Goal: Task Accomplishment & Management: Use online tool/utility

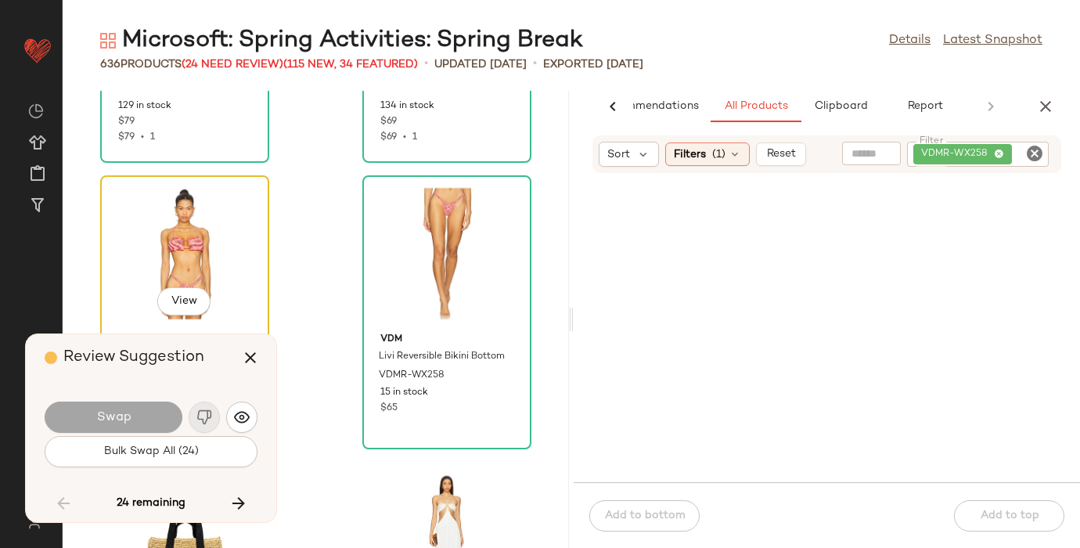
click at [160, 239] on div "View" at bounding box center [185, 254] width 158 height 146
click at [241, 501] on icon "button" at bounding box center [238, 503] width 19 height 19
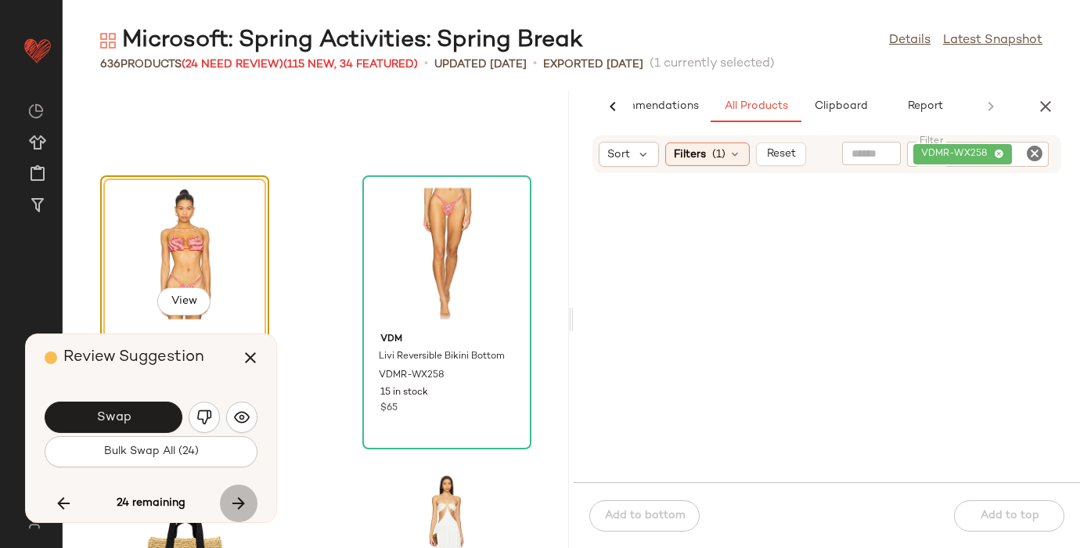
scroll to position [62996, 0]
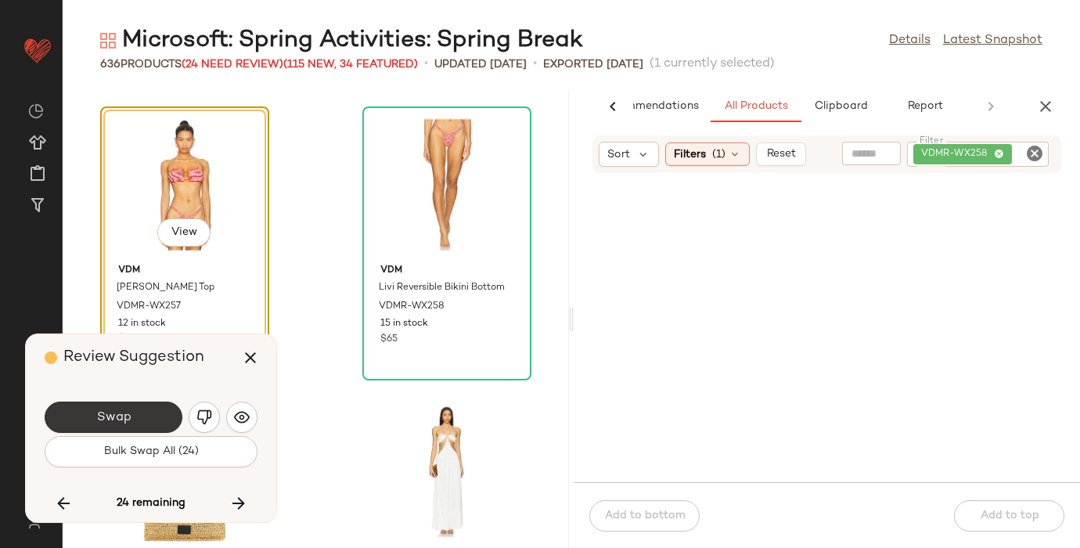
click at [118, 419] on span "Swap" at bounding box center [112, 417] width 35 height 15
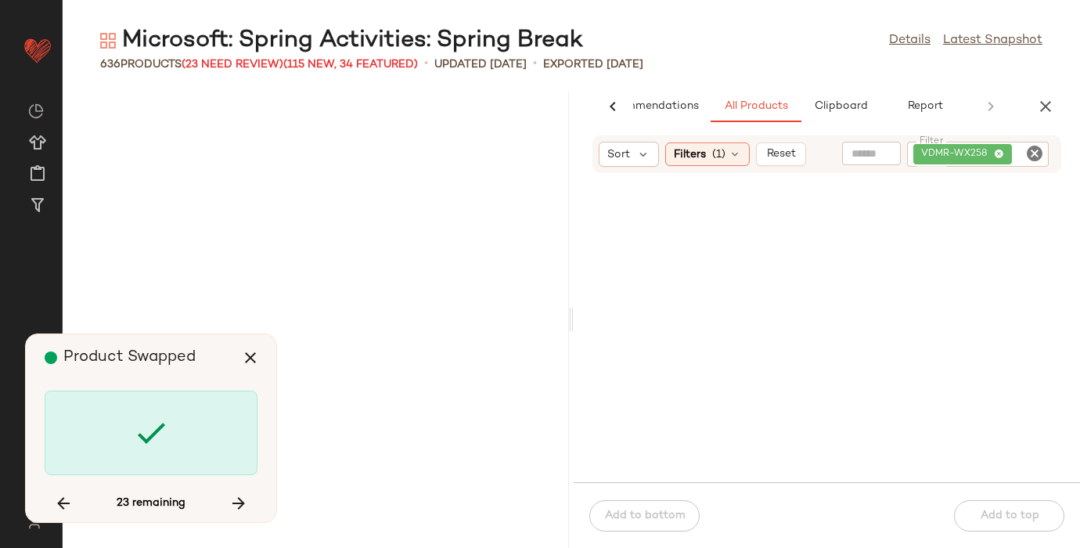
scroll to position [65000, 0]
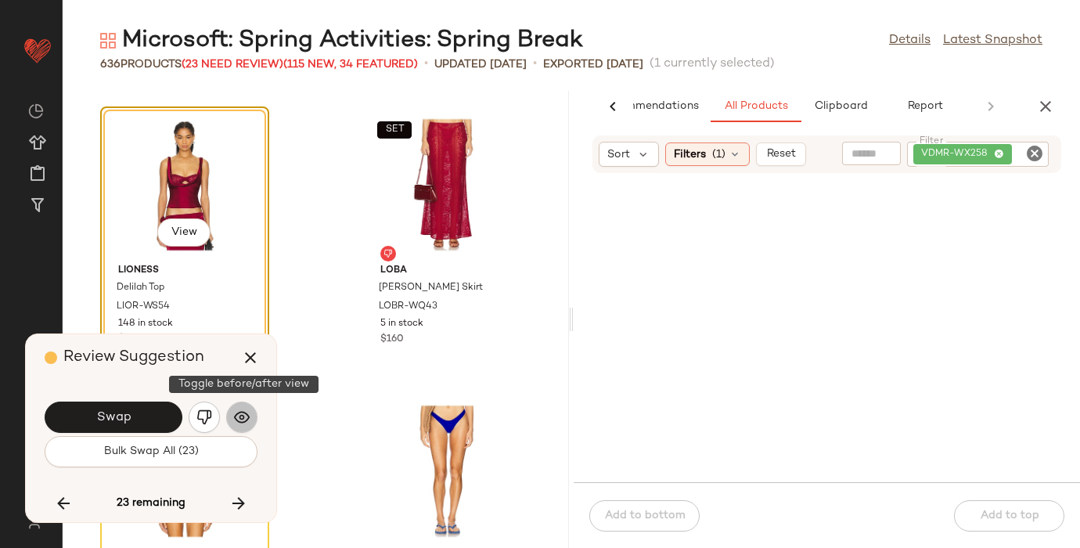
click at [243, 415] on img "button" at bounding box center [242, 417] width 16 height 16
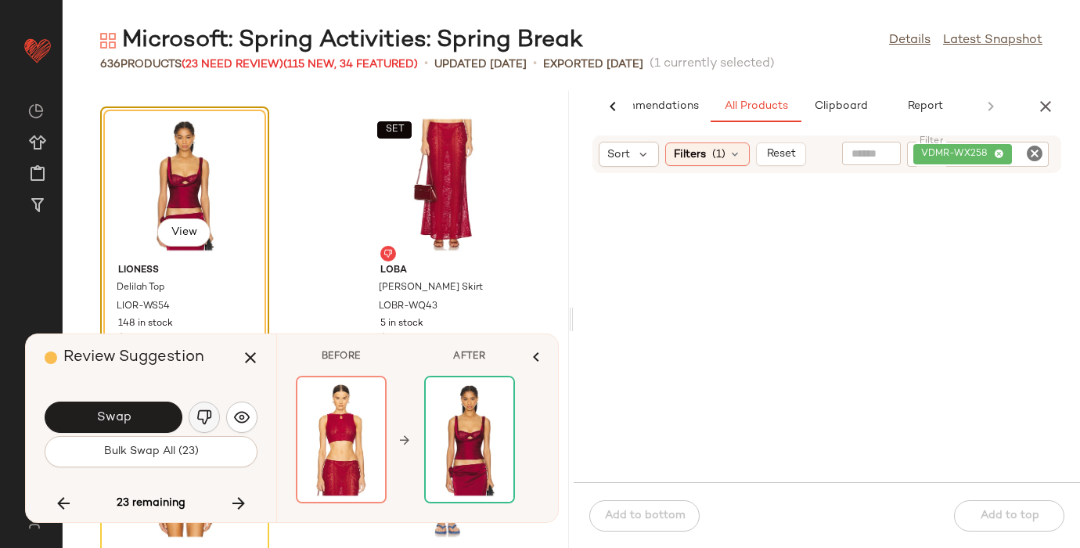
click at [203, 415] on img "button" at bounding box center [204, 417] width 16 height 16
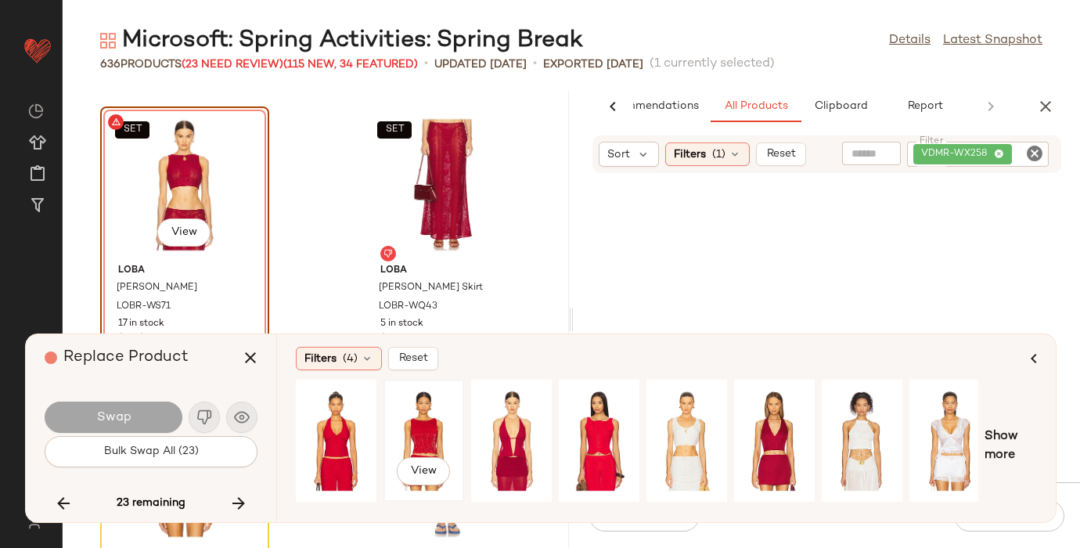
click at [427, 426] on div "View" at bounding box center [424, 440] width 70 height 111
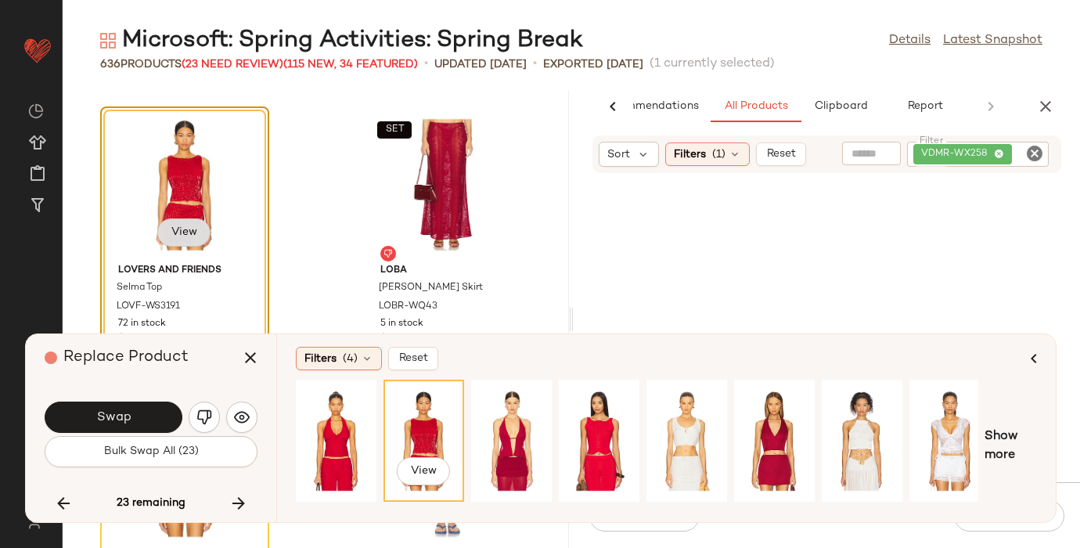
click at [173, 232] on span "View" at bounding box center [184, 232] width 27 height 13
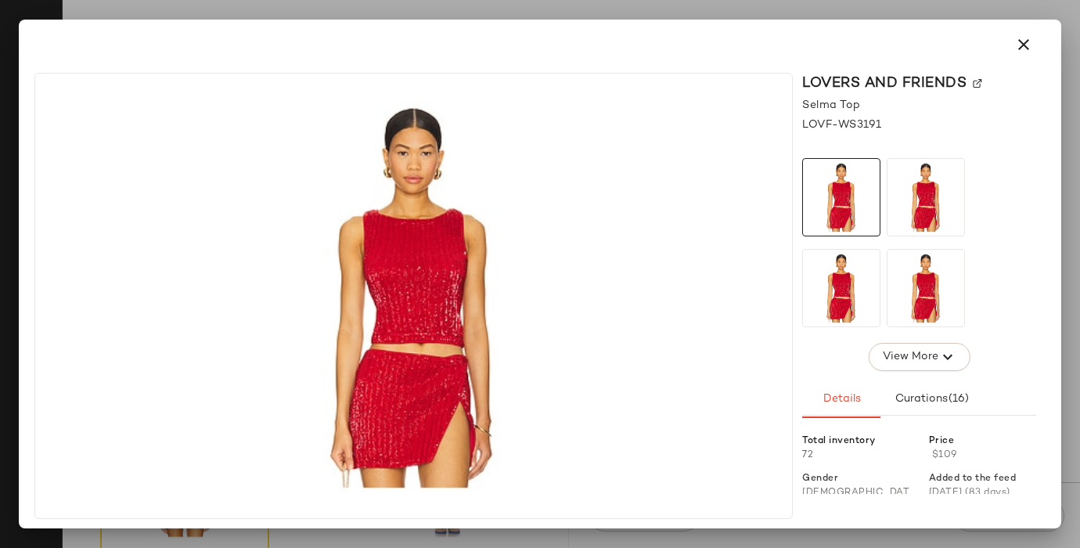
click at [976, 81] on img at bounding box center [976, 83] width 9 height 9
click at [1026, 45] on icon "button" at bounding box center [1023, 44] width 19 height 19
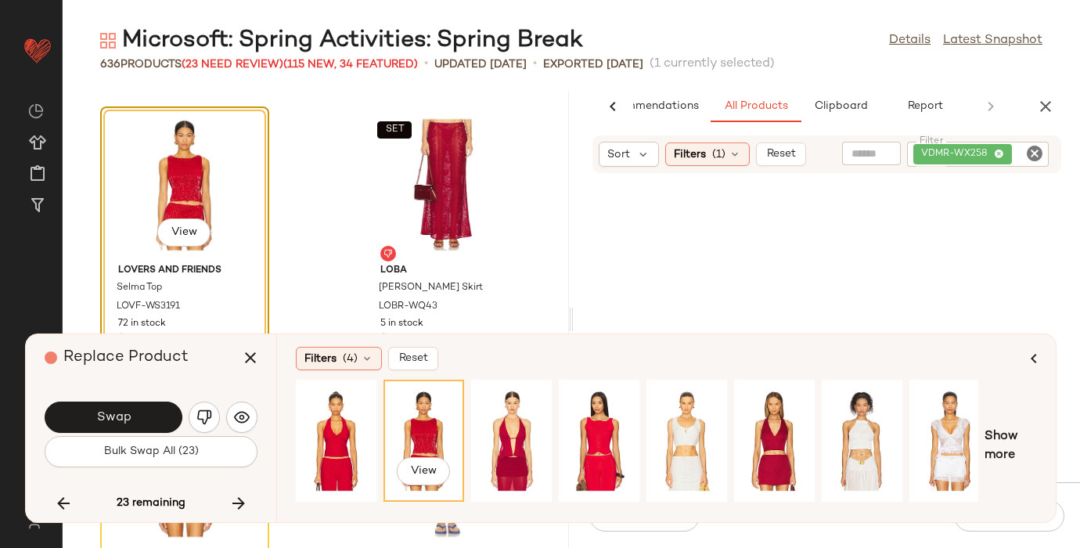
click at [1033, 149] on icon "Clear Filter" at bounding box center [1034, 153] width 19 height 19
paste input "**********"
type input "**********"
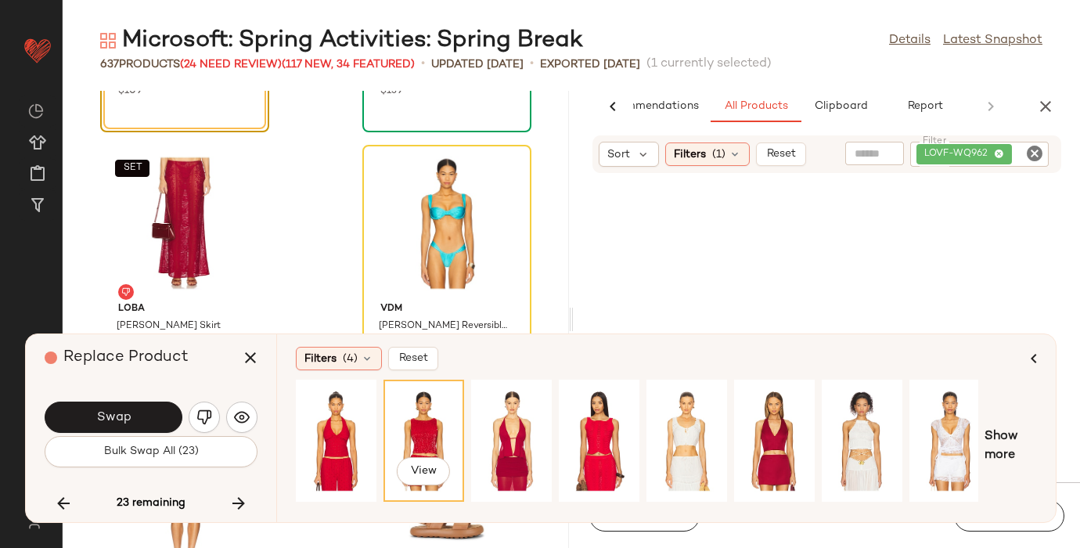
scroll to position [65246, 0]
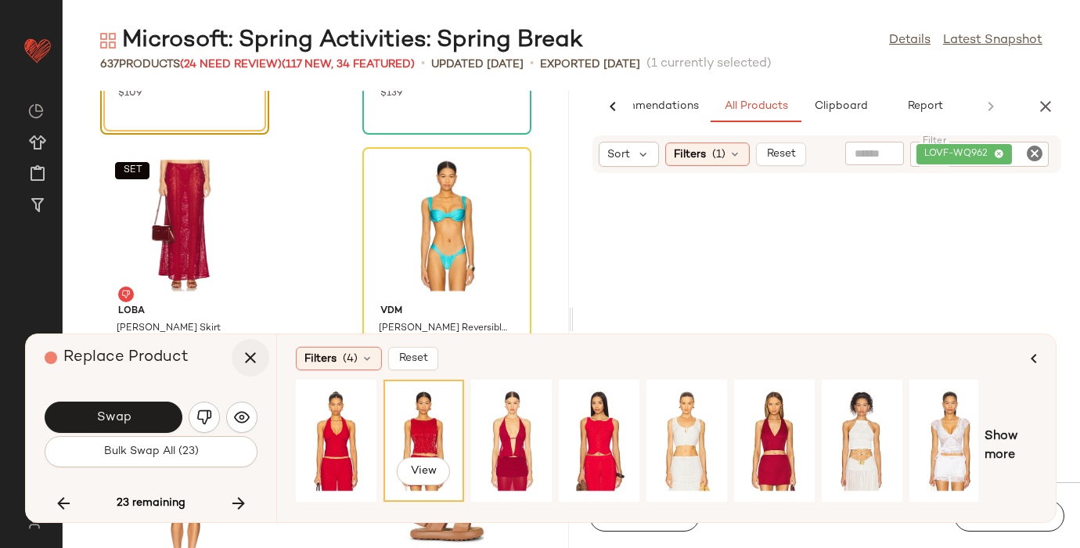
click at [253, 356] on icon "button" at bounding box center [250, 357] width 19 height 19
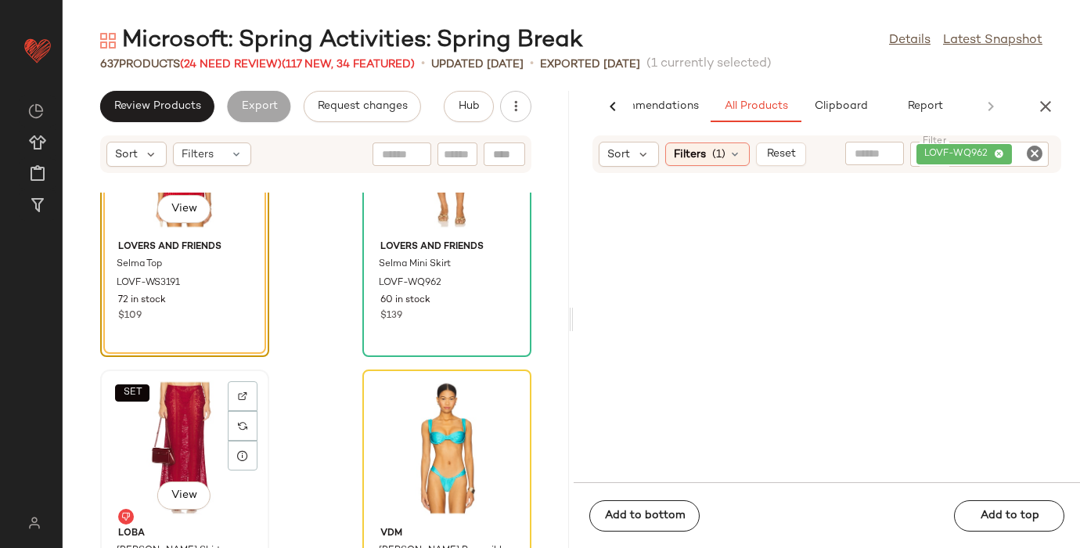
scroll to position [65213, 0]
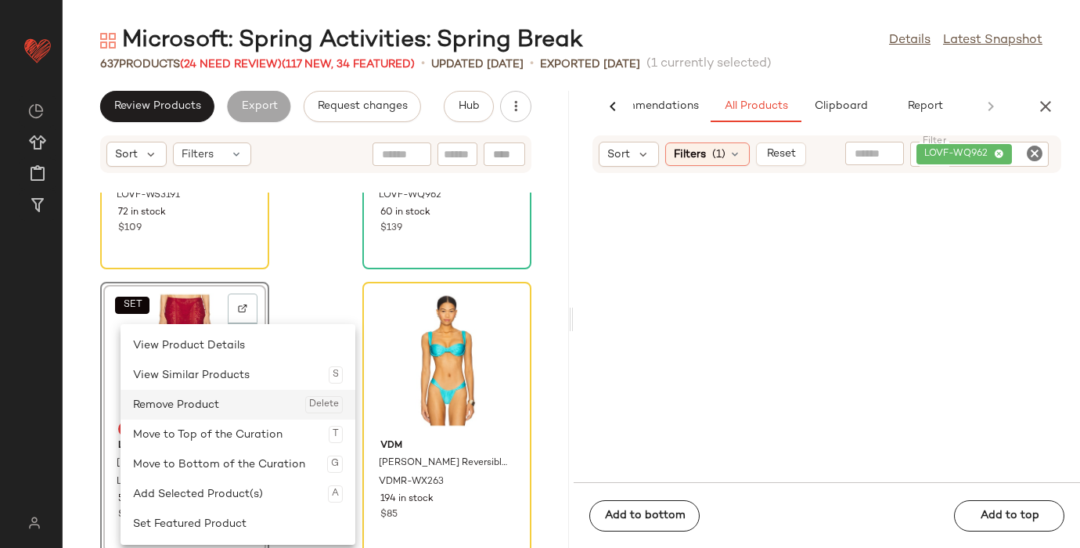
click at [173, 401] on div "Remove Product Delete" at bounding box center [238, 405] width 210 height 30
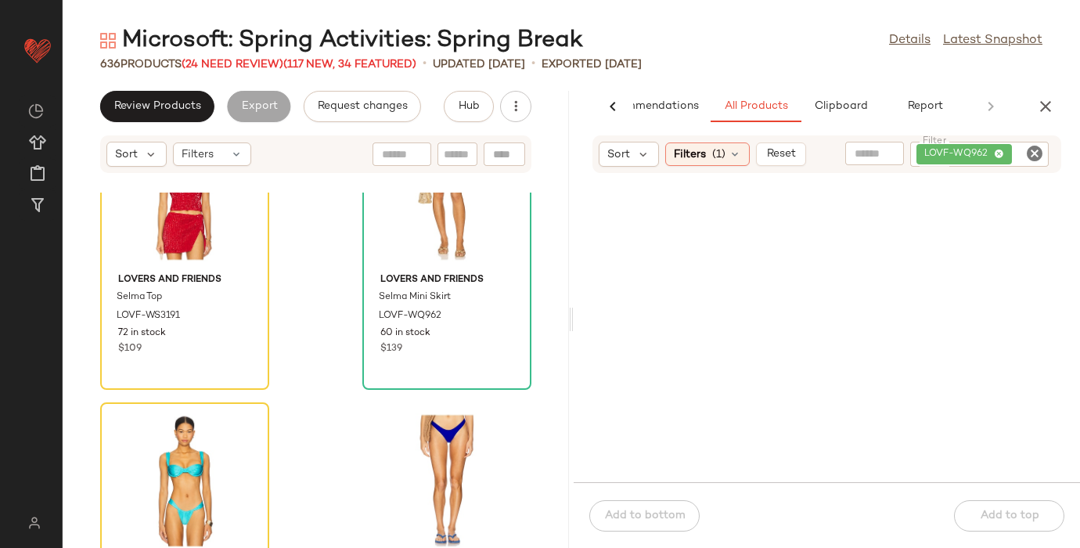
scroll to position [65090, 0]
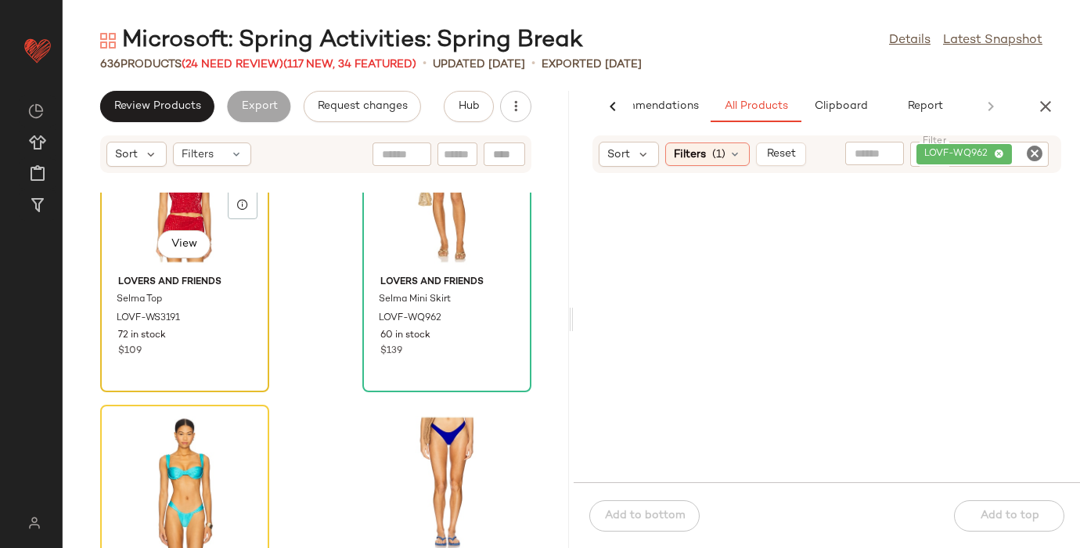
click at [212, 336] on div "72 in stock" at bounding box center [184, 336] width 133 height 14
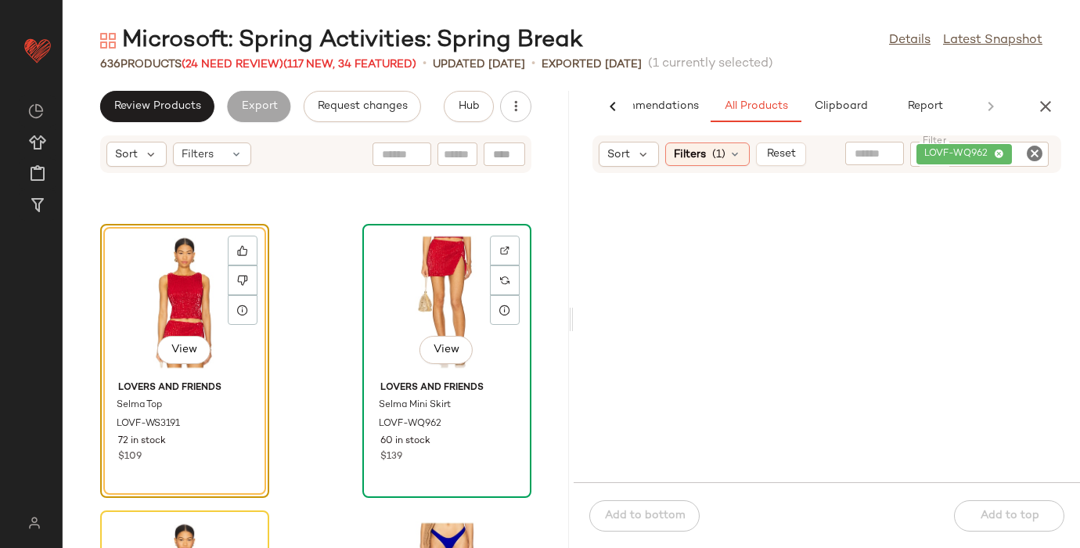
scroll to position [64980, 0]
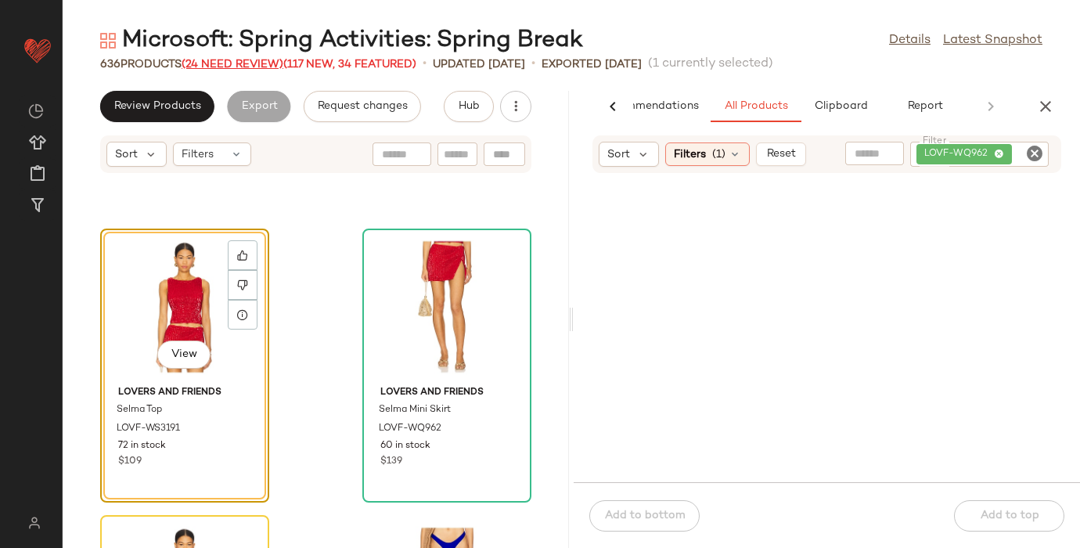
click at [234, 63] on span "(24 Need Review)" at bounding box center [233, 65] width 102 height 12
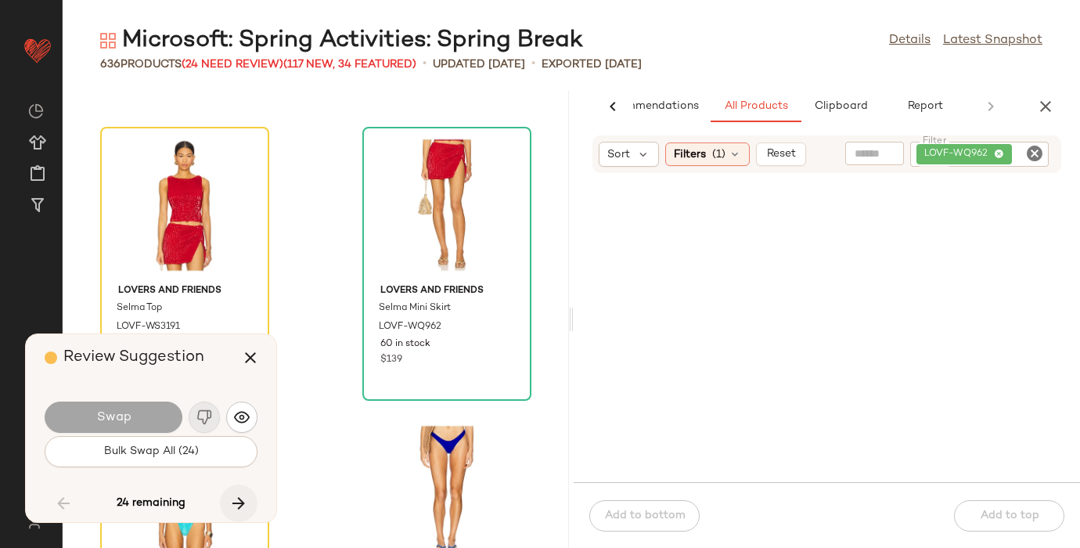
click at [242, 494] on icon "button" at bounding box center [238, 503] width 19 height 19
click at [234, 504] on icon "button" at bounding box center [238, 503] width 19 height 19
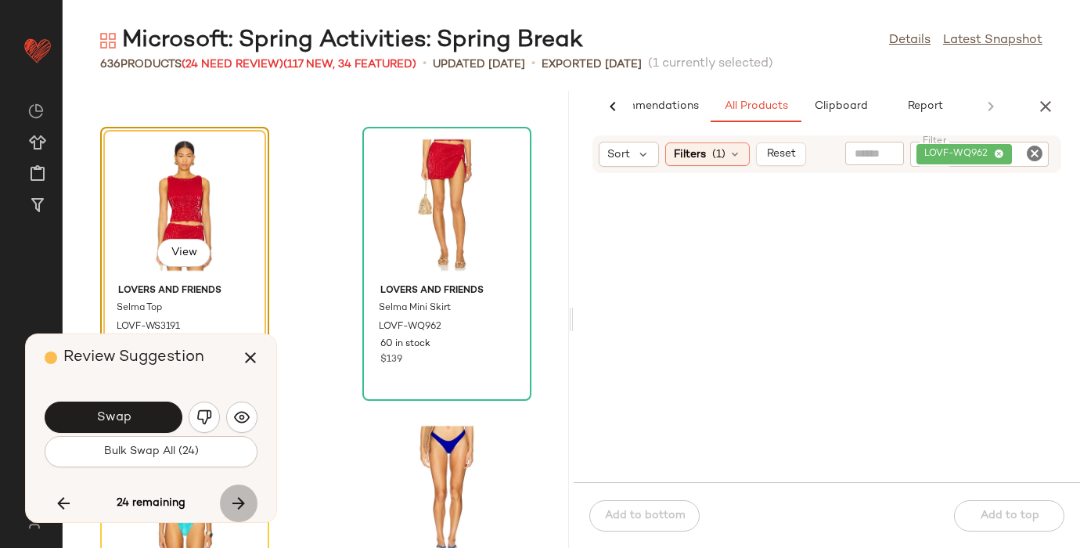
scroll to position [65000, 0]
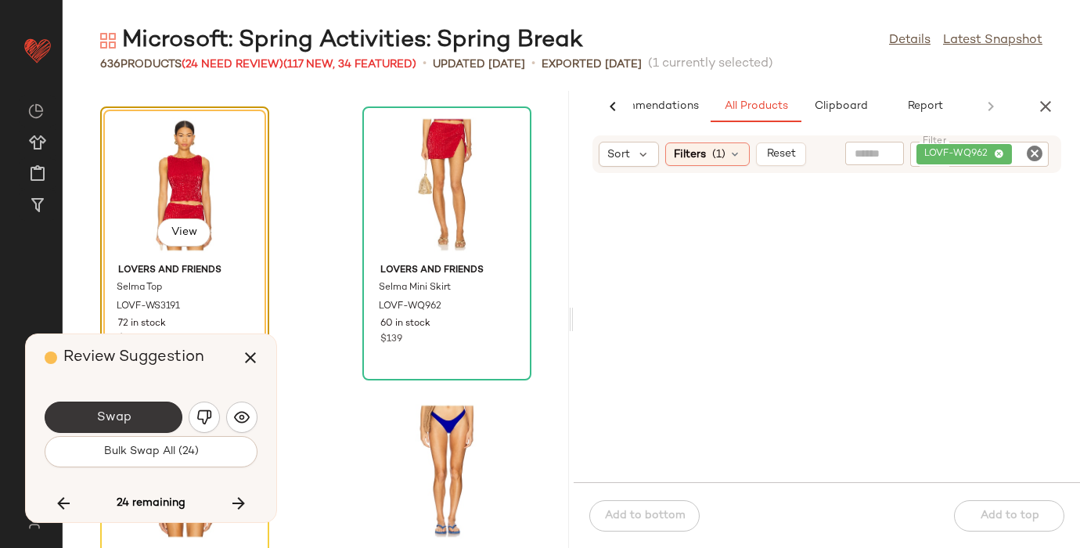
click at [93, 415] on button "Swap" at bounding box center [114, 416] width 138 height 31
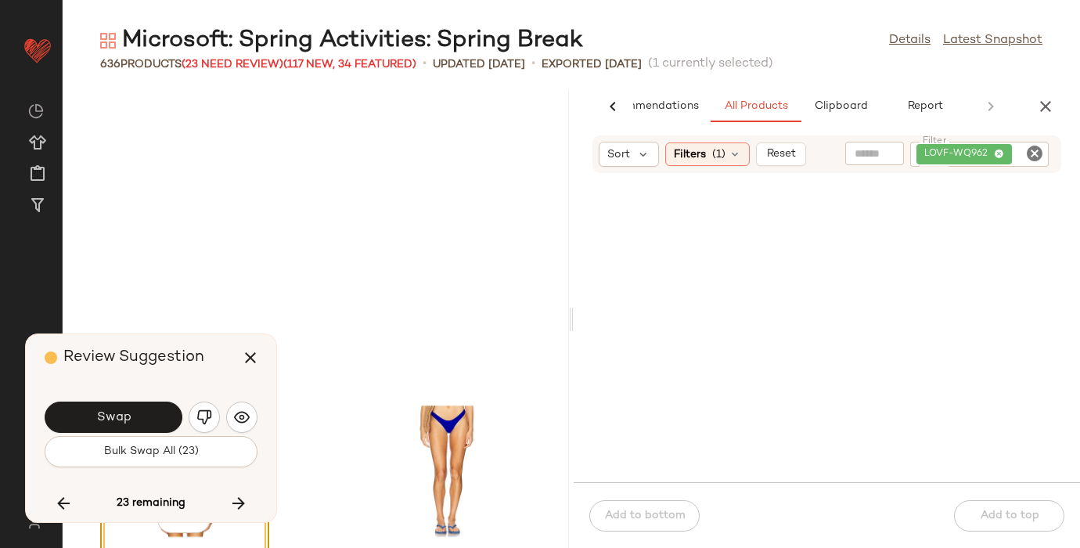
scroll to position [65287, 0]
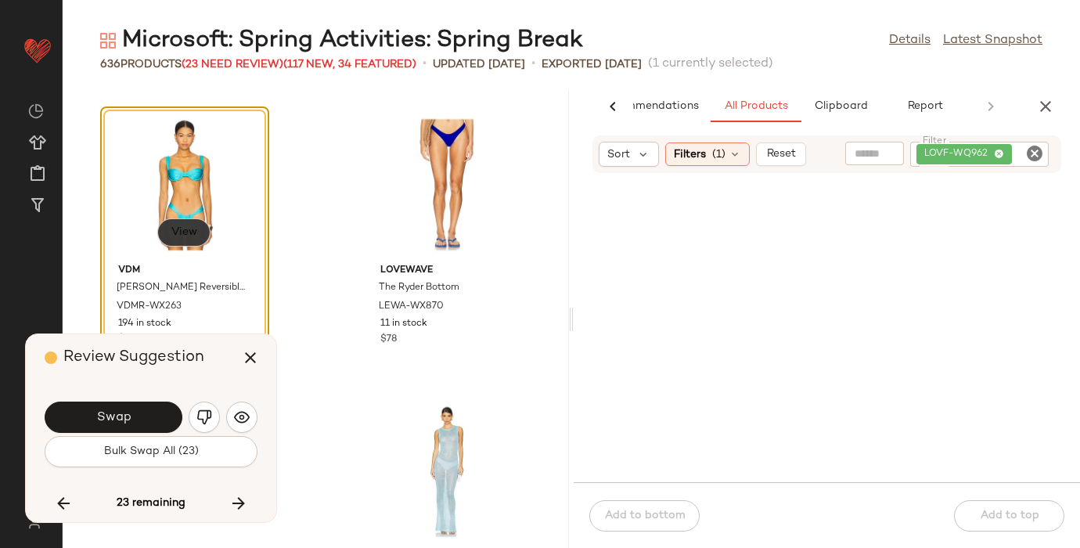
click at [175, 229] on span "View" at bounding box center [184, 232] width 27 height 13
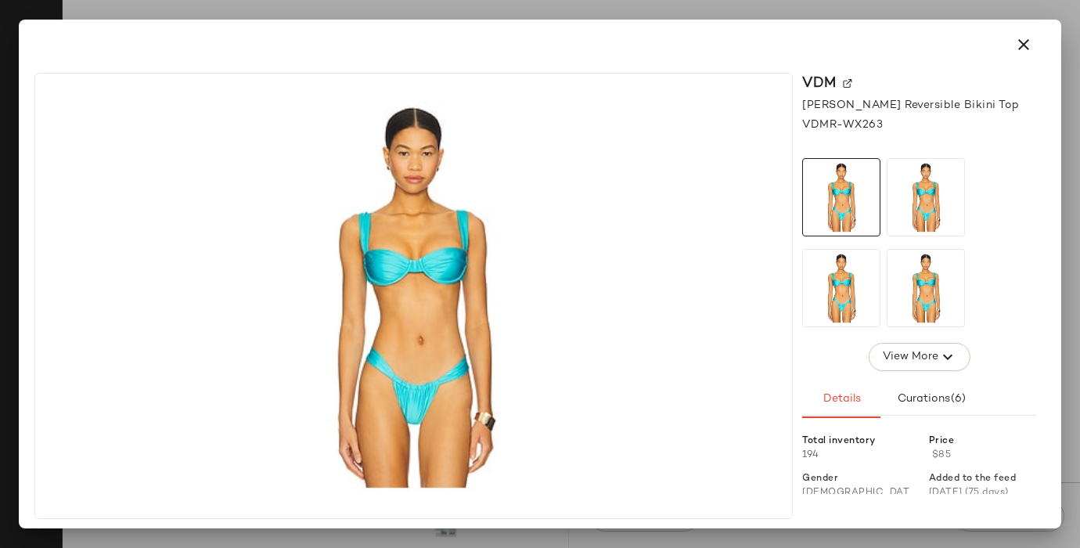
click at [848, 81] on img at bounding box center [847, 83] width 9 height 9
click at [1021, 41] on icon "button" at bounding box center [1023, 44] width 19 height 19
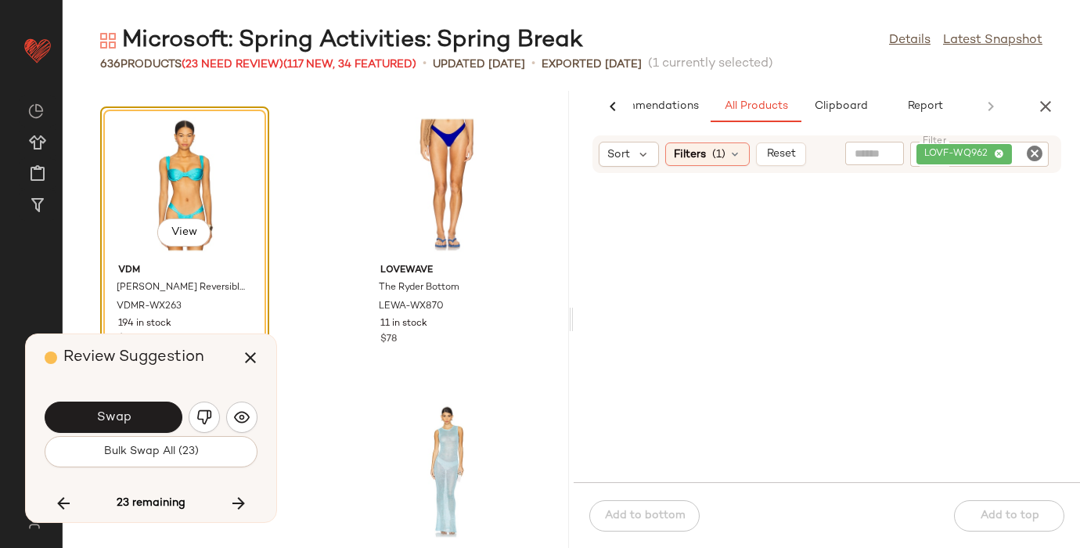
click at [1034, 151] on icon "Clear Filter" at bounding box center [1034, 153] width 19 height 19
paste input "**********"
type input "**********"
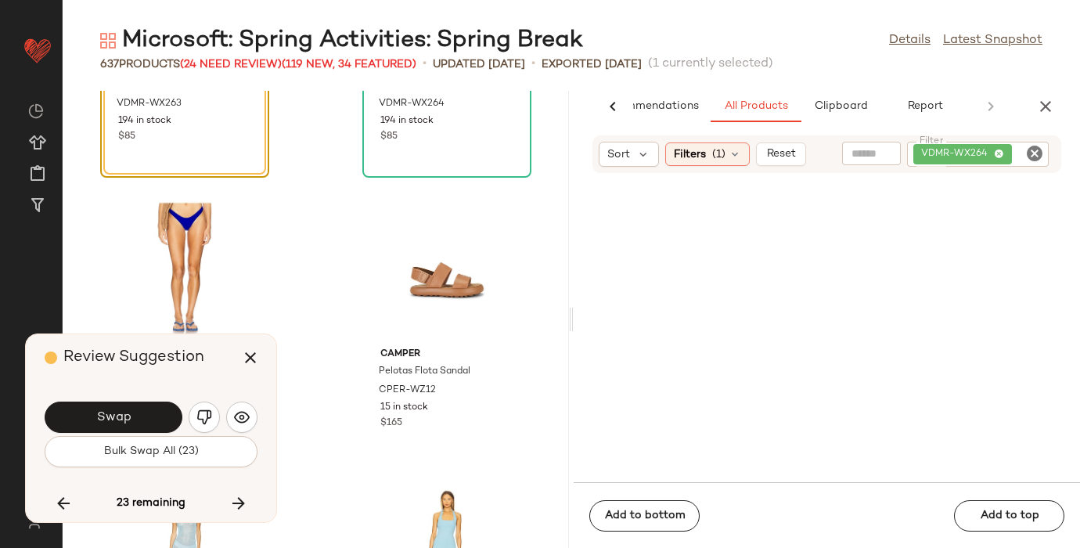
scroll to position [65488, 0]
click at [256, 348] on icon "button" at bounding box center [250, 357] width 19 height 19
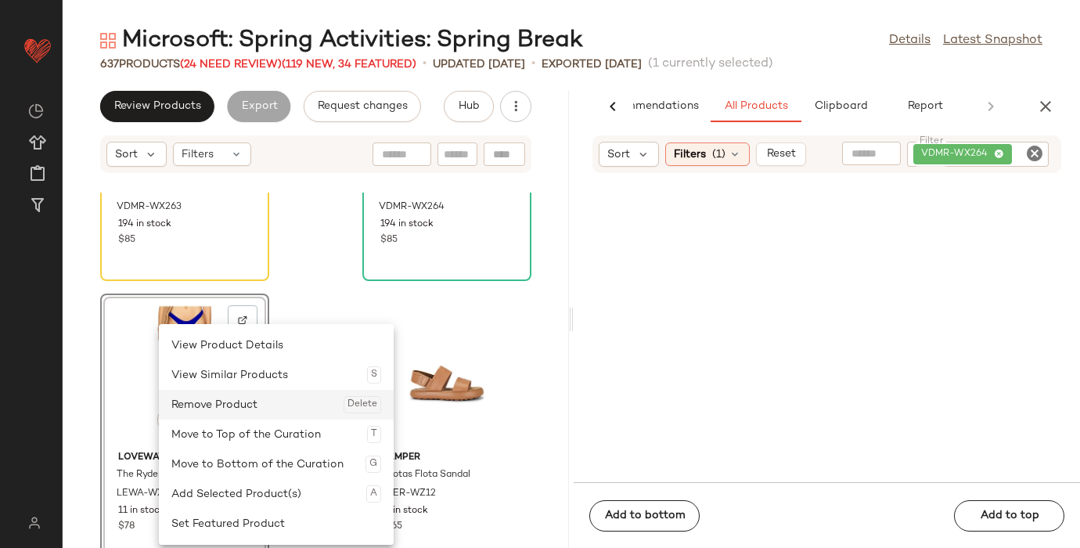
click at [257, 398] on div "Remove Product Delete" at bounding box center [276, 405] width 210 height 30
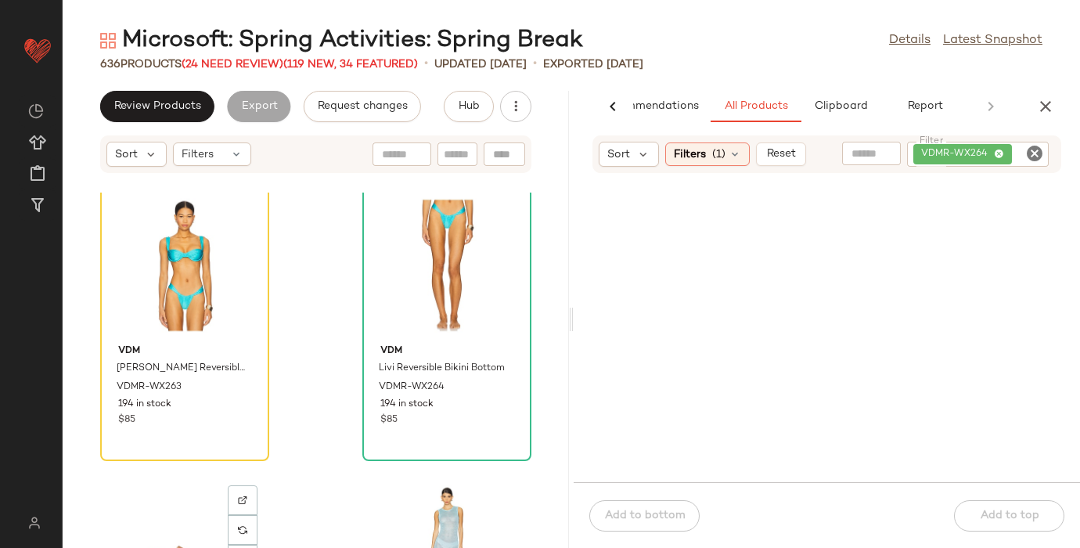
scroll to position [65288, 0]
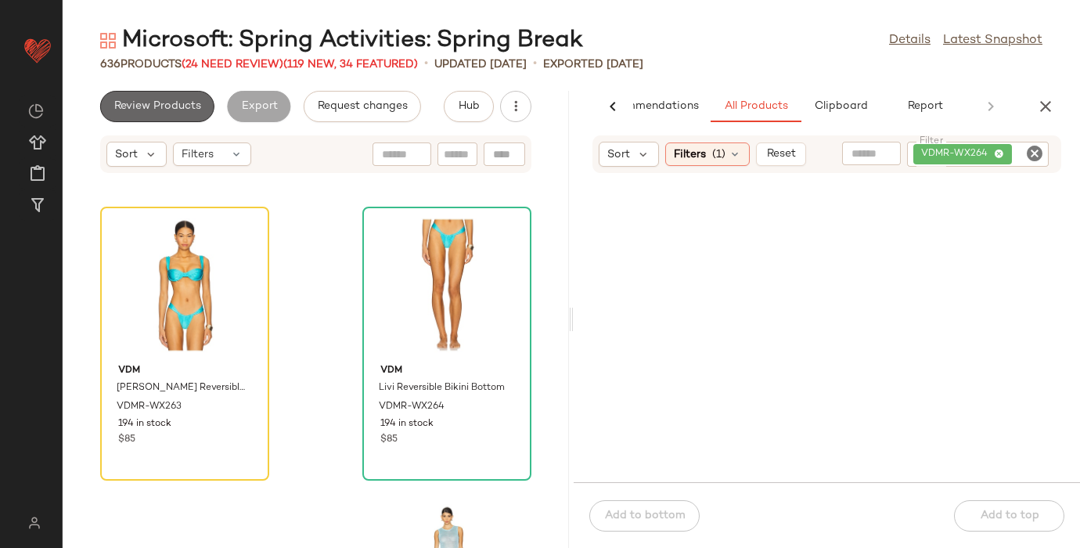
click at [178, 105] on span "Review Products" at bounding box center [157, 106] width 88 height 13
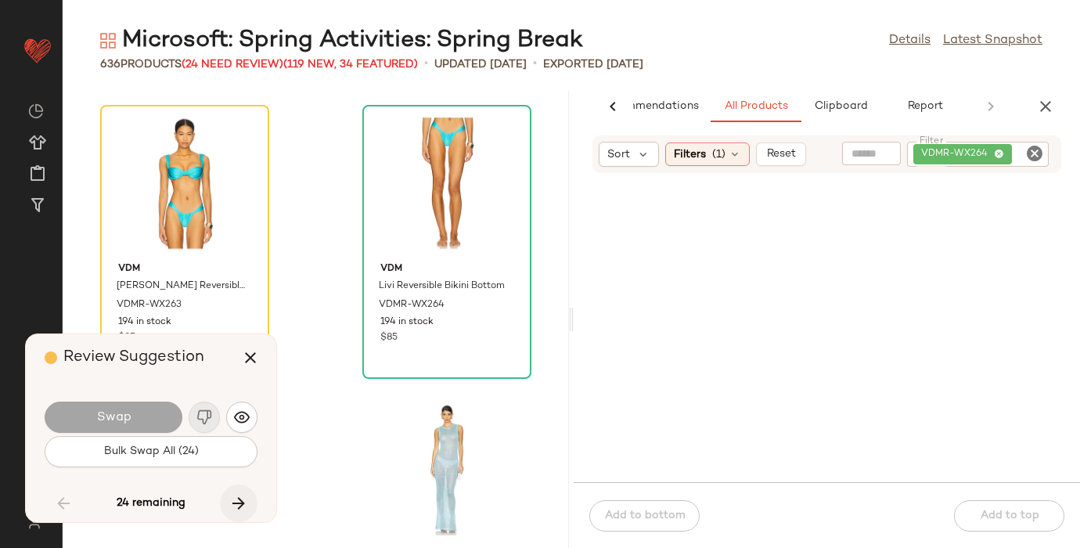
click at [241, 501] on icon "button" at bounding box center [238, 503] width 19 height 19
click at [235, 497] on icon "button" at bounding box center [238, 503] width 19 height 19
click at [241, 493] on button "button" at bounding box center [239, 503] width 38 height 38
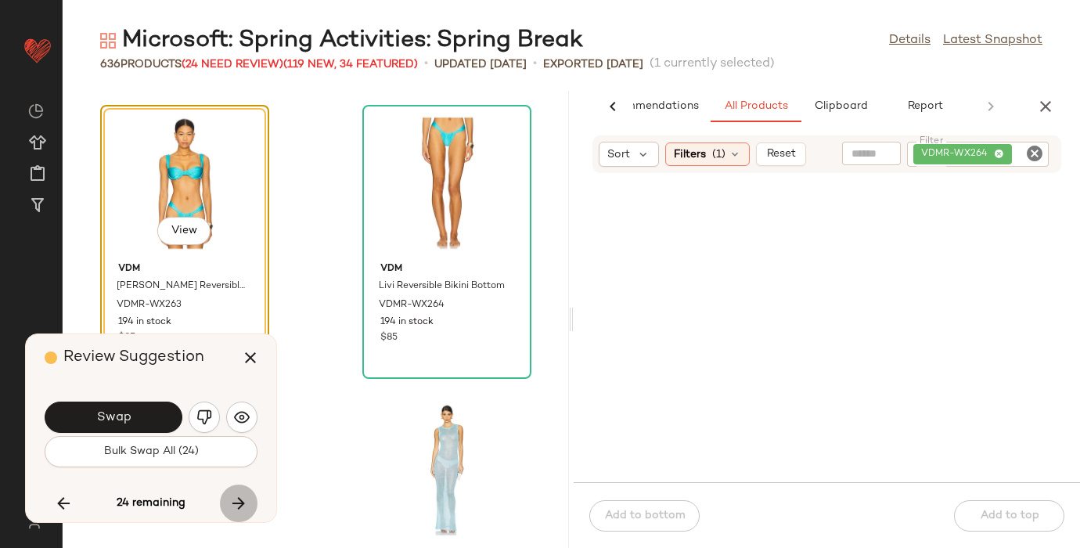
scroll to position [65287, 0]
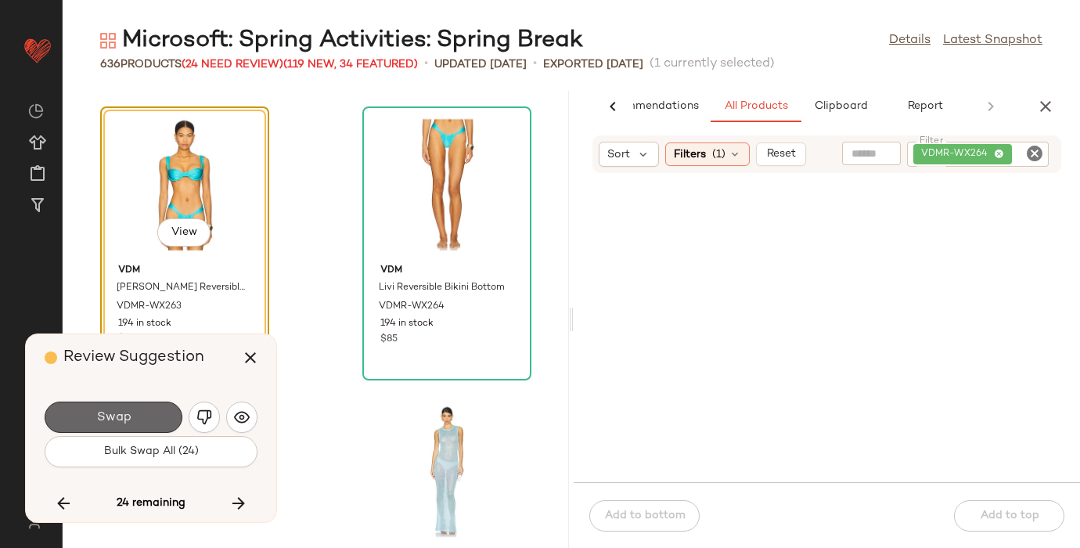
click at [149, 408] on button "Swap" at bounding box center [114, 416] width 138 height 31
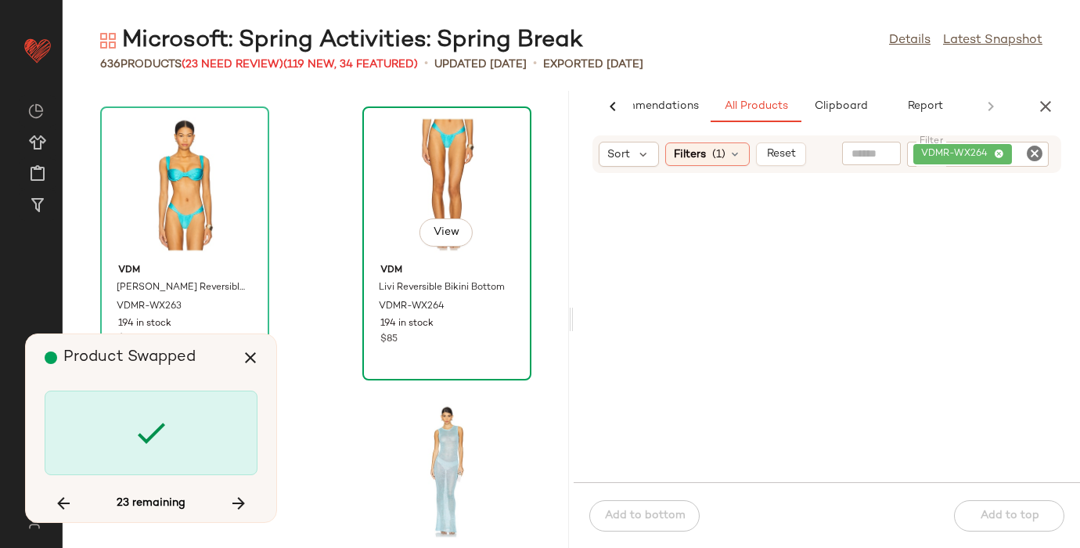
scroll to position [69582, 0]
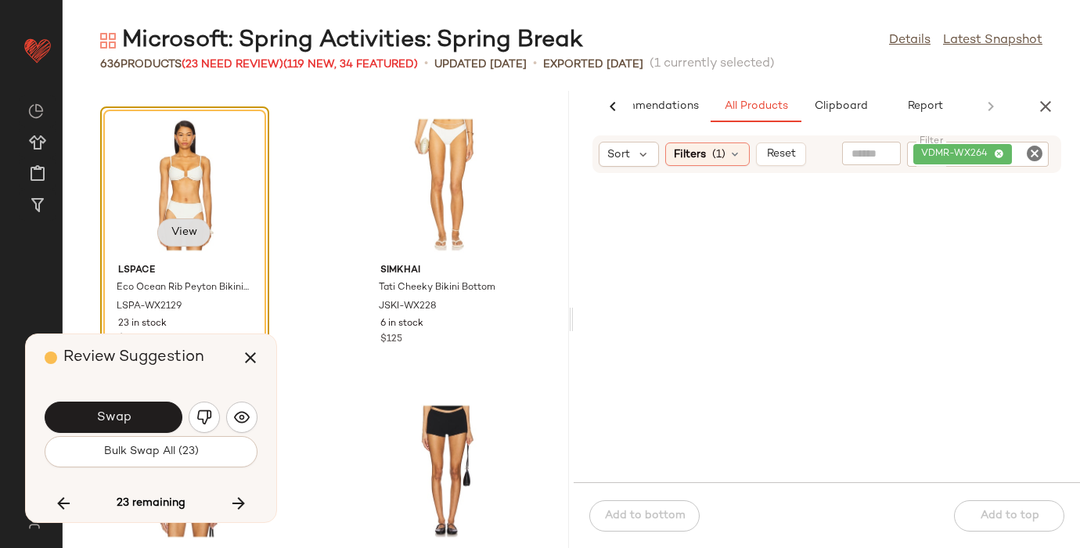
click at [189, 230] on span "View" at bounding box center [184, 232] width 27 height 13
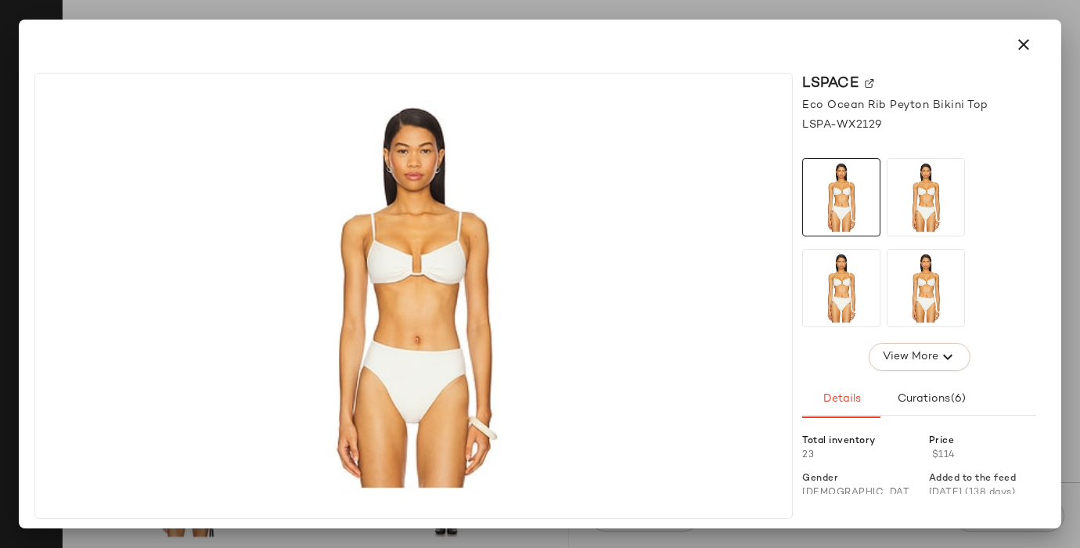
click at [869, 80] on img at bounding box center [869, 83] width 9 height 9
click at [1027, 47] on icon "button" at bounding box center [1023, 44] width 19 height 19
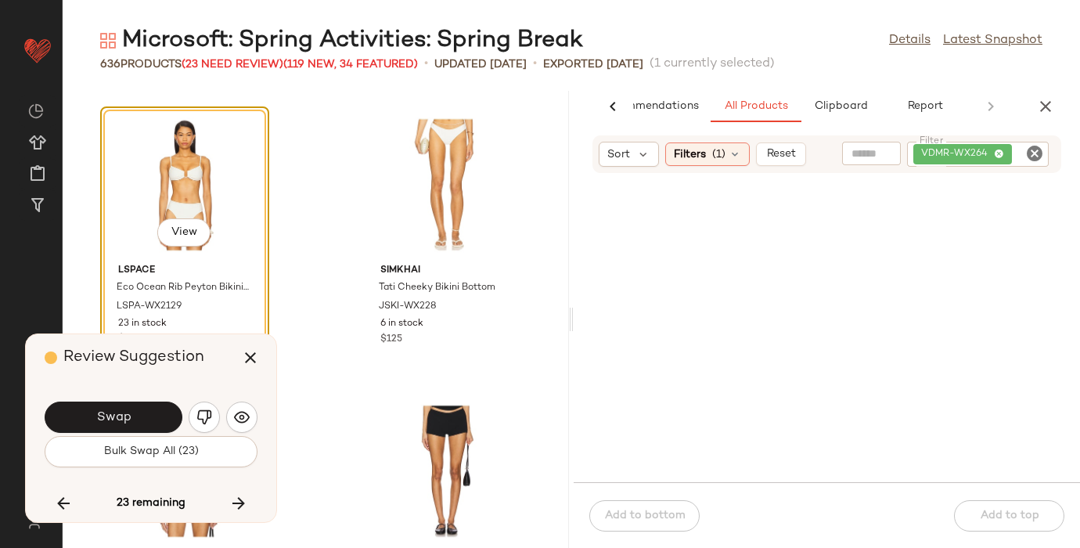
click at [1034, 148] on icon "Clear Filter" at bounding box center [1034, 153] width 19 height 19
paste input "**********"
type input "**********"
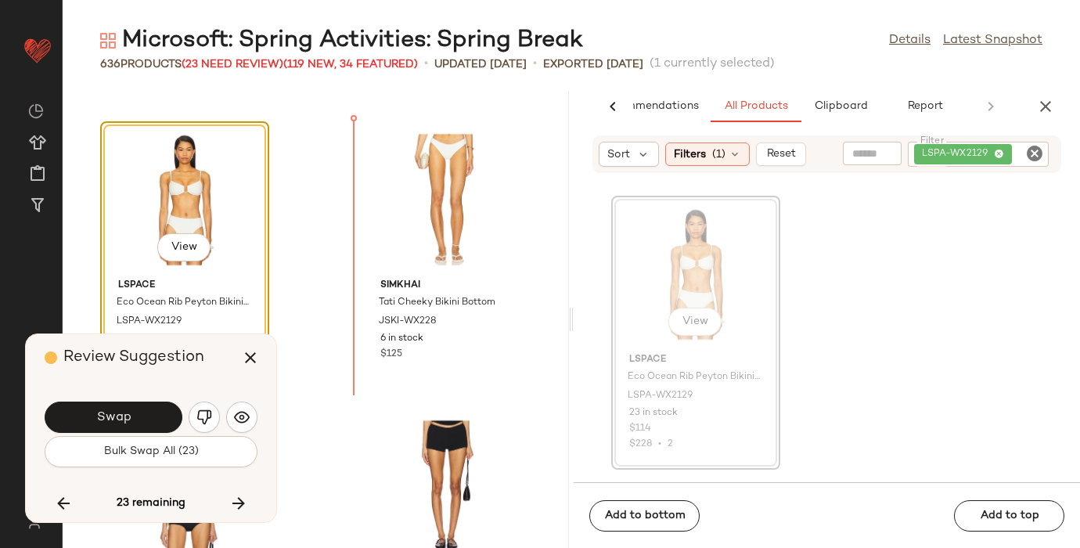
scroll to position [69564, 0]
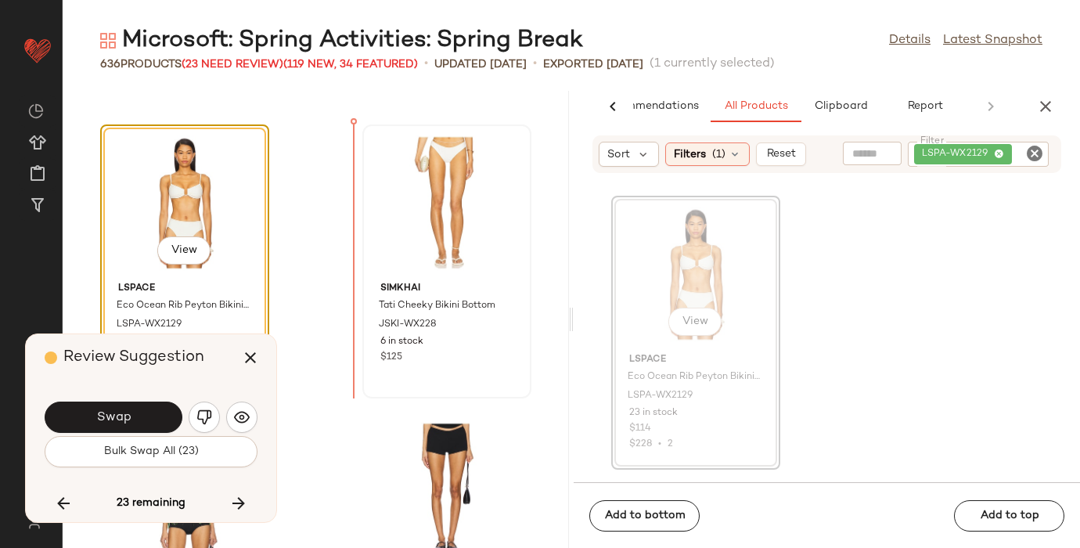
drag, startPoint x: 714, startPoint y: 262, endPoint x: 353, endPoint y: 213, distance: 364.8
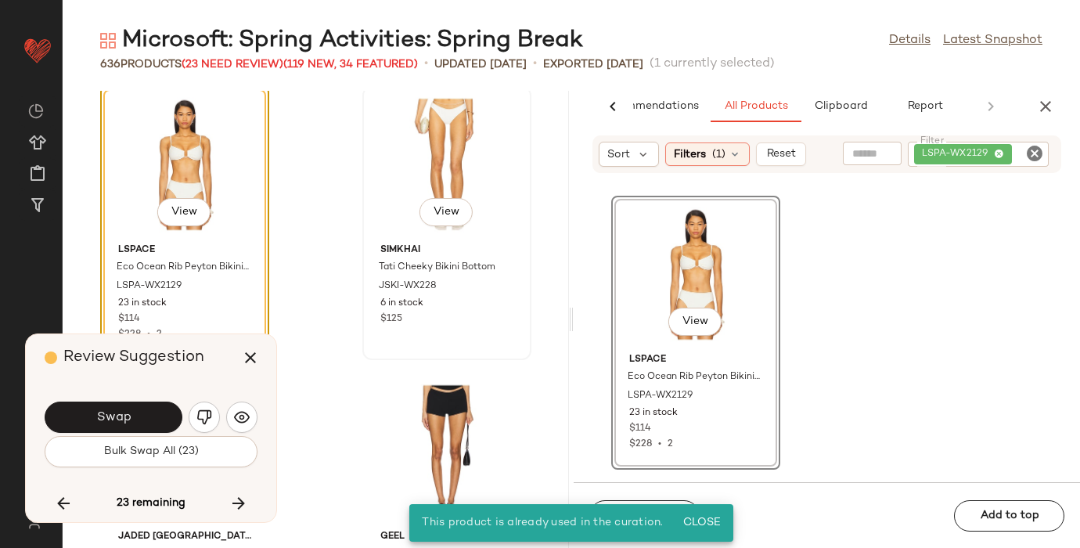
scroll to position [69607, 0]
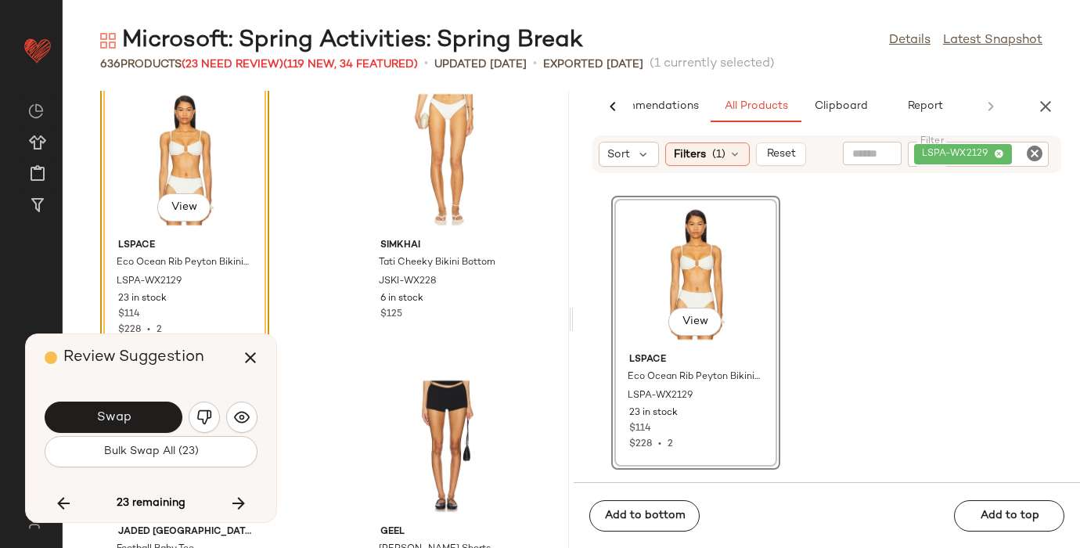
click at [1034, 150] on icon "Clear Filter" at bounding box center [1034, 153] width 19 height 19
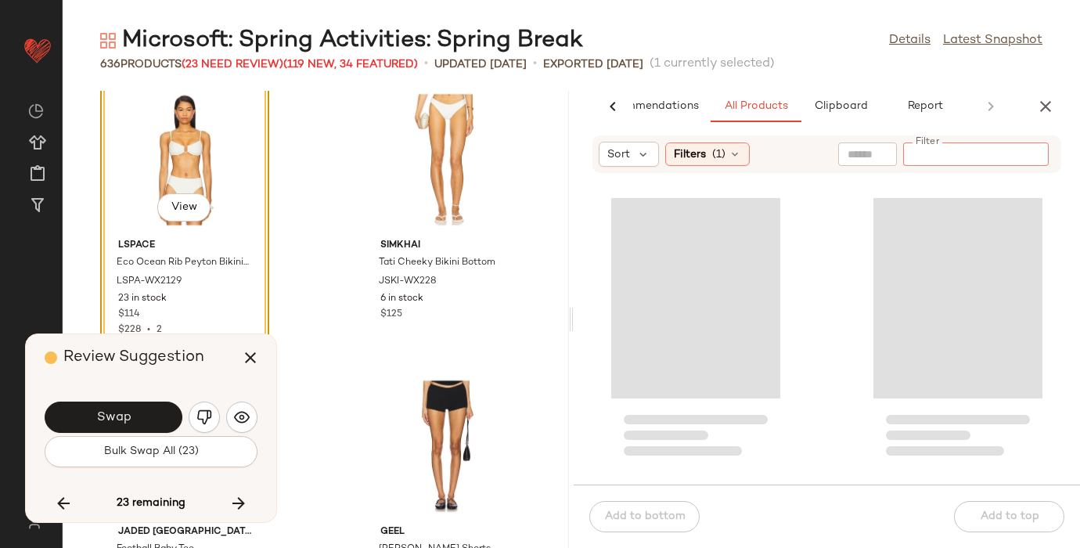
paste input "**********"
type input "**********"
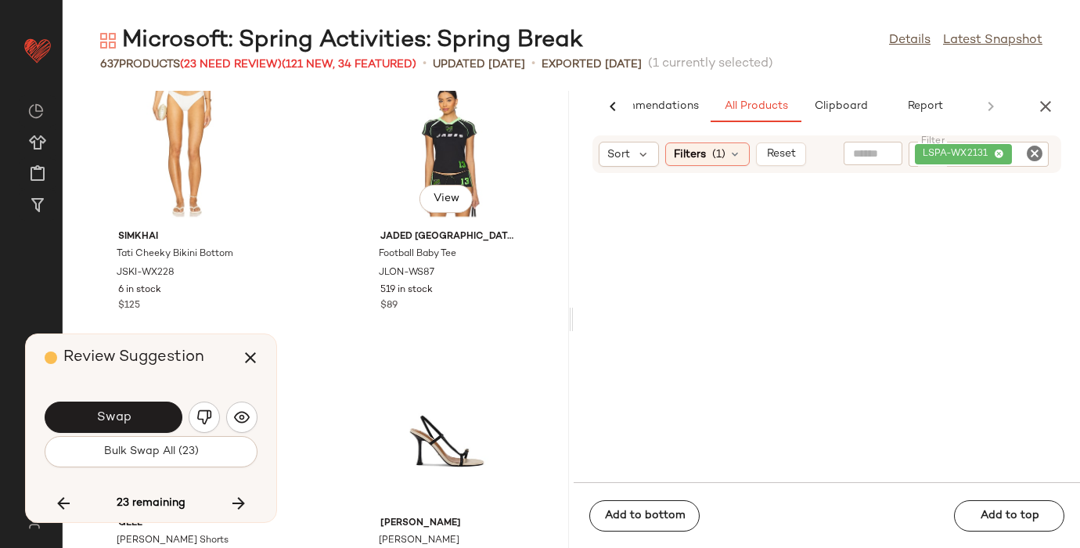
scroll to position [69915, 0]
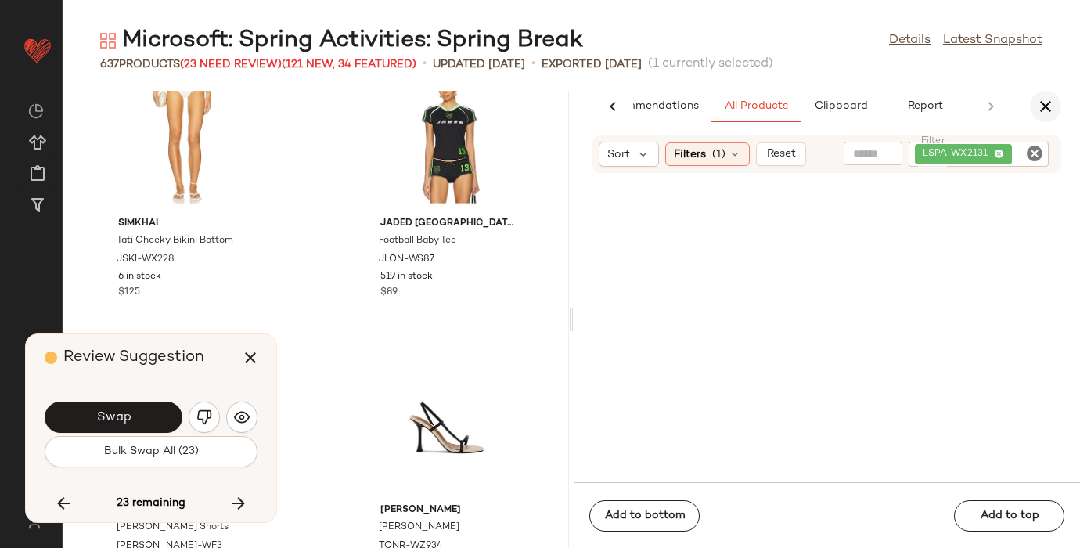
click at [1044, 98] on icon "button" at bounding box center [1045, 106] width 19 height 19
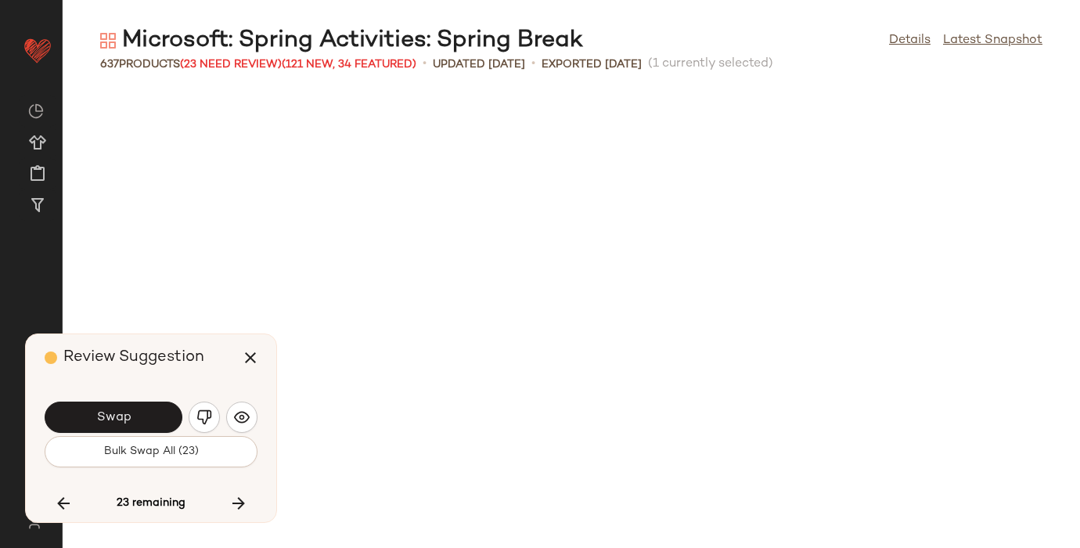
scroll to position [0, 0]
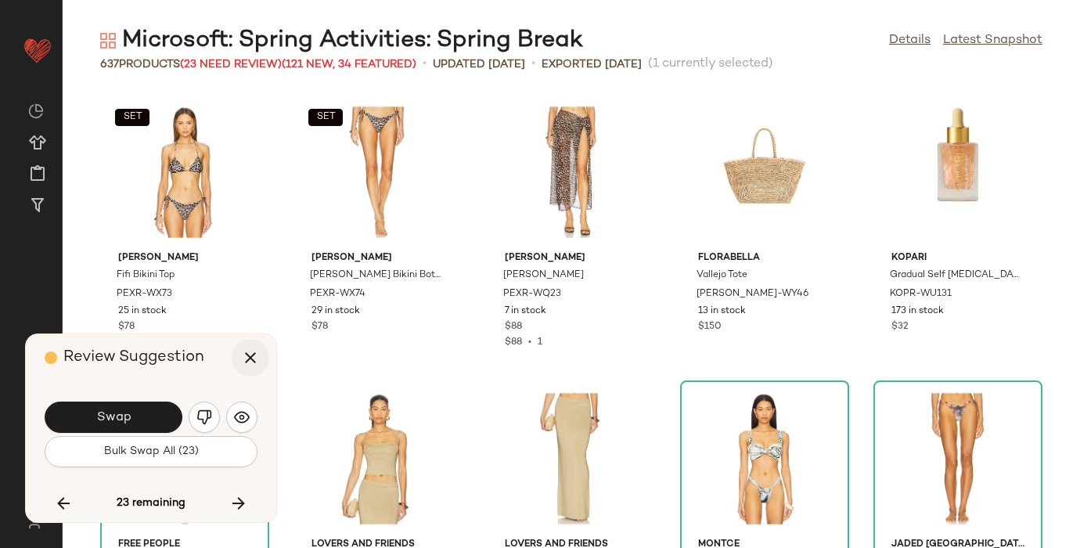
click at [248, 354] on icon "button" at bounding box center [250, 357] width 19 height 19
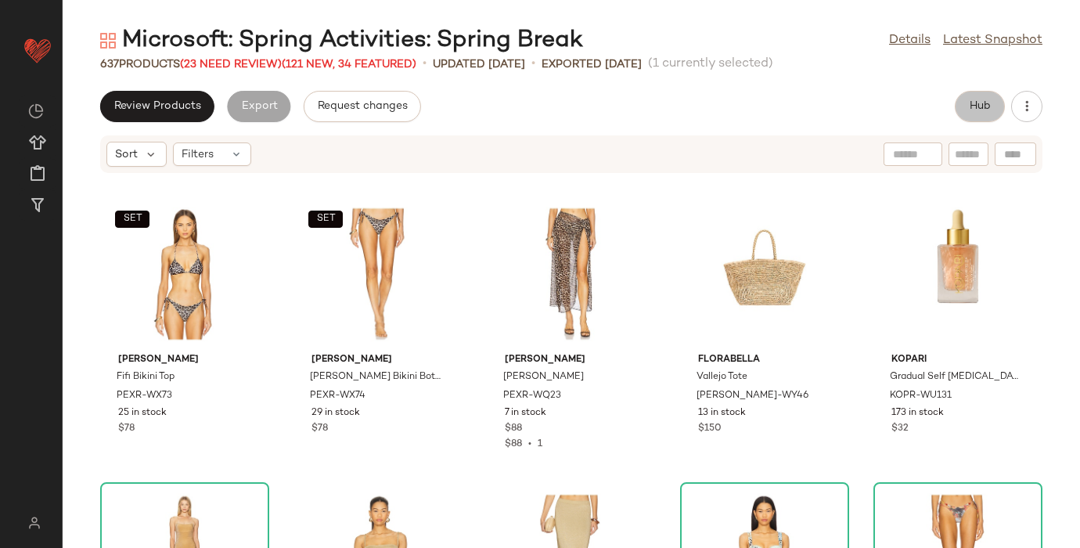
click at [973, 105] on span "Hub" at bounding box center [980, 106] width 22 height 13
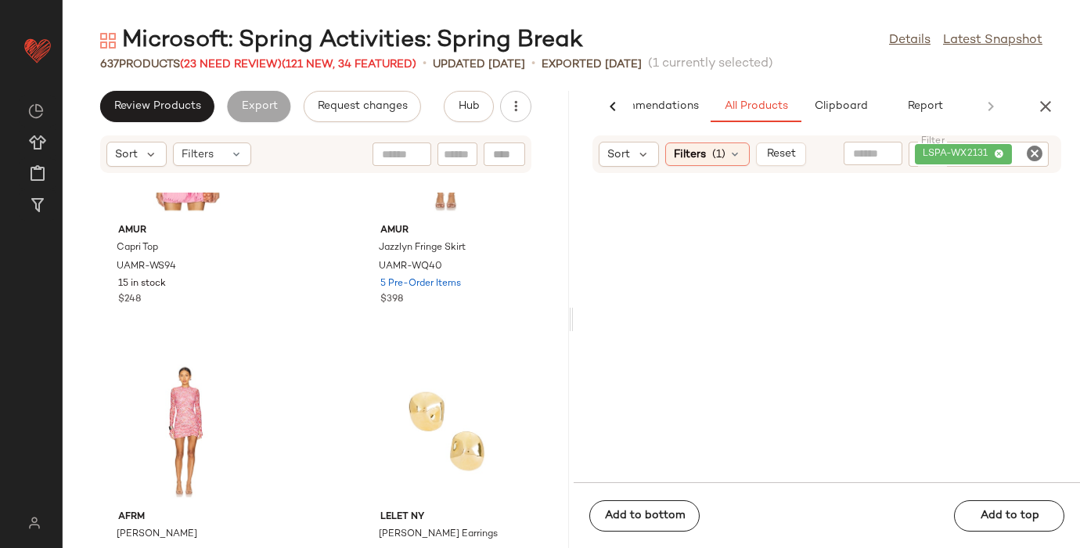
scroll to position [7081, 0]
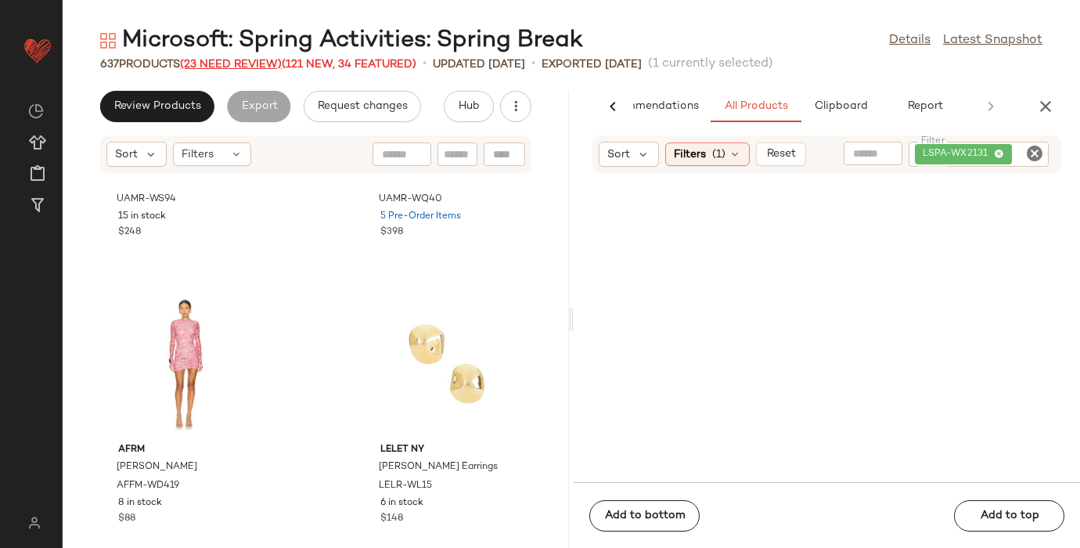
click at [249, 63] on span "(23 Need Review)" at bounding box center [231, 65] width 102 height 12
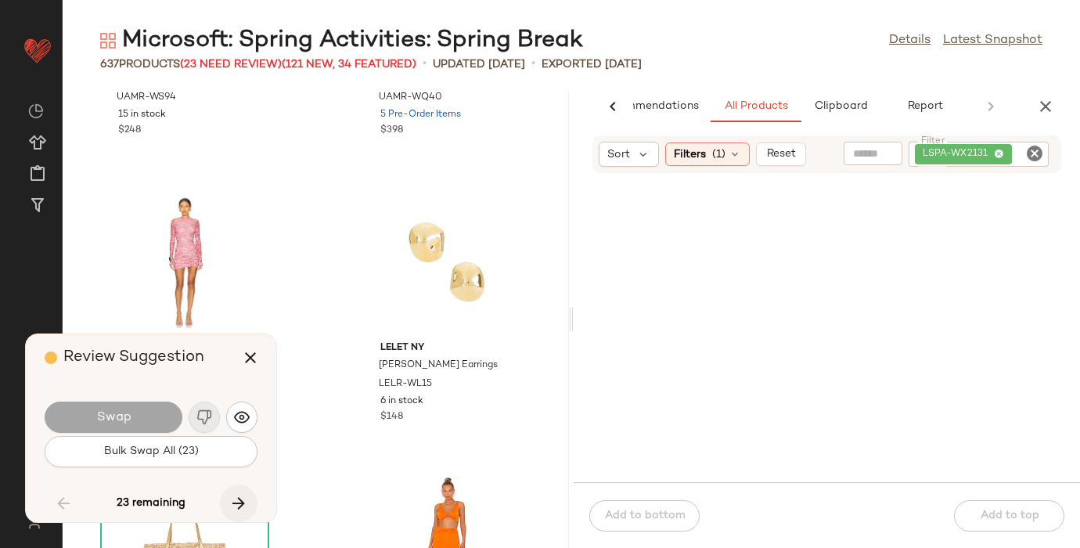
click at [240, 500] on icon "button" at bounding box center [238, 503] width 19 height 19
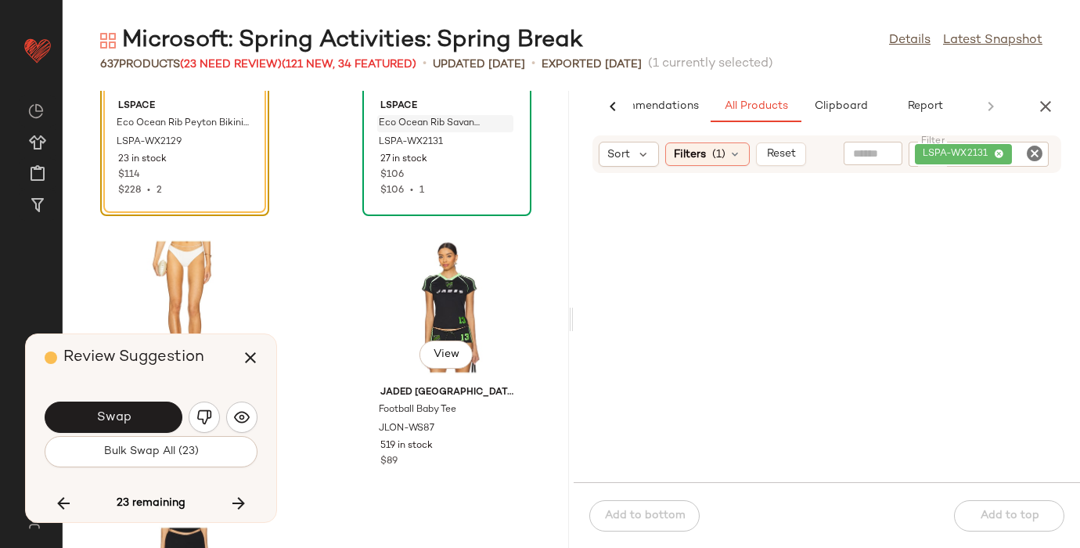
scroll to position [69748, 0]
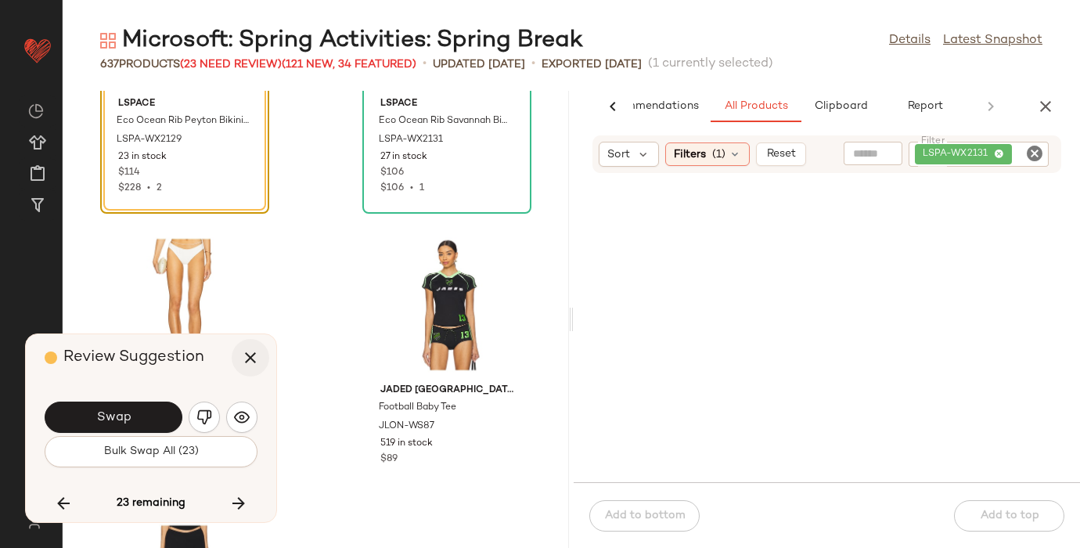
click at [250, 354] on icon "button" at bounding box center [250, 357] width 19 height 19
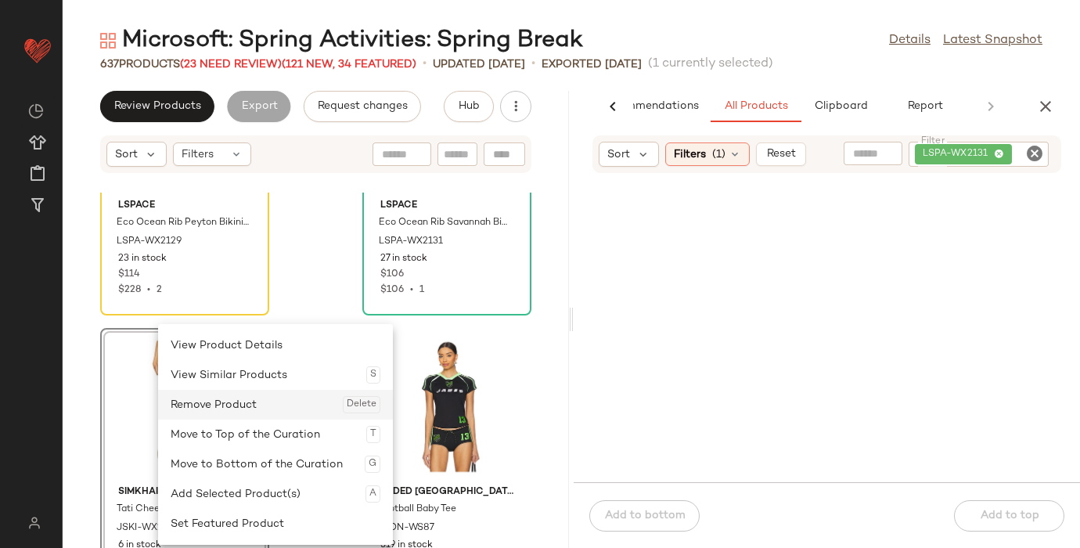
click at [203, 398] on div "Remove Product Delete" at bounding box center [276, 405] width 210 height 30
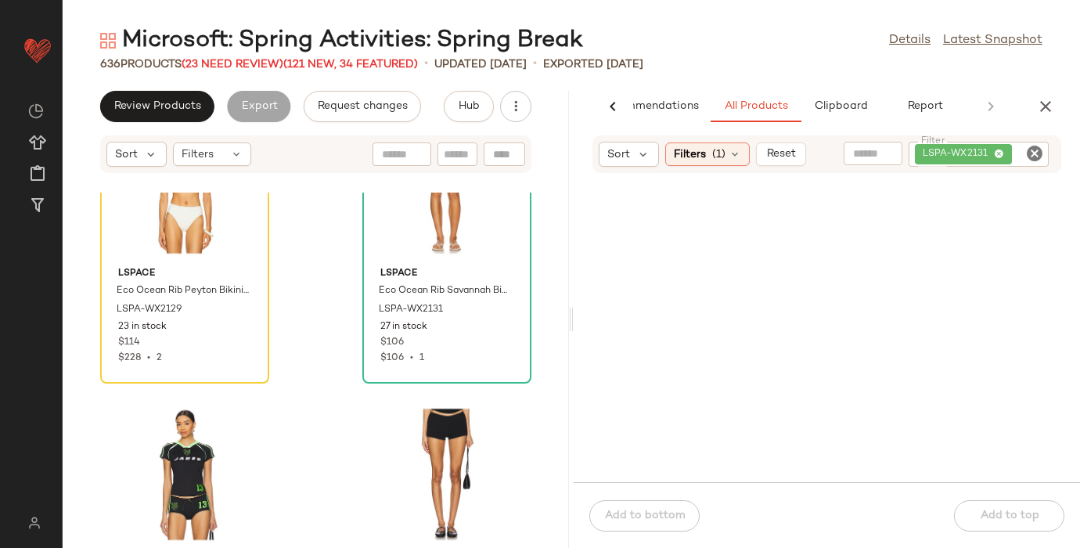
scroll to position [69676, 0]
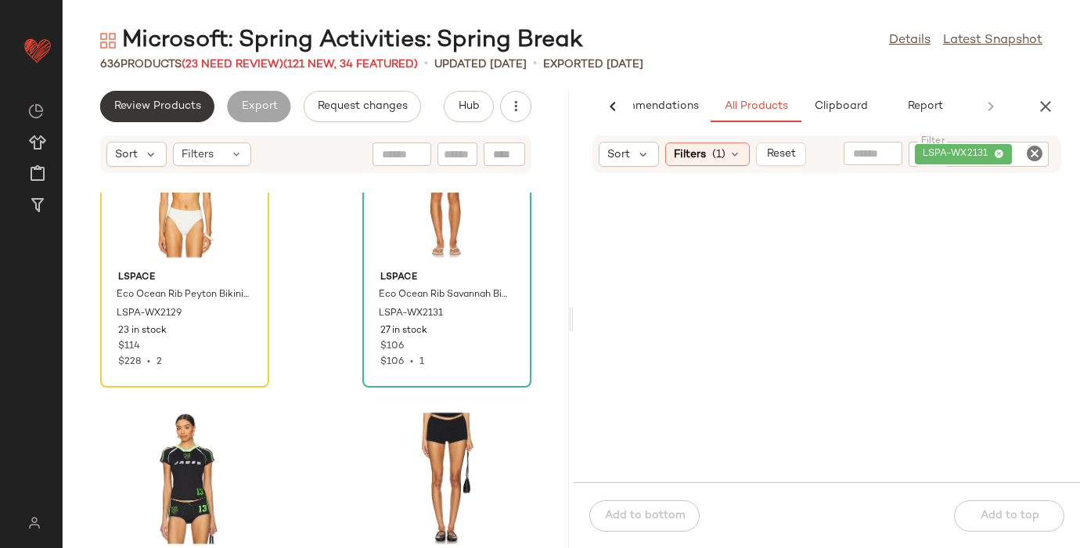
click at [186, 106] on span "Review Products" at bounding box center [157, 106] width 88 height 13
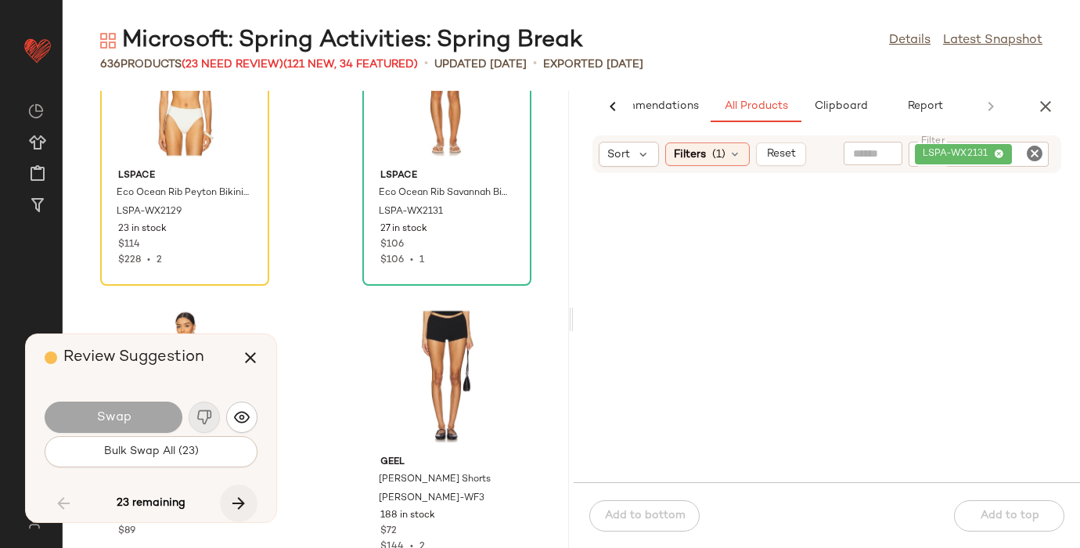
click at [233, 501] on icon "button" at bounding box center [238, 503] width 19 height 19
click at [242, 497] on icon "button" at bounding box center [238, 503] width 19 height 19
click at [232, 498] on icon "button" at bounding box center [238, 503] width 19 height 19
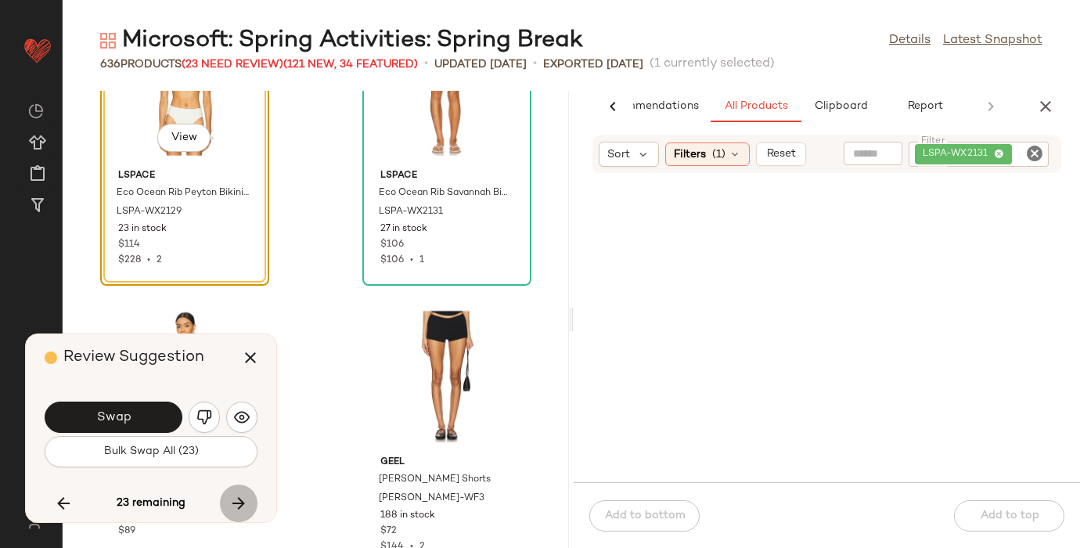
scroll to position [69582, 0]
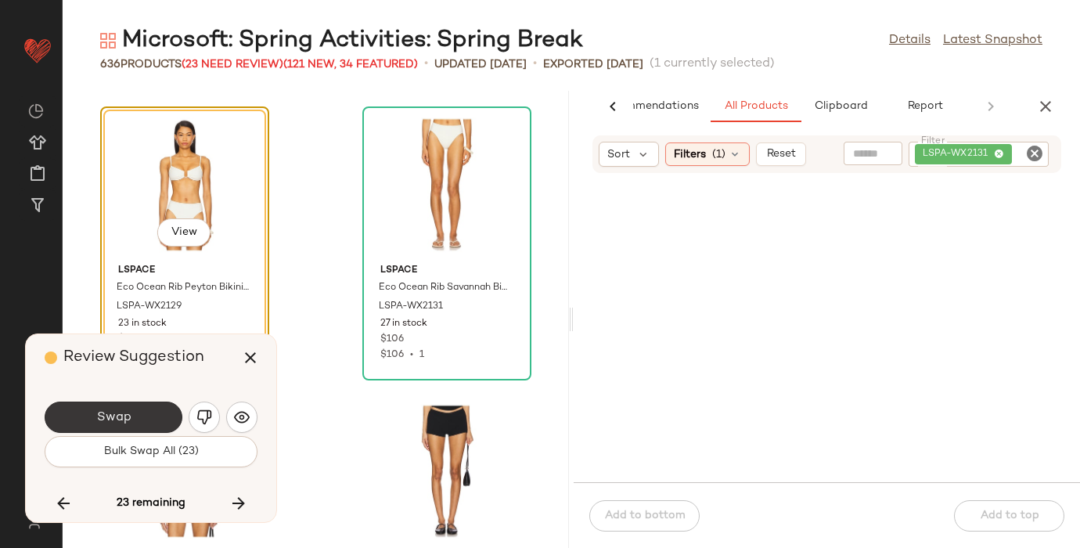
click at [129, 416] on span "Swap" at bounding box center [112, 417] width 35 height 15
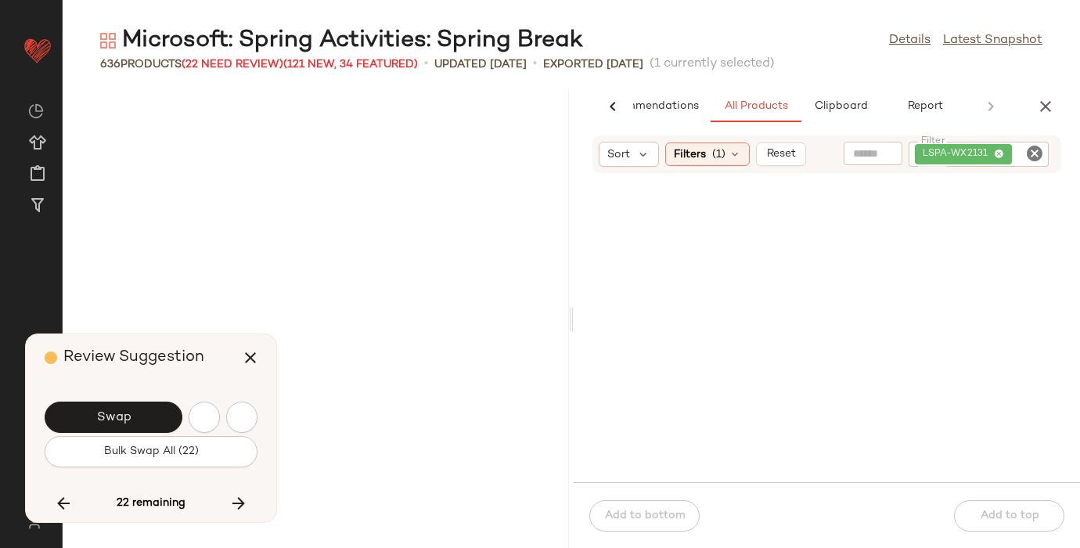
scroll to position [71873, 0]
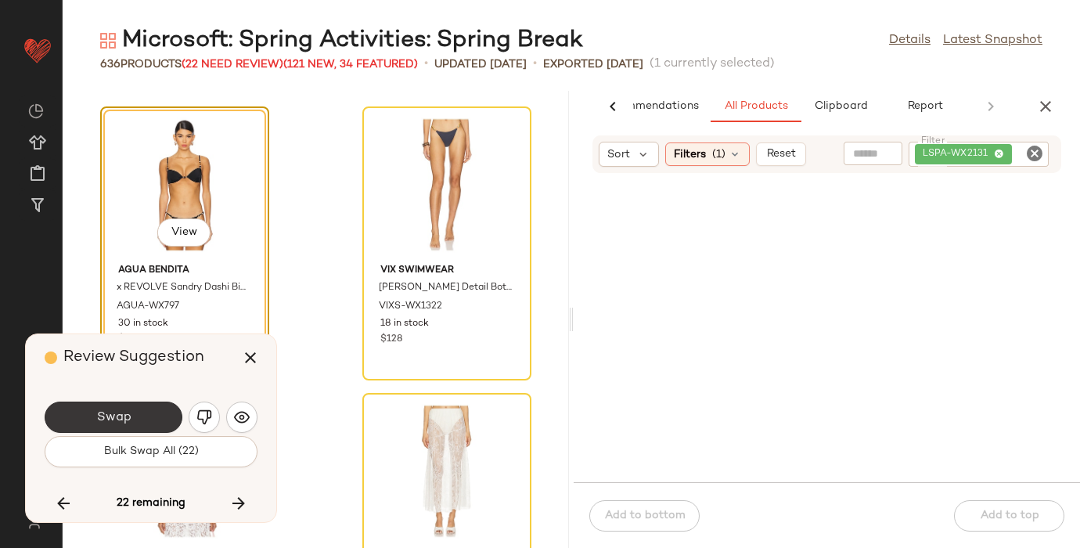
click at [129, 415] on span "Swap" at bounding box center [112, 417] width 35 height 15
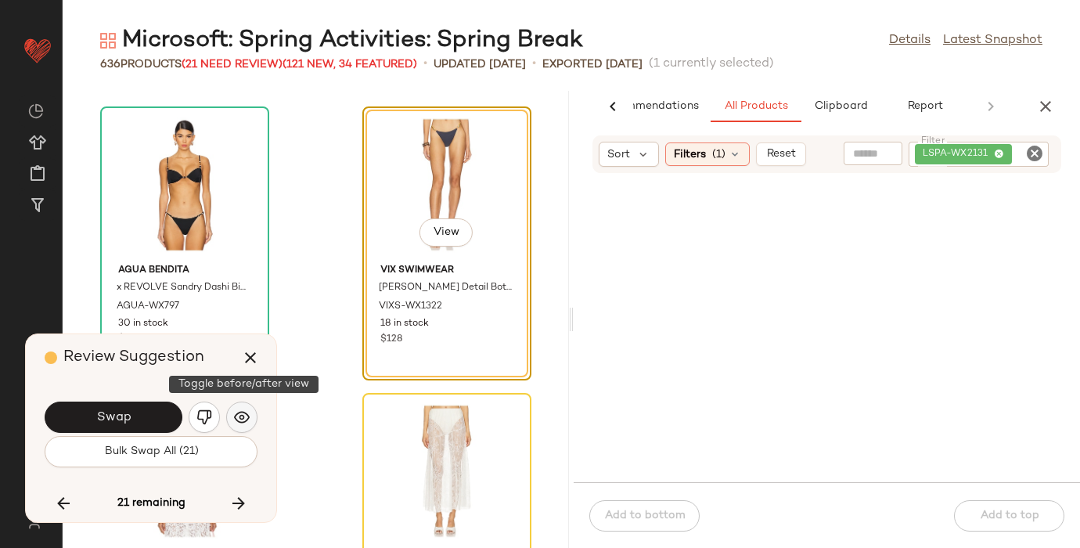
click at [250, 422] on button "button" at bounding box center [241, 416] width 31 height 31
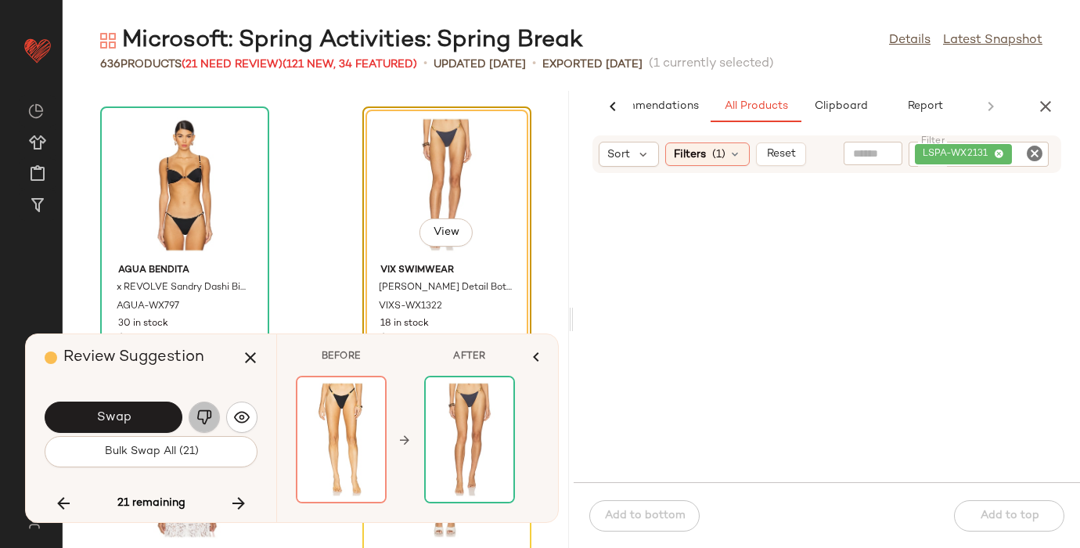
click at [204, 412] on img "button" at bounding box center [204, 417] width 16 height 16
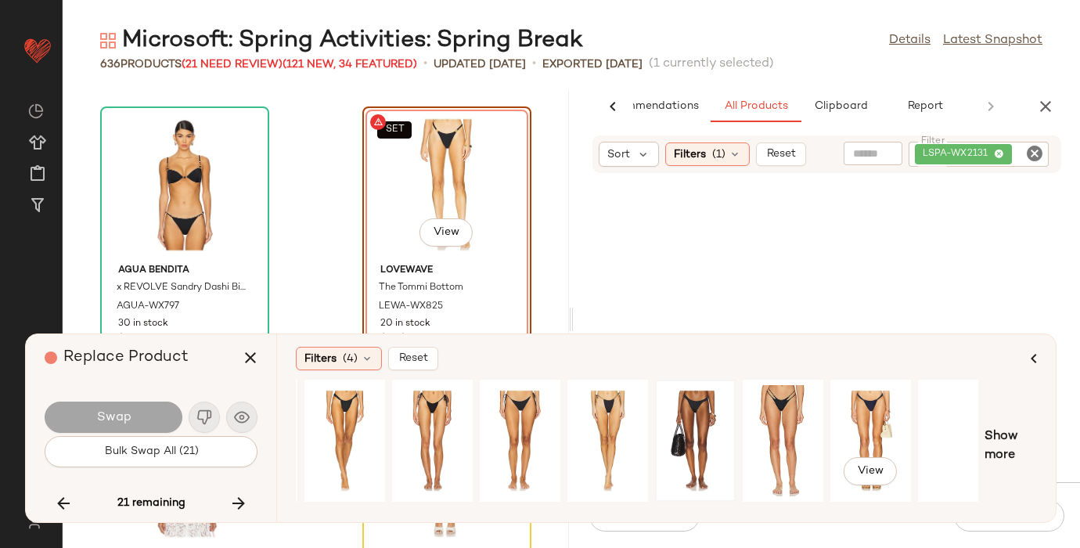
scroll to position [0, 186]
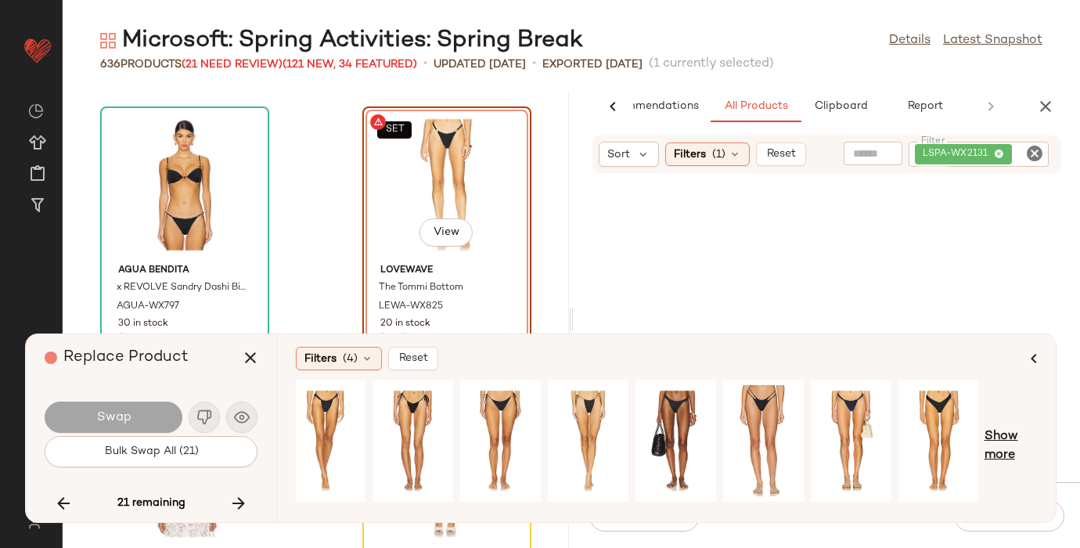
click at [1007, 443] on span "Show more" at bounding box center [1010, 446] width 52 height 38
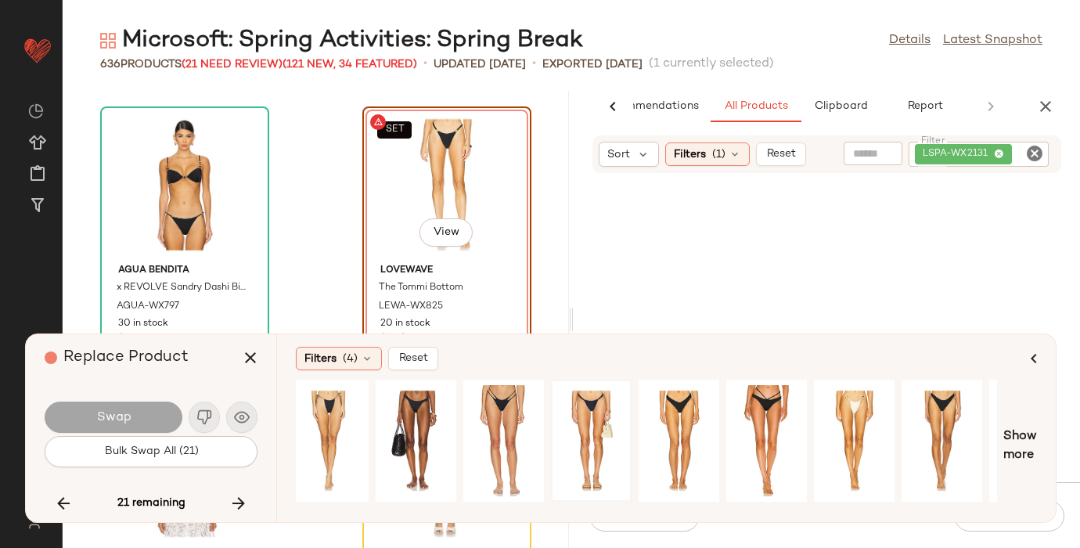
scroll to position [0, 0]
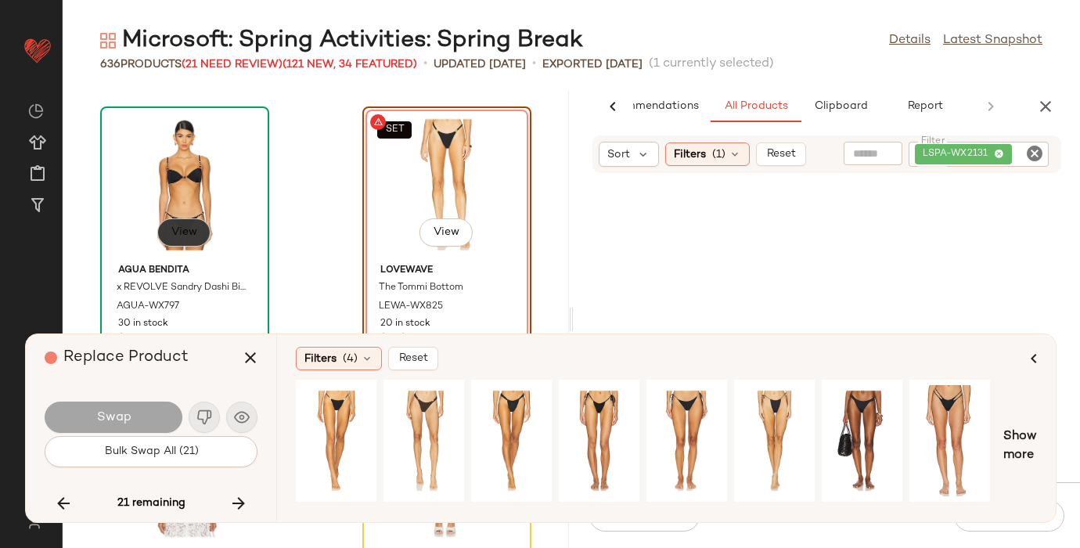
click at [186, 229] on span "View" at bounding box center [184, 232] width 27 height 13
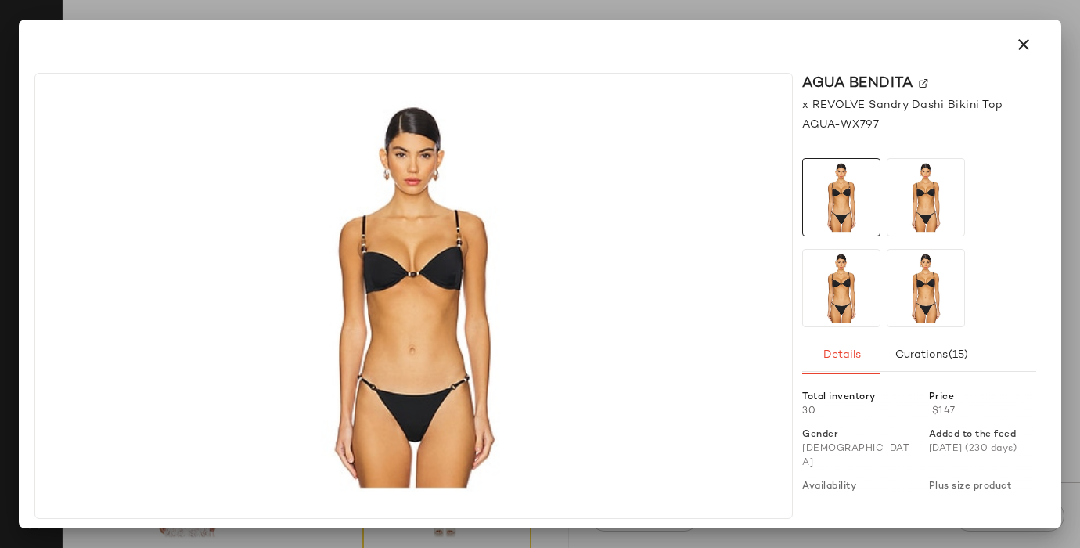
click at [924, 81] on img at bounding box center [922, 83] width 9 height 9
click at [1030, 42] on icon "button" at bounding box center [1023, 44] width 19 height 19
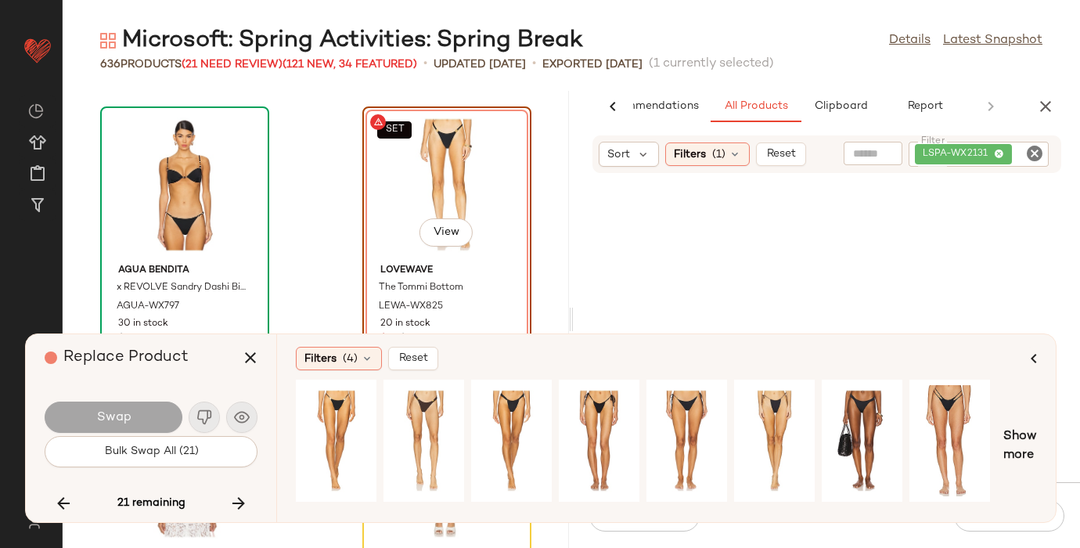
click at [1026, 153] on icon "Clear Filter" at bounding box center [1034, 153] width 19 height 19
paste input "**********"
type input "**********"
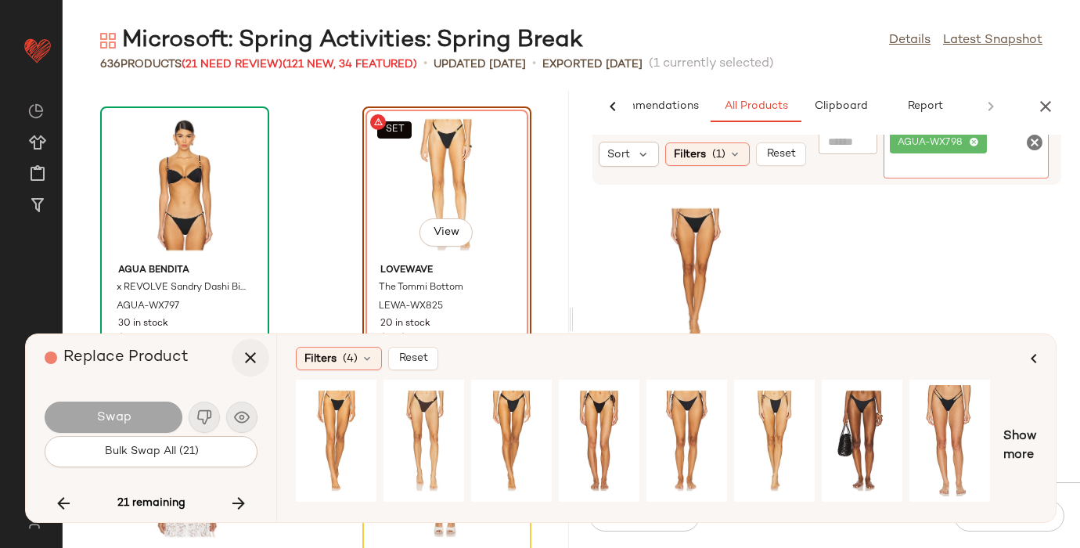
click at [250, 358] on icon "button" at bounding box center [250, 357] width 19 height 19
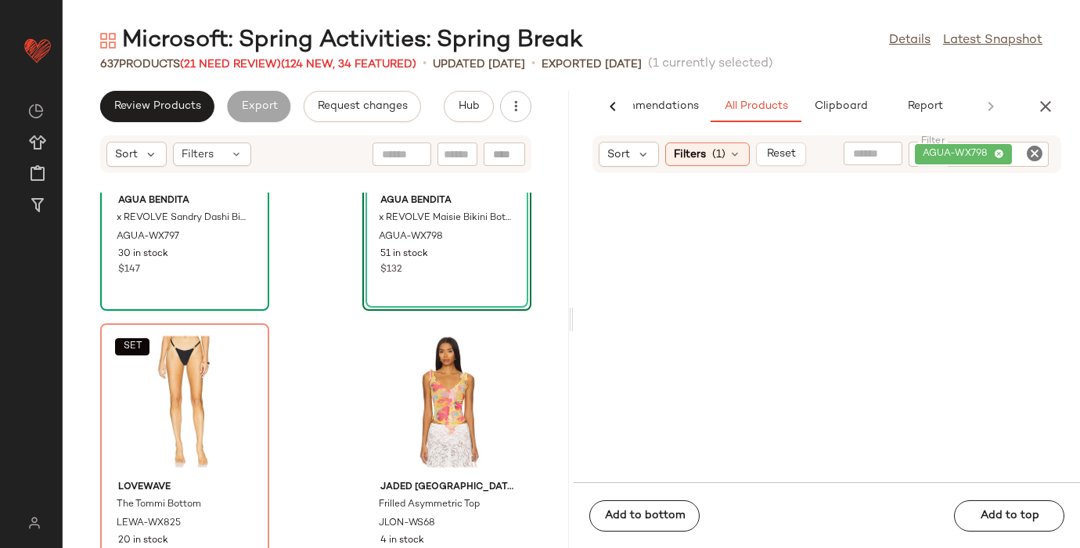
scroll to position [72068, 0]
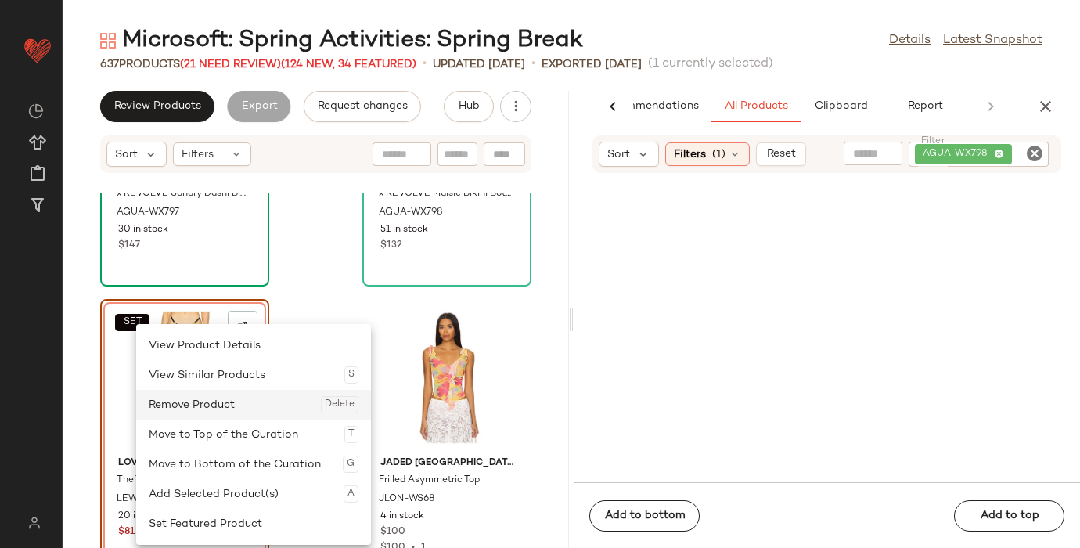
click at [215, 399] on div "Remove Product Delete" at bounding box center [254, 405] width 210 height 30
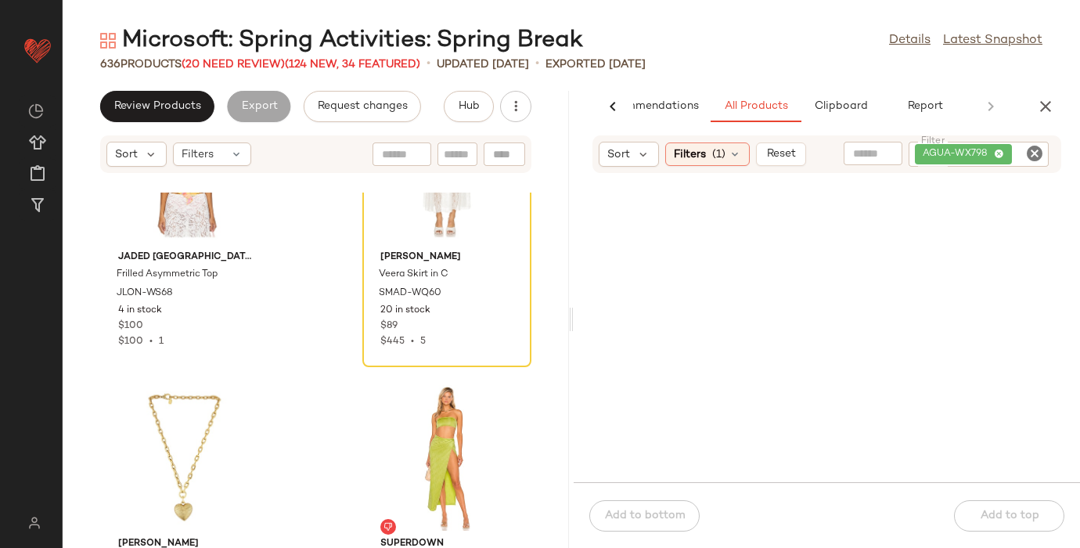
scroll to position [72307, 0]
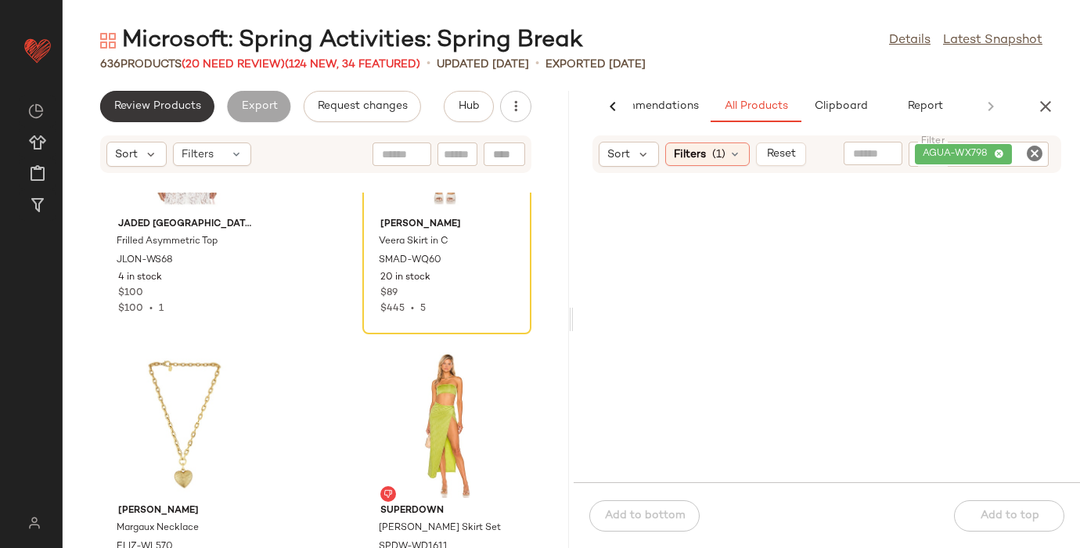
click at [150, 104] on span "Review Products" at bounding box center [157, 106] width 88 height 13
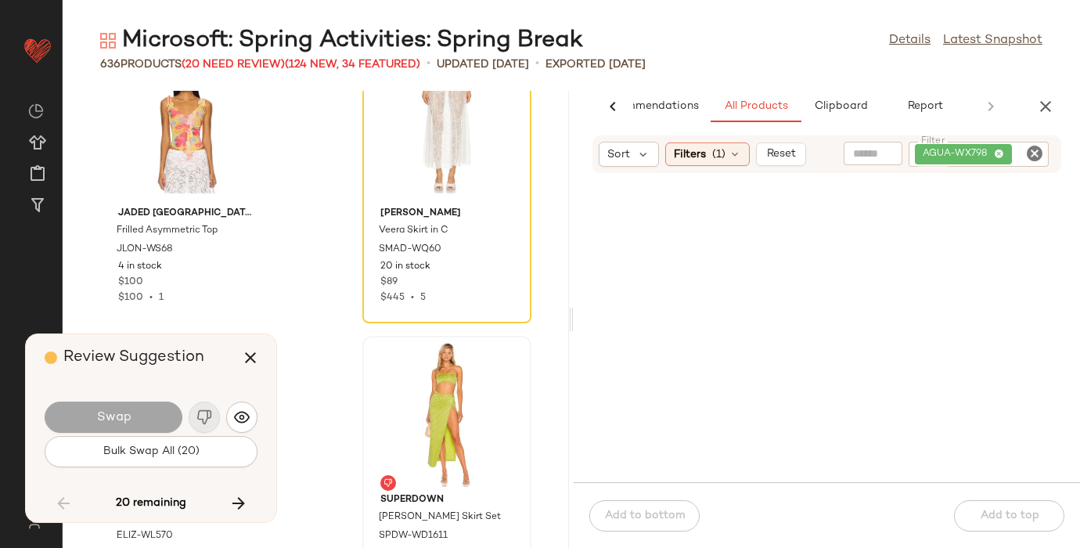
scroll to position [72212, 0]
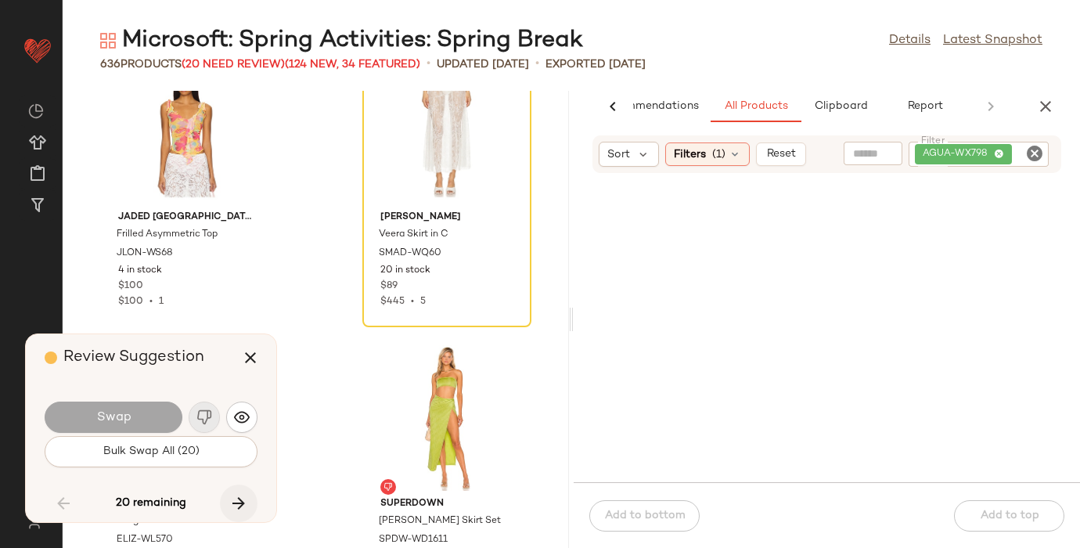
click at [243, 504] on icon "button" at bounding box center [238, 503] width 19 height 19
click at [235, 494] on icon "button" at bounding box center [238, 503] width 19 height 19
click at [237, 500] on icon "button" at bounding box center [238, 503] width 19 height 19
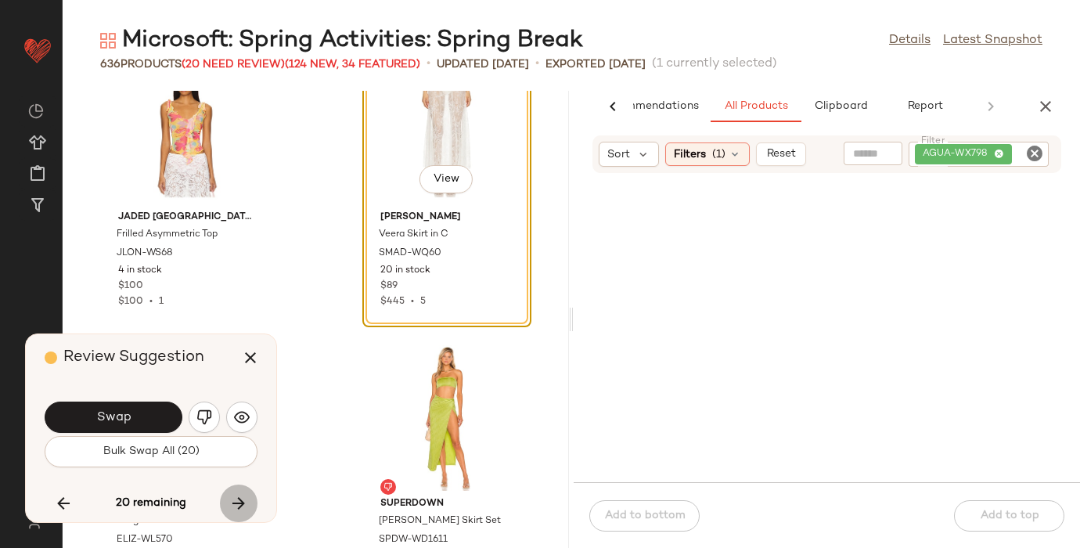
scroll to position [72159, 0]
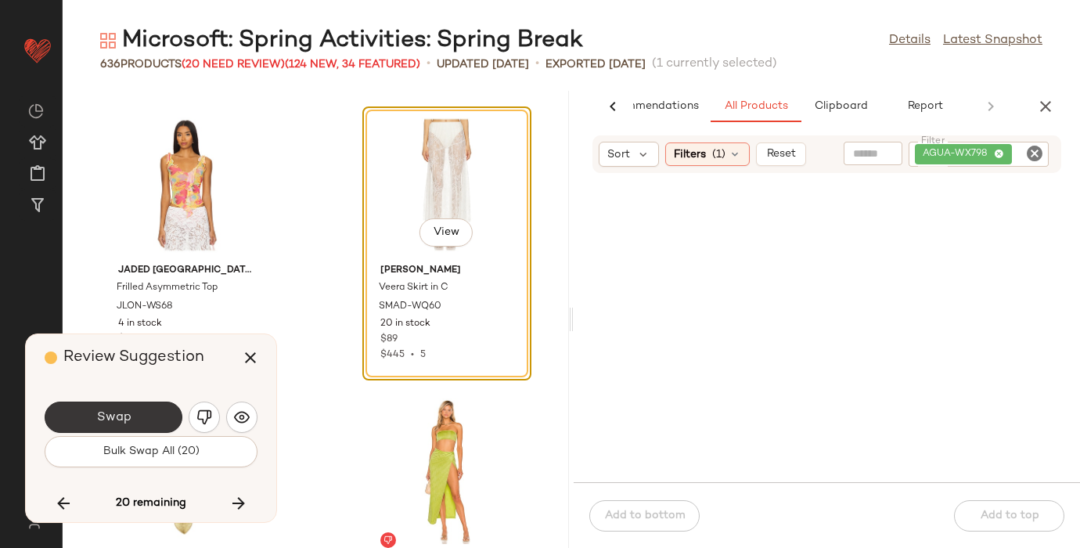
click at [120, 408] on button "Swap" at bounding box center [114, 416] width 138 height 31
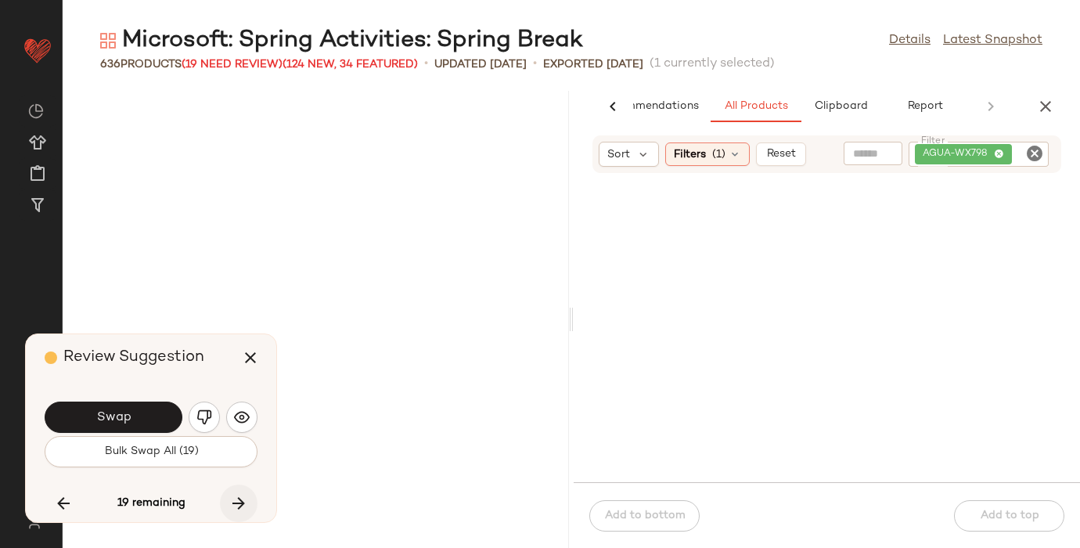
scroll to position [73018, 0]
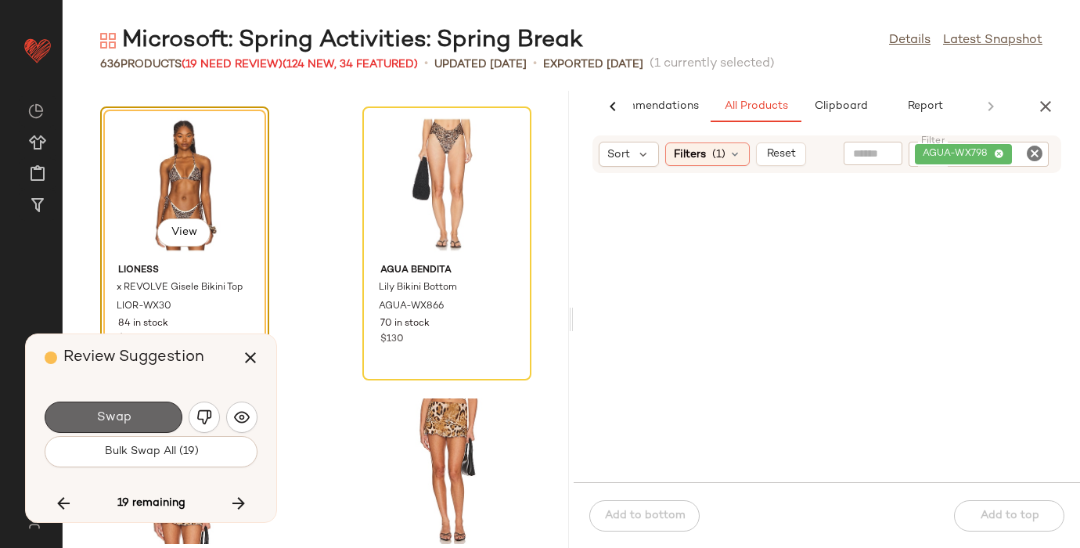
click at [130, 415] on button "Swap" at bounding box center [114, 416] width 138 height 31
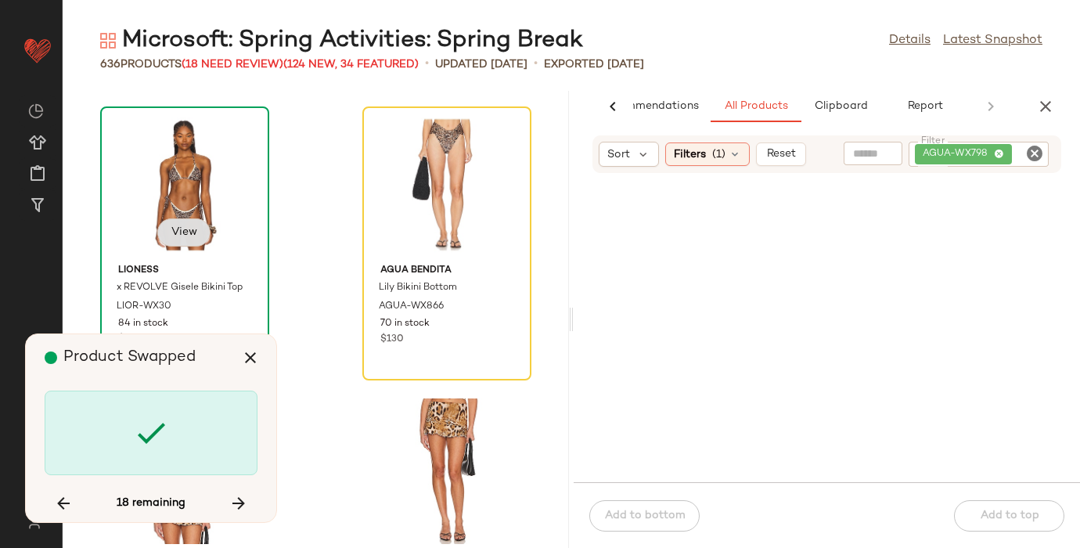
click at [187, 230] on span "View" at bounding box center [184, 232] width 27 height 13
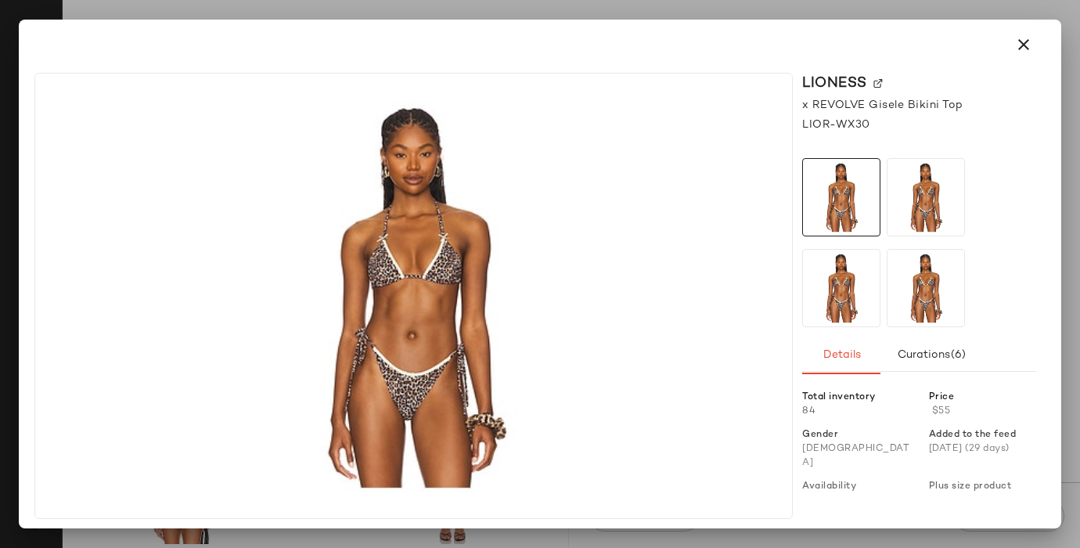
click at [875, 79] on img at bounding box center [877, 83] width 9 height 9
click at [1025, 44] on icon "button" at bounding box center [1023, 44] width 19 height 19
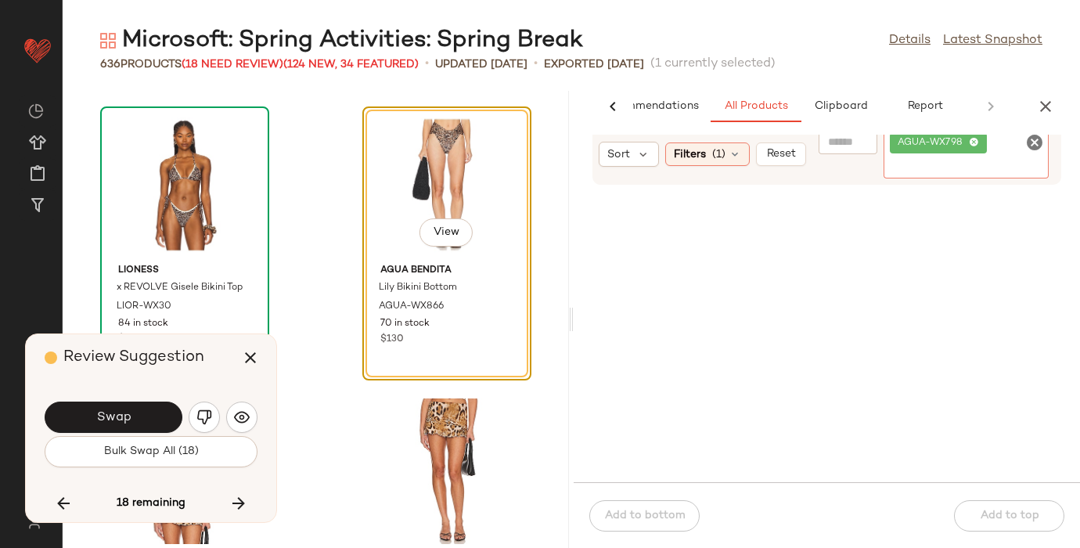
click at [1023, 145] on div "AGUA-WX798" at bounding box center [966, 155] width 166 height 48
click at [1032, 142] on icon "Clear Filter" at bounding box center [1034, 142] width 19 height 19
paste input "*********"
type input "*********"
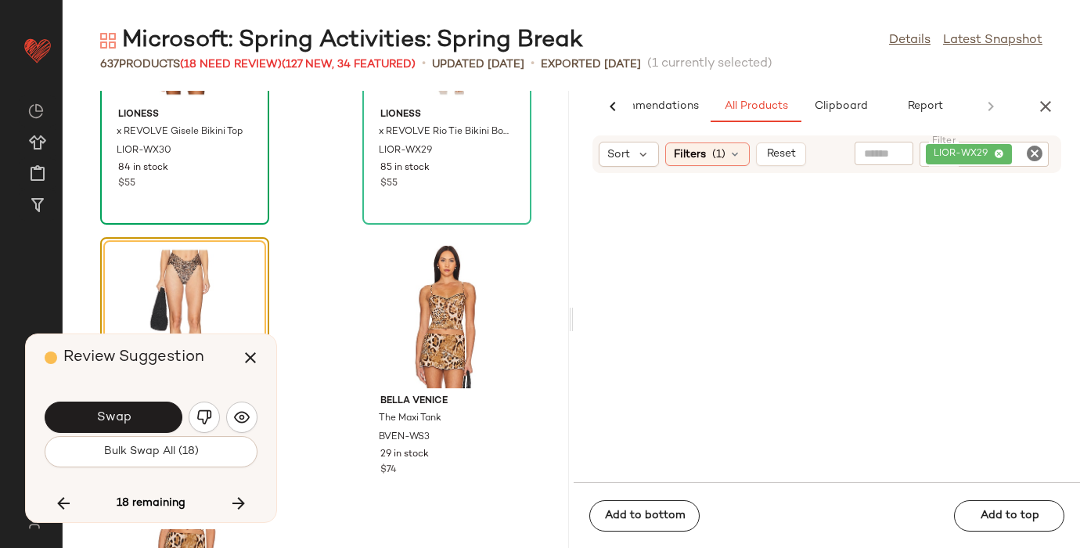
scroll to position [73194, 0]
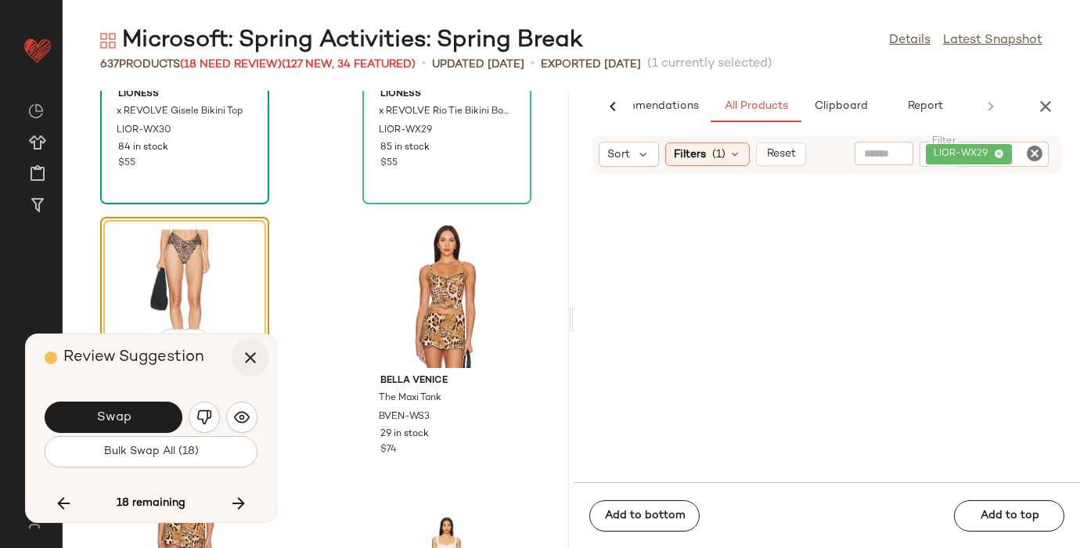
click at [250, 354] on icon "button" at bounding box center [250, 357] width 19 height 19
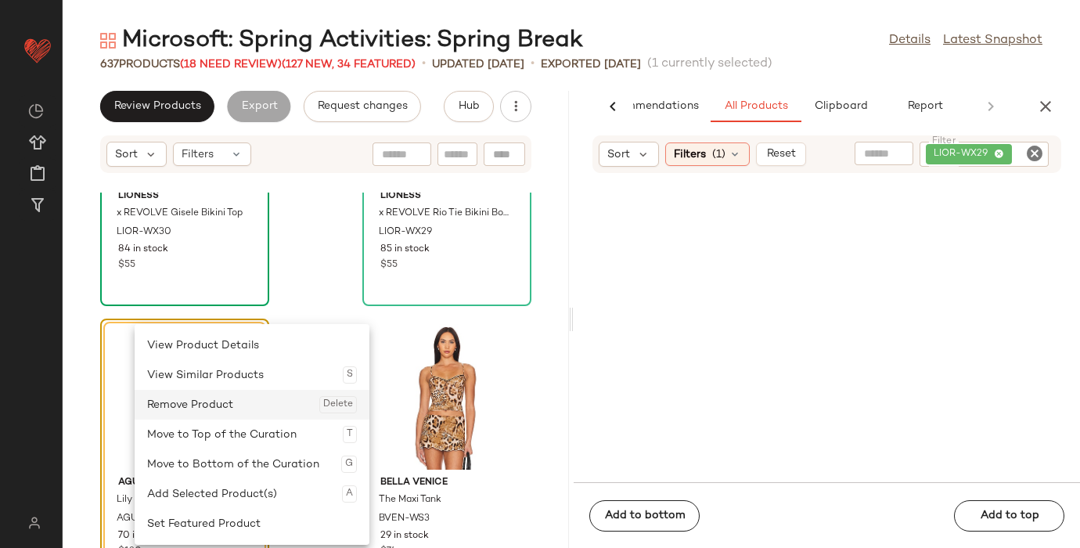
click at [172, 404] on div "Remove Product Delete" at bounding box center [252, 405] width 210 height 30
click at [189, 406] on div "Remove Product Delete" at bounding box center [247, 405] width 210 height 30
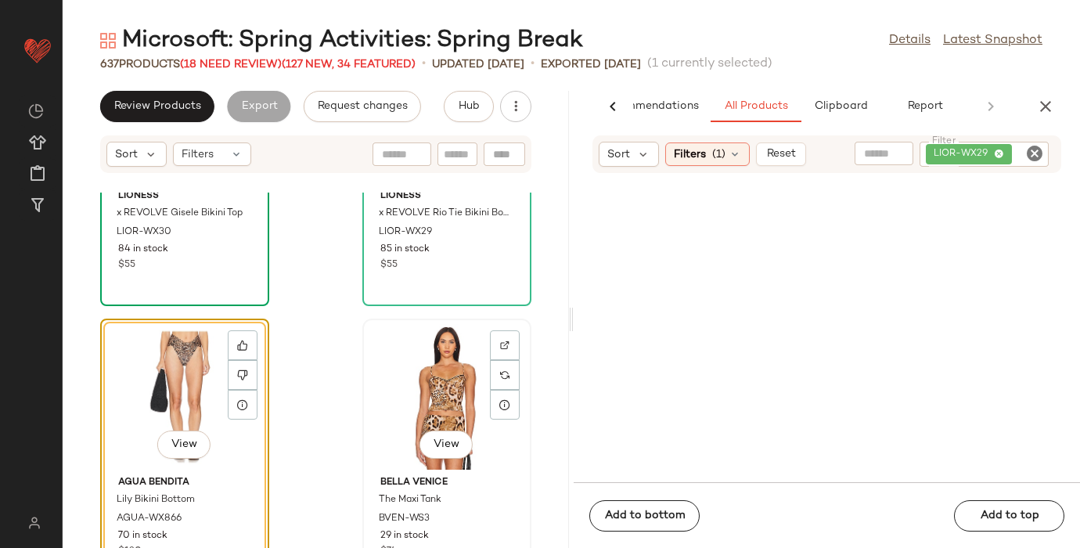
click at [423, 407] on div "View" at bounding box center [447, 397] width 158 height 146
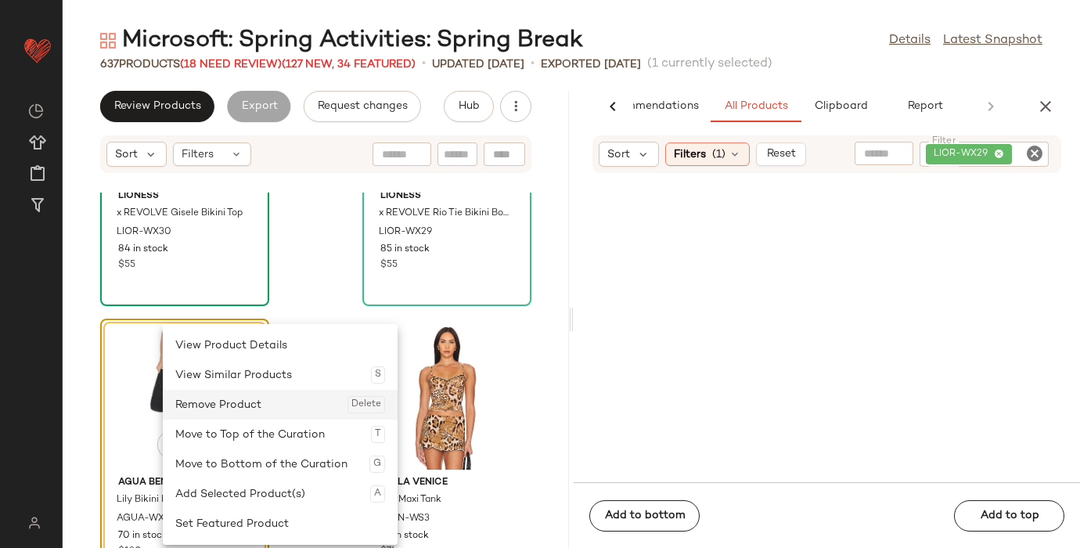
click at [207, 405] on div "Remove Product Delete" at bounding box center [280, 405] width 210 height 30
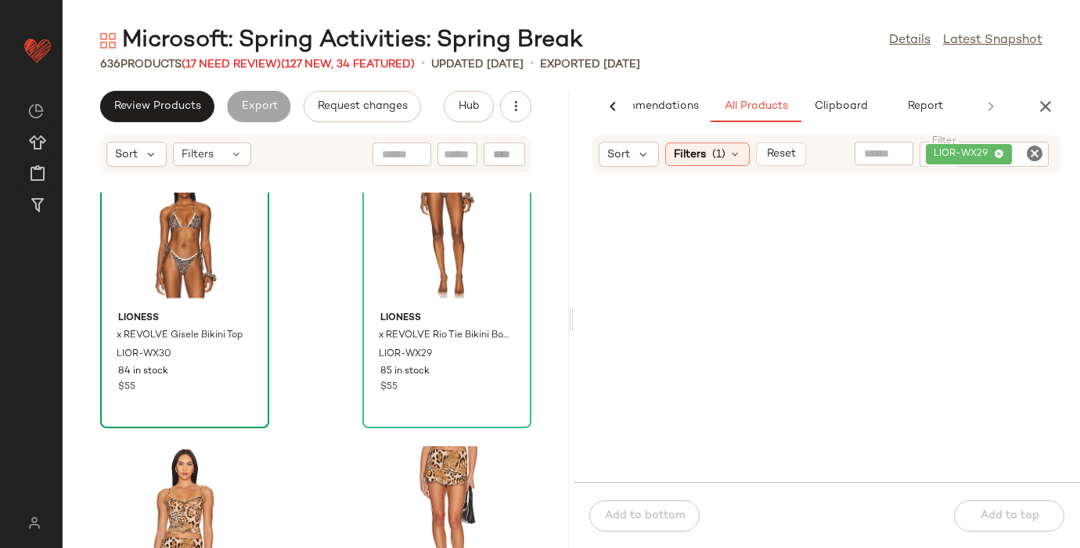
scroll to position [73066, 0]
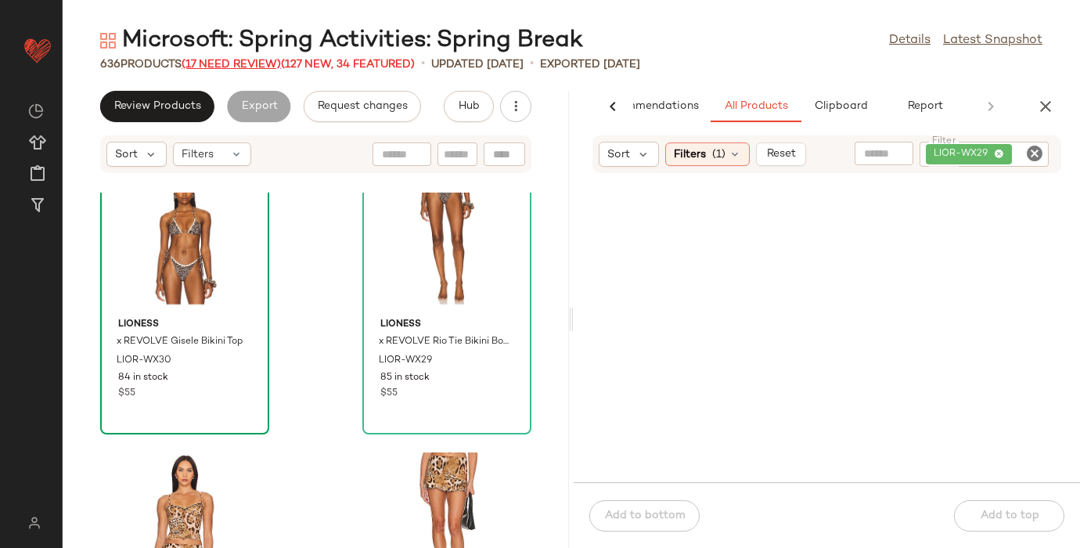
click at [217, 64] on span "(17 Need Review)" at bounding box center [231, 65] width 99 height 12
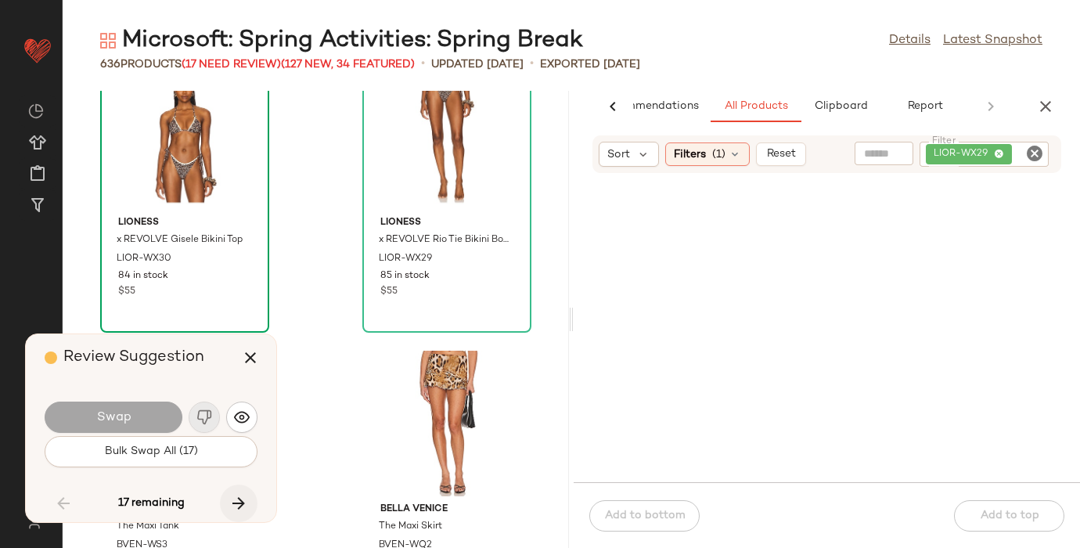
click at [244, 498] on icon "button" at bounding box center [238, 503] width 19 height 19
click at [235, 498] on icon "button" at bounding box center [238, 503] width 19 height 19
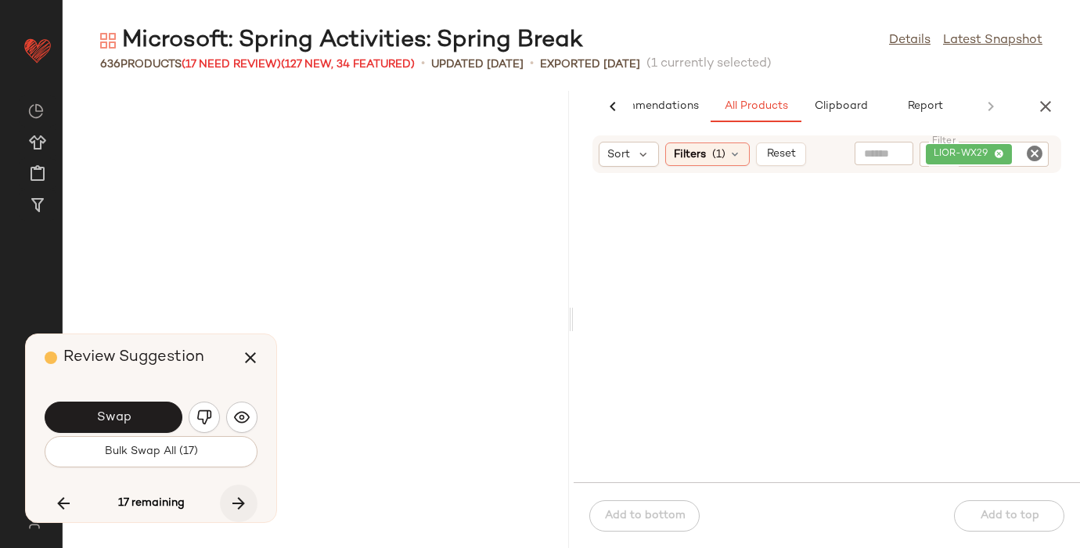
scroll to position [76454, 0]
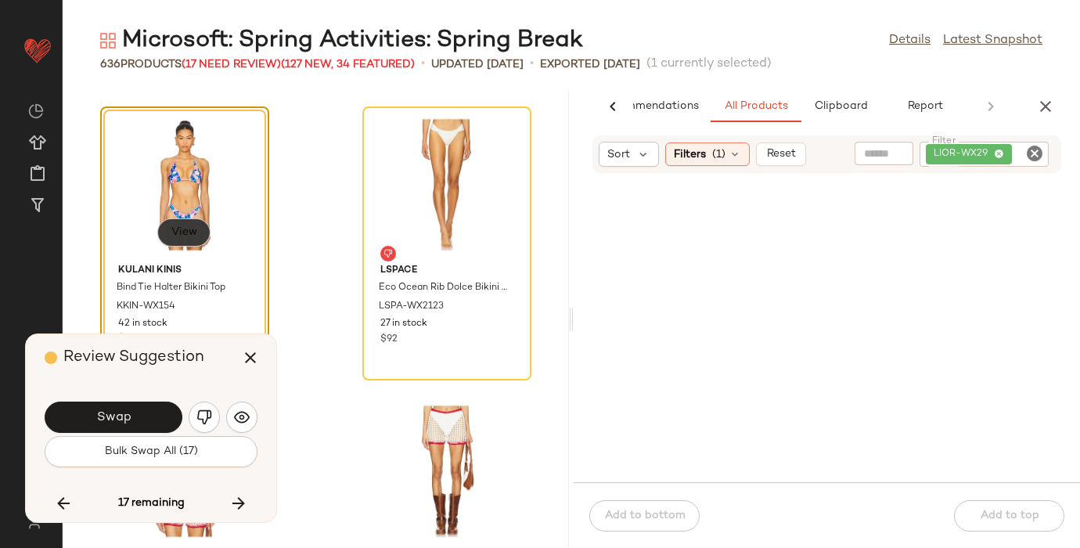
click at [188, 218] on button "View" at bounding box center [183, 232] width 53 height 28
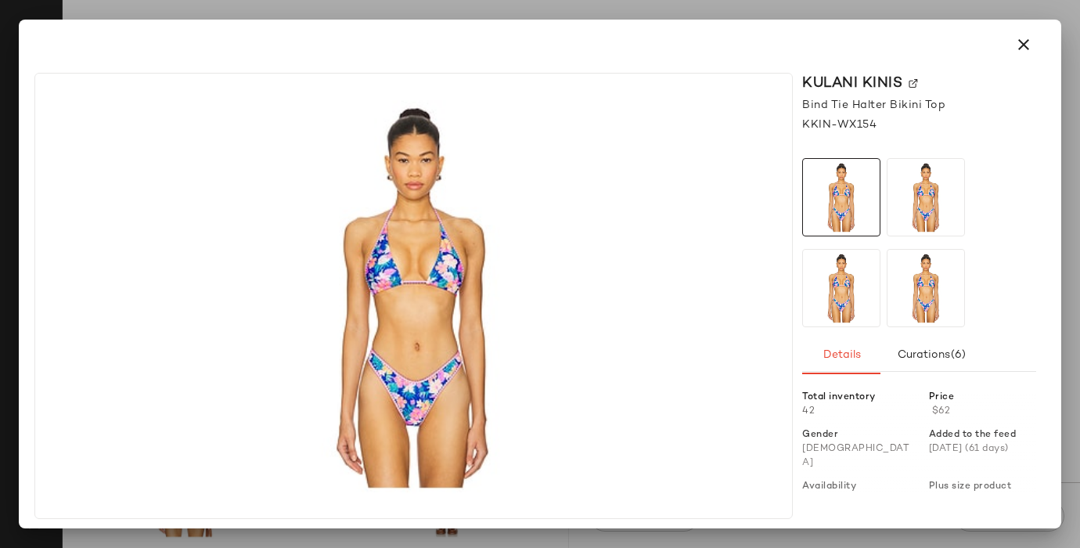
click at [911, 81] on img at bounding box center [912, 83] width 9 height 9
click at [1016, 51] on icon "button" at bounding box center [1023, 44] width 19 height 19
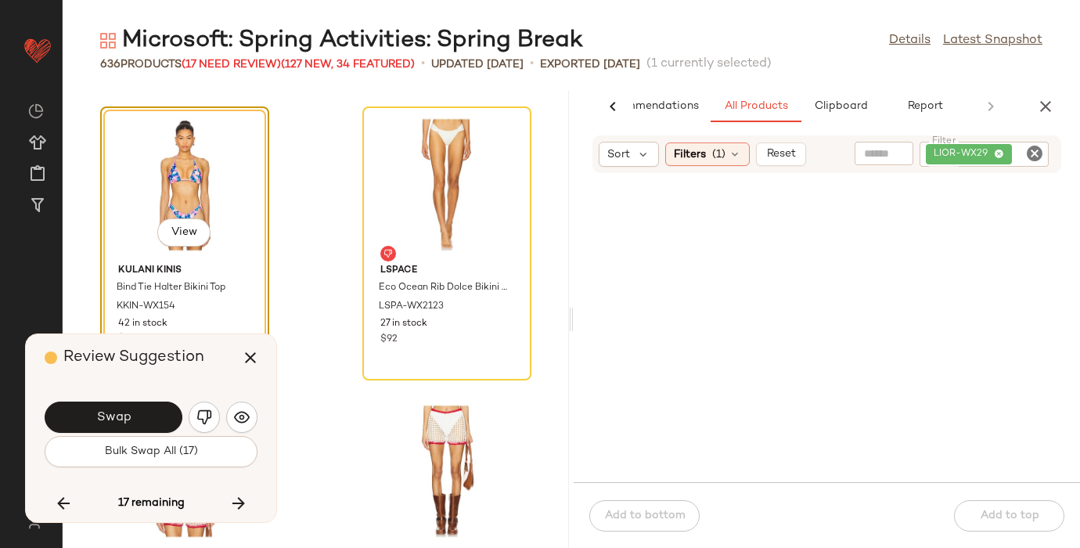
click at [1037, 155] on icon "Clear Filter" at bounding box center [1034, 153] width 19 height 19
paste input "**********"
type input "**********"
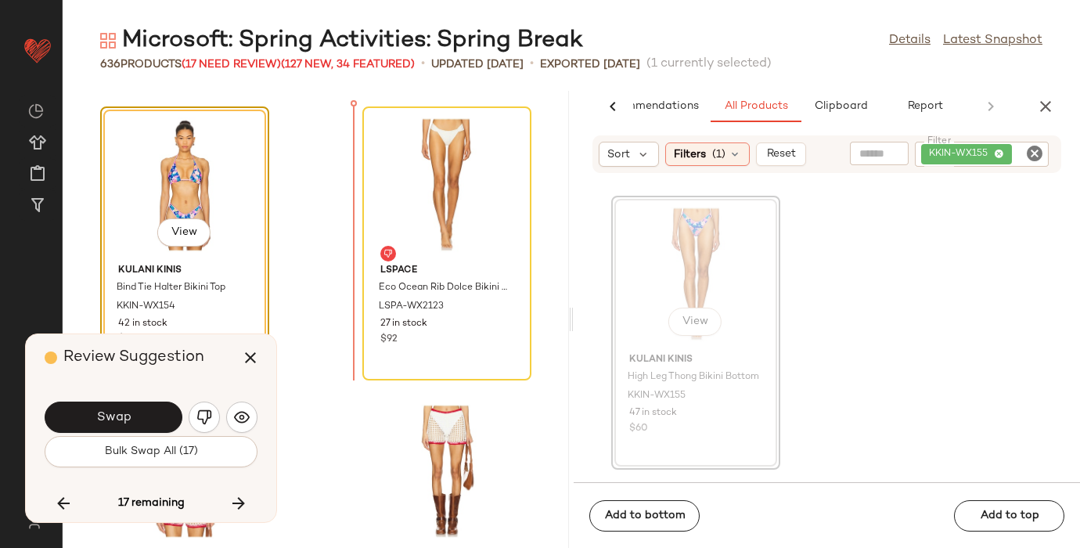
drag, startPoint x: 706, startPoint y: 274, endPoint x: 645, endPoint y: 274, distance: 60.2
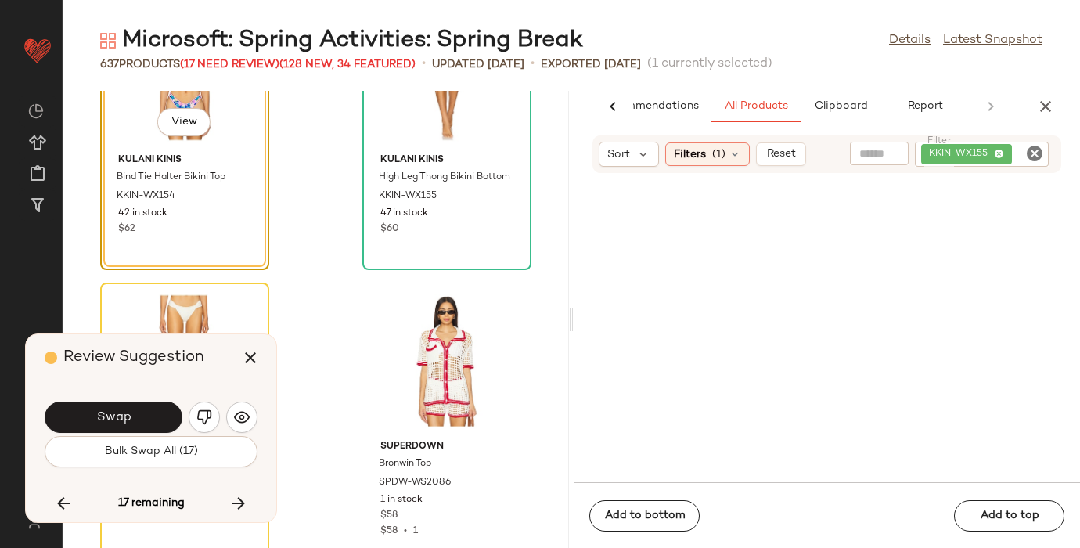
scroll to position [76571, 0]
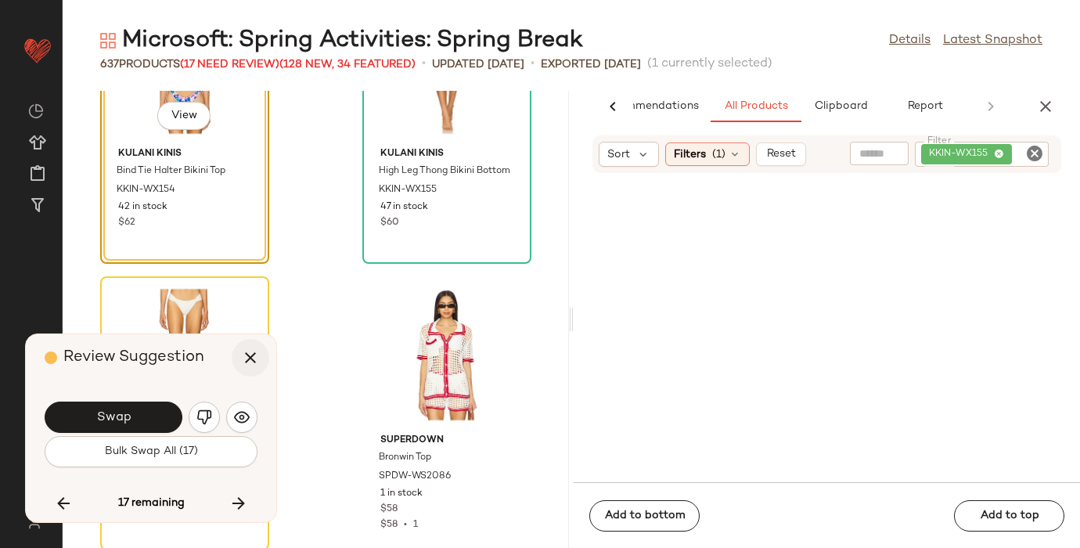
click at [246, 354] on icon "button" at bounding box center [250, 357] width 19 height 19
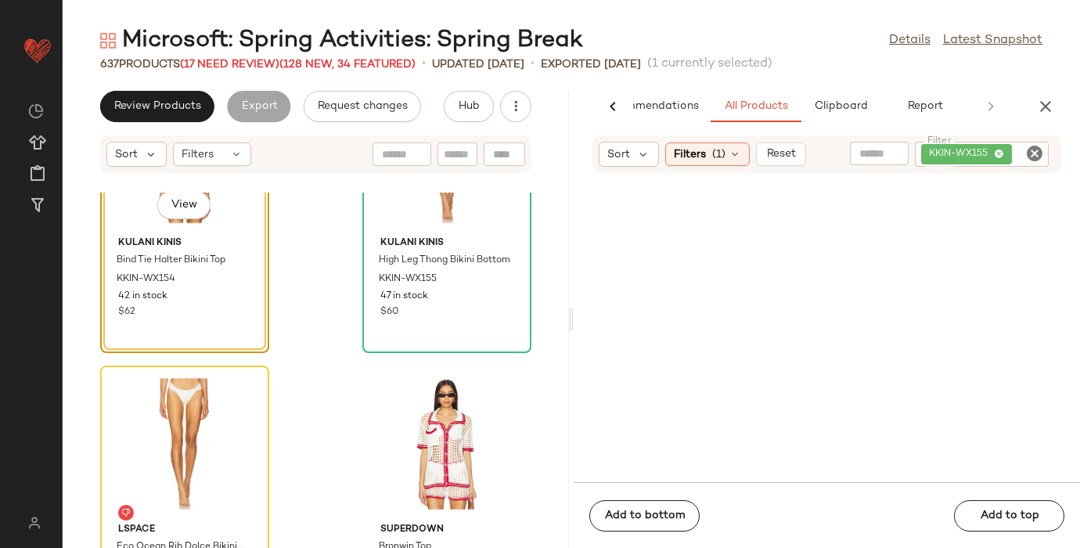
scroll to position [76588, 0]
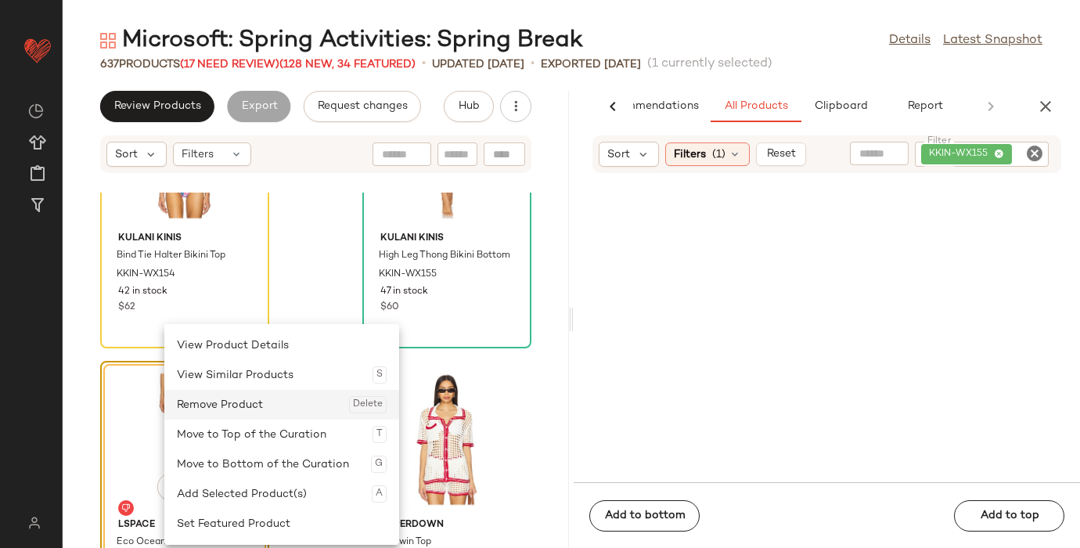
click at [244, 415] on div "Remove Product Delete" at bounding box center [282, 405] width 210 height 30
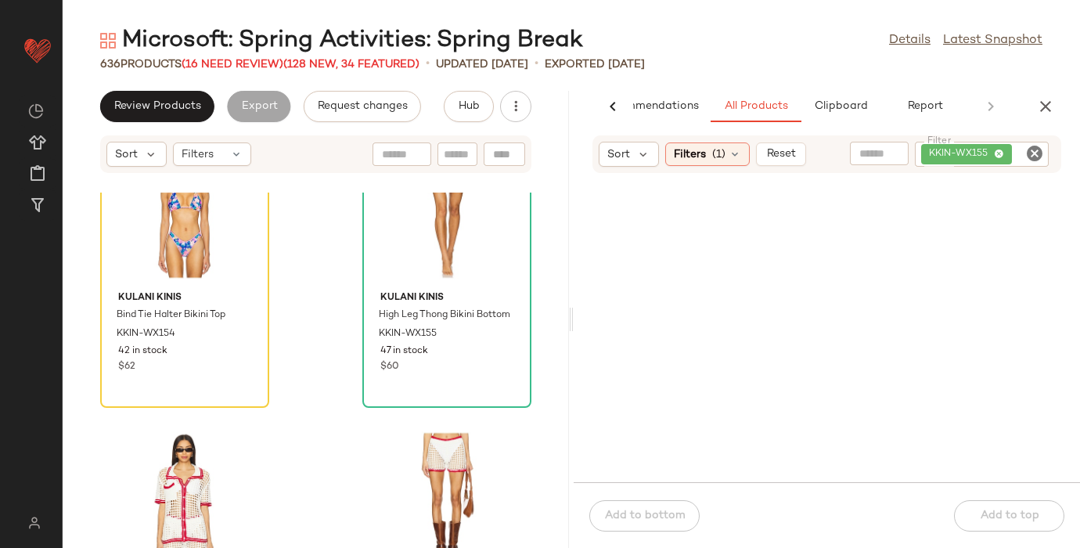
scroll to position [76530, 0]
click at [225, 63] on span "(16 Need Review)" at bounding box center [233, 65] width 102 height 12
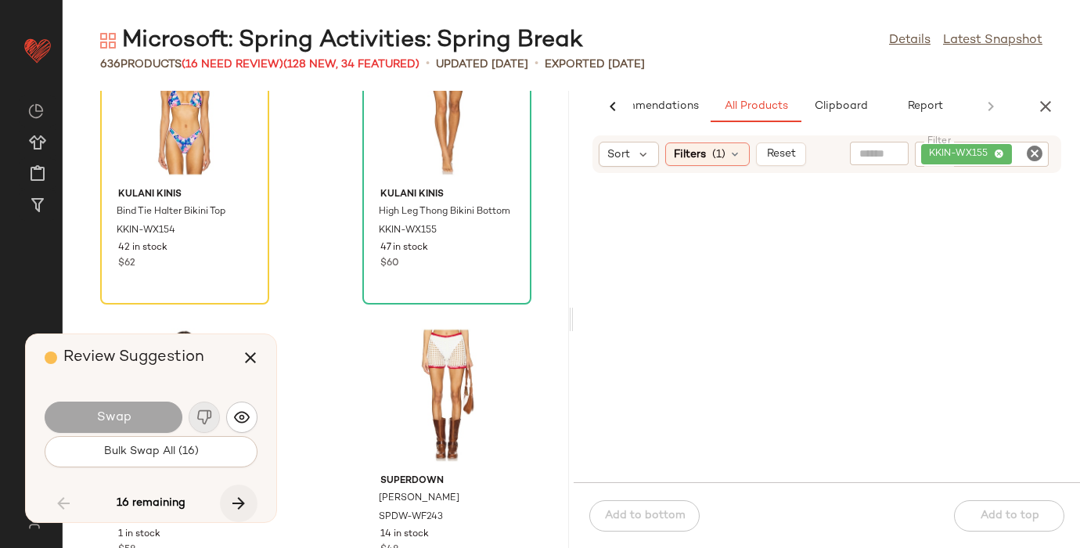
click at [241, 502] on icon "button" at bounding box center [238, 503] width 19 height 19
click at [233, 491] on button "button" at bounding box center [239, 503] width 38 height 38
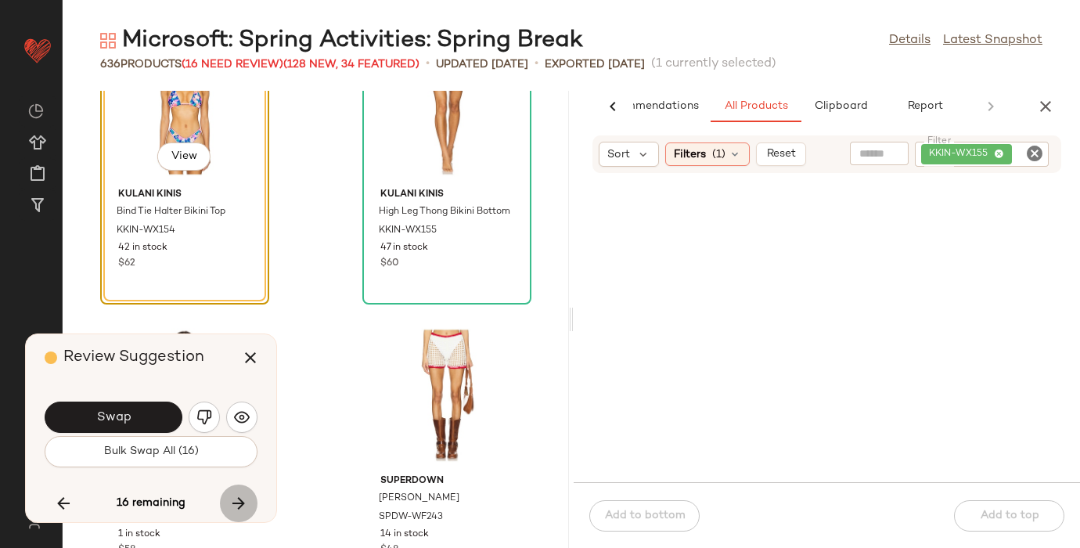
scroll to position [76454, 0]
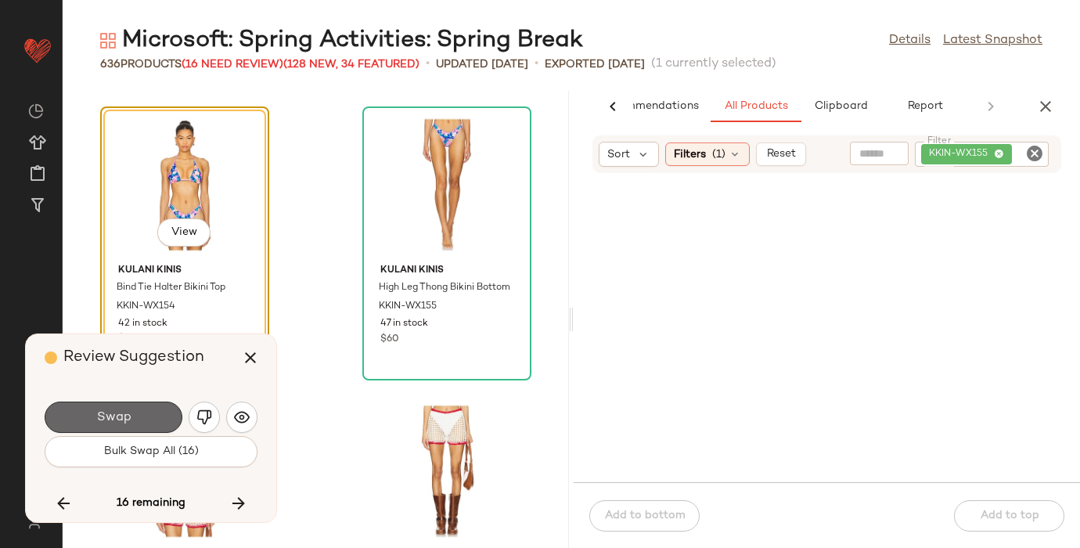
click at [132, 415] on button "Swap" at bounding box center [114, 416] width 138 height 31
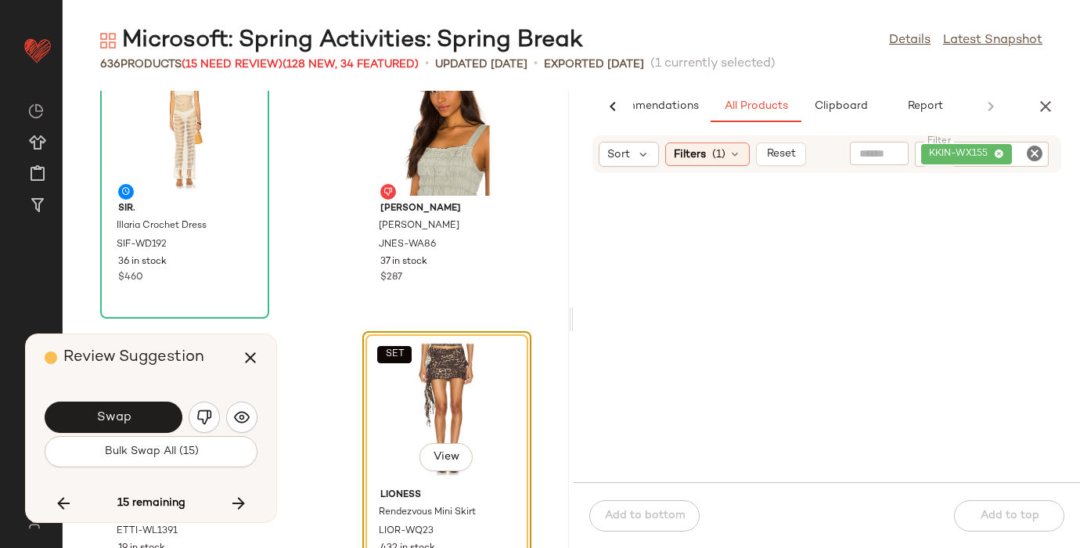
scroll to position [80489, 0]
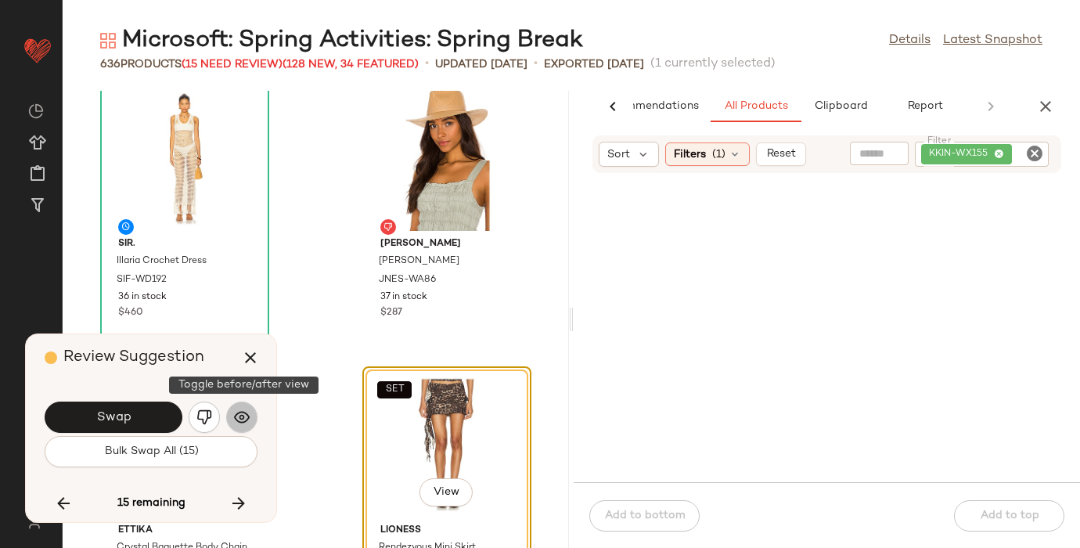
click at [247, 415] on img "button" at bounding box center [242, 417] width 16 height 16
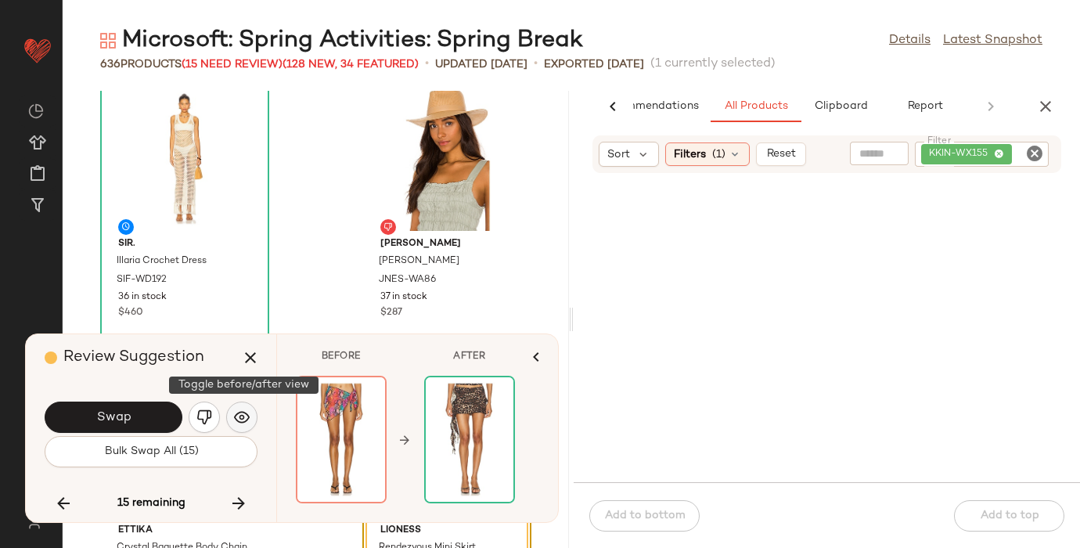
click at [246, 415] on img "button" at bounding box center [242, 417] width 16 height 16
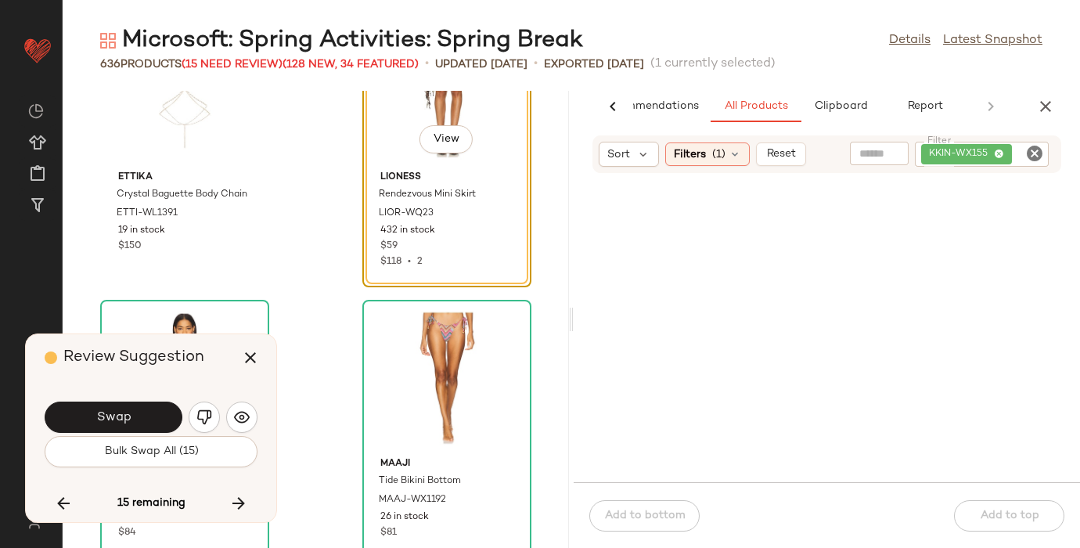
scroll to position [80840, 0]
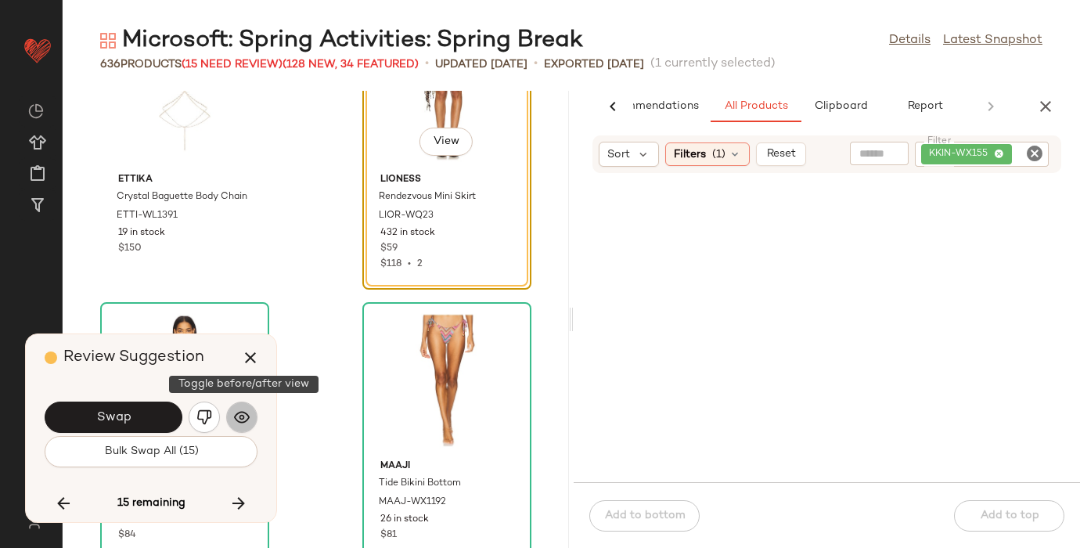
click at [240, 414] on img "button" at bounding box center [242, 417] width 16 height 16
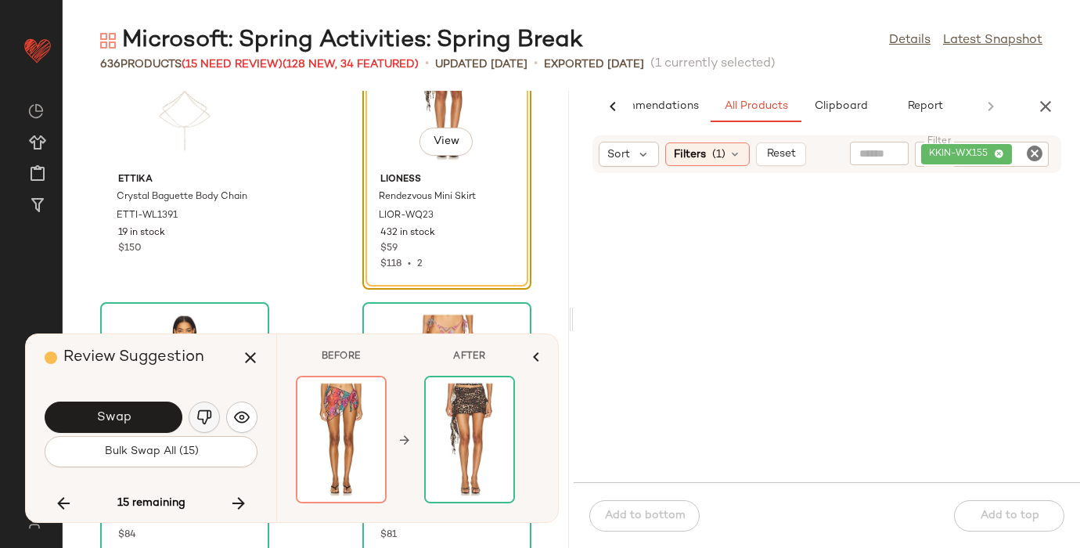
click at [204, 416] on img "button" at bounding box center [204, 417] width 16 height 16
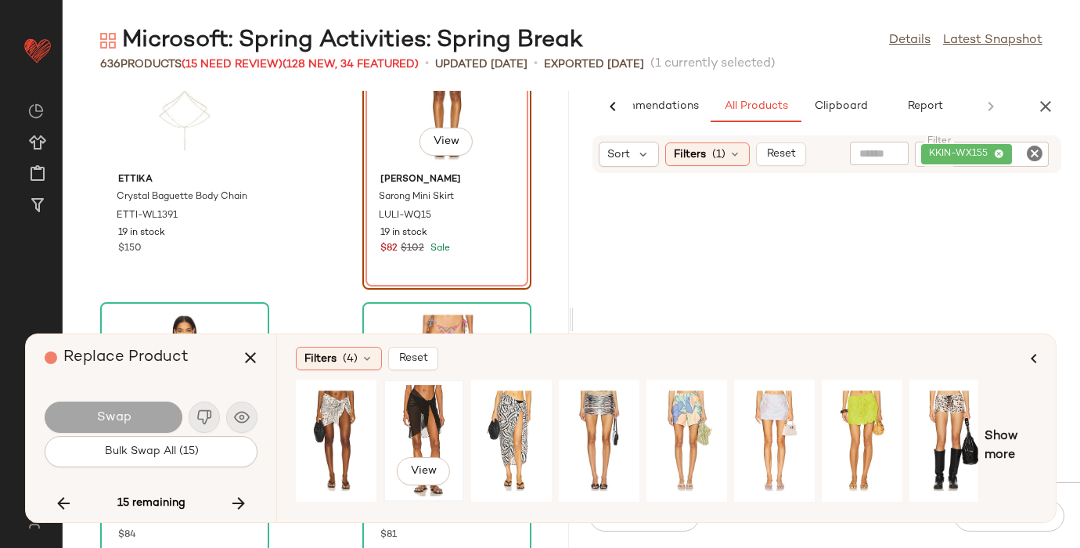
click at [430, 416] on div "View" at bounding box center [424, 440] width 70 height 111
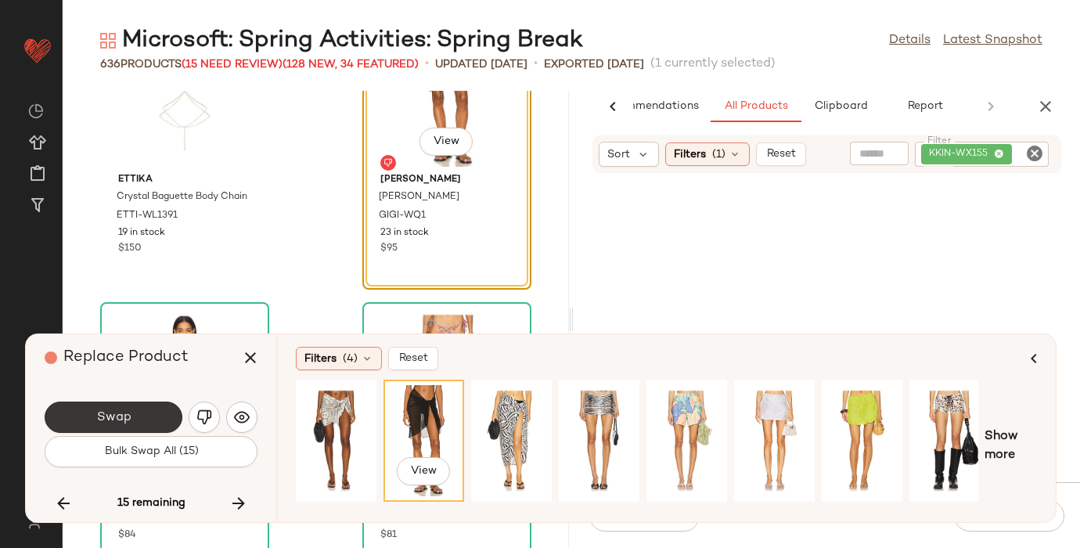
click at [138, 405] on button "Swap" at bounding box center [114, 416] width 138 height 31
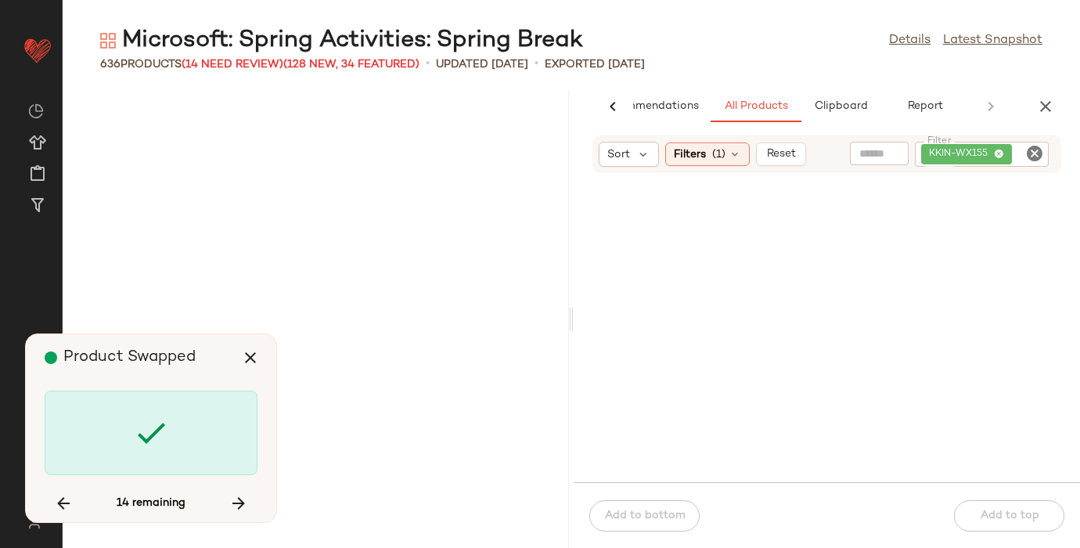
scroll to position [82181, 0]
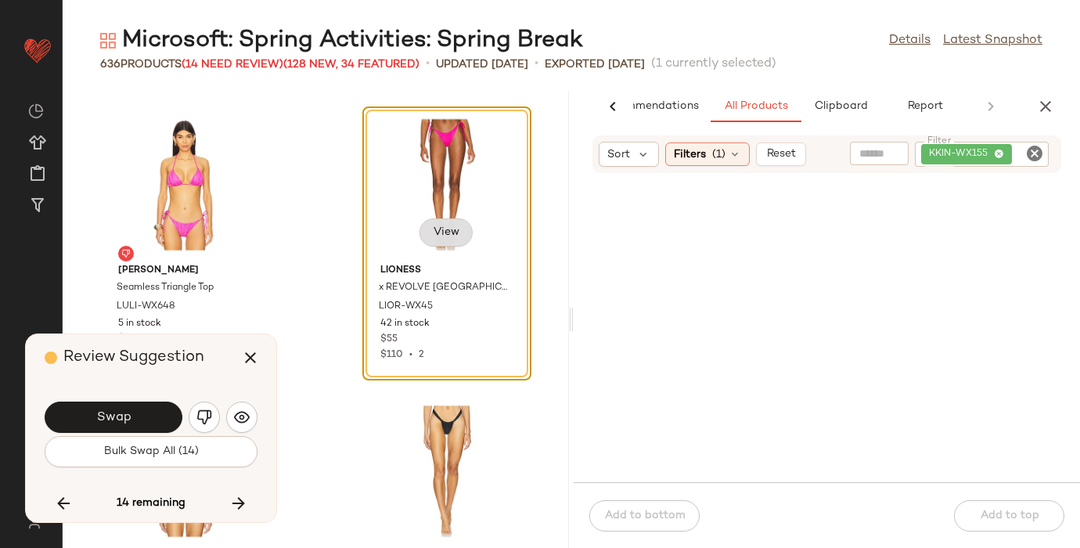
click at [437, 231] on span "View" at bounding box center [446, 232] width 27 height 13
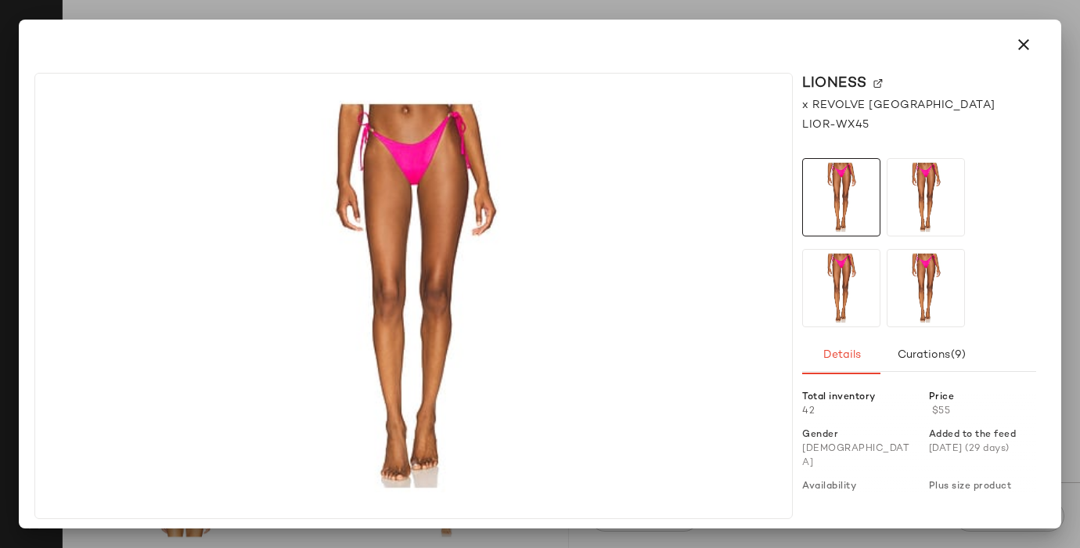
click at [876, 81] on img at bounding box center [877, 83] width 9 height 9
click at [1016, 46] on icon "button" at bounding box center [1023, 44] width 19 height 19
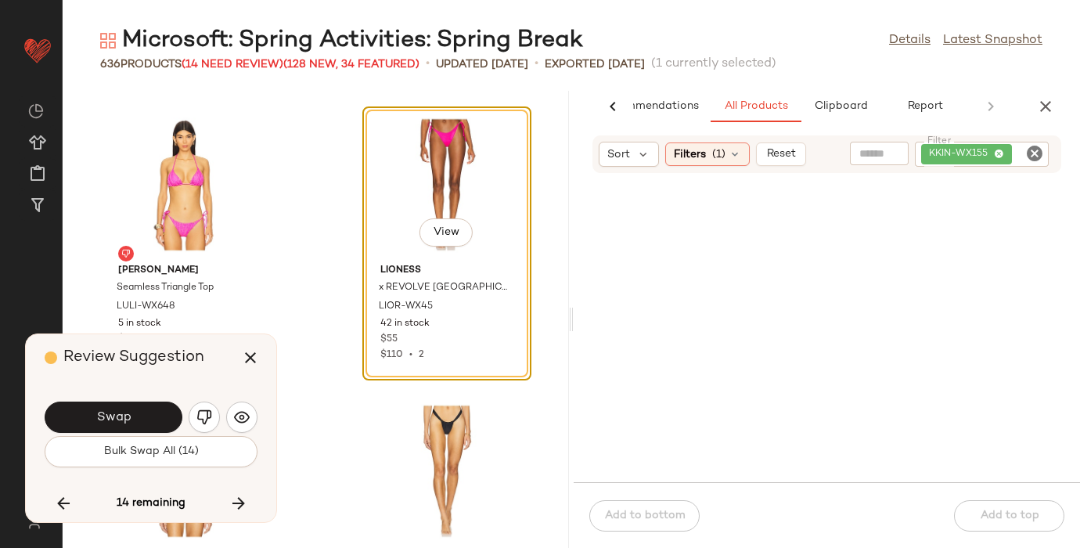
click at [1029, 156] on icon "Clear Filter" at bounding box center [1034, 153] width 19 height 19
paste input "*********"
type input "*********"
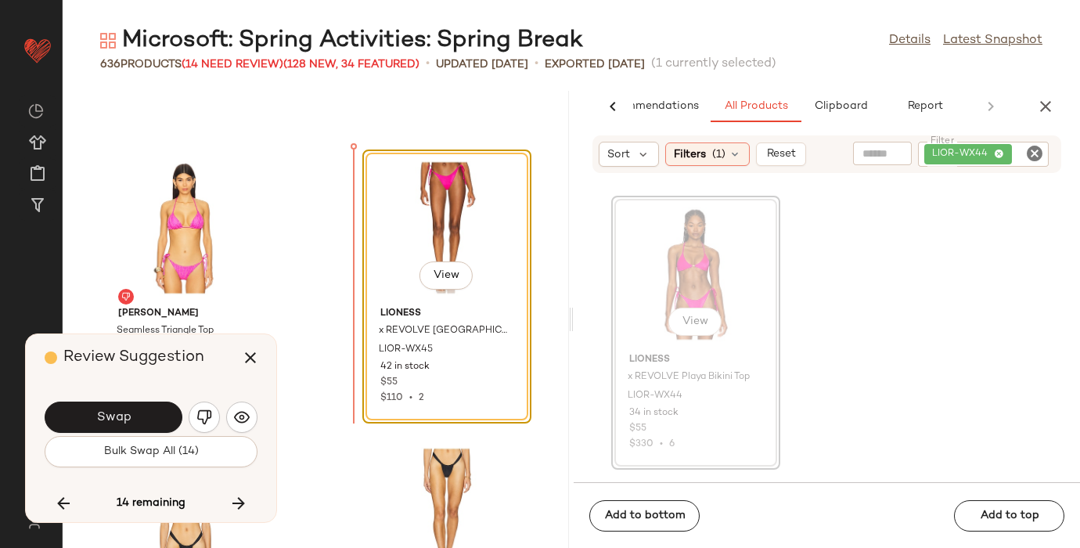
scroll to position [82135, 0]
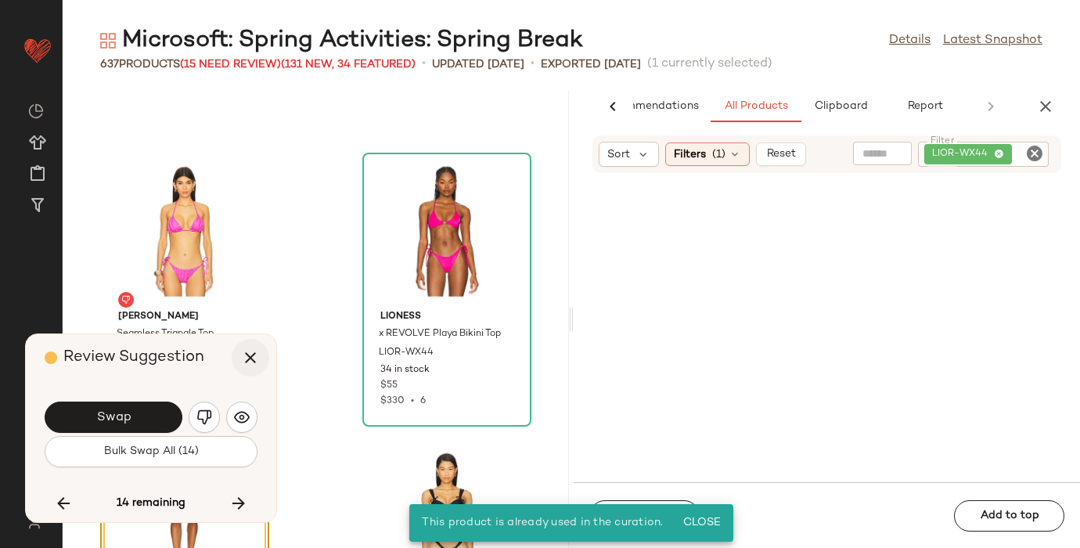
click at [244, 359] on icon "button" at bounding box center [250, 357] width 19 height 19
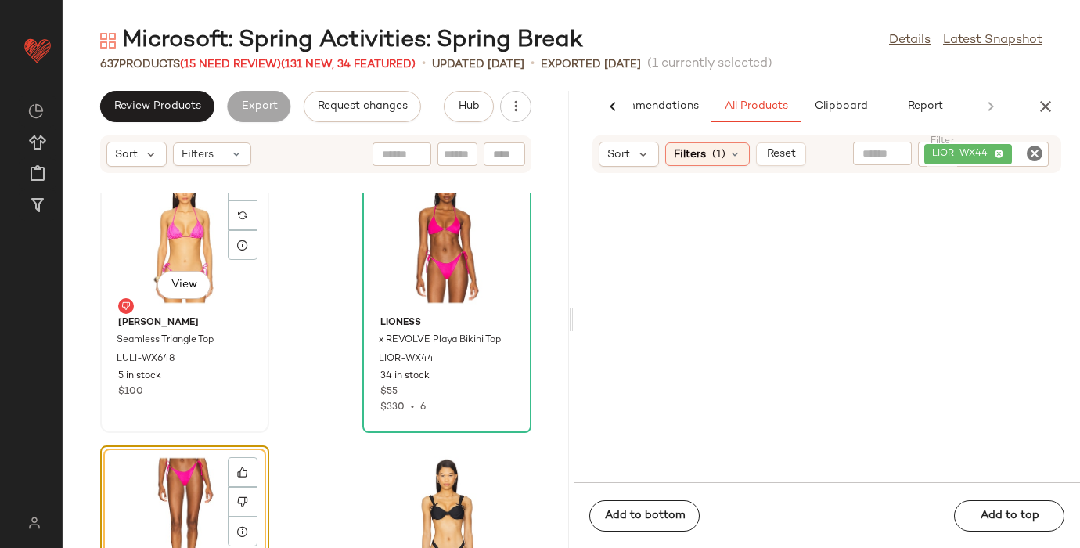
scroll to position [82214, 0]
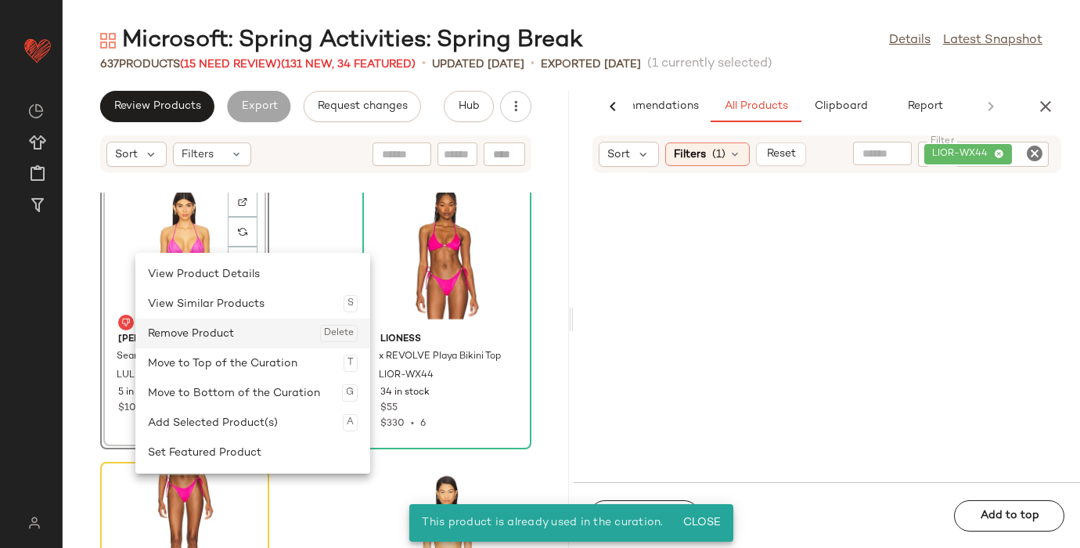
click at [221, 336] on div "Remove Product Delete" at bounding box center [253, 333] width 210 height 30
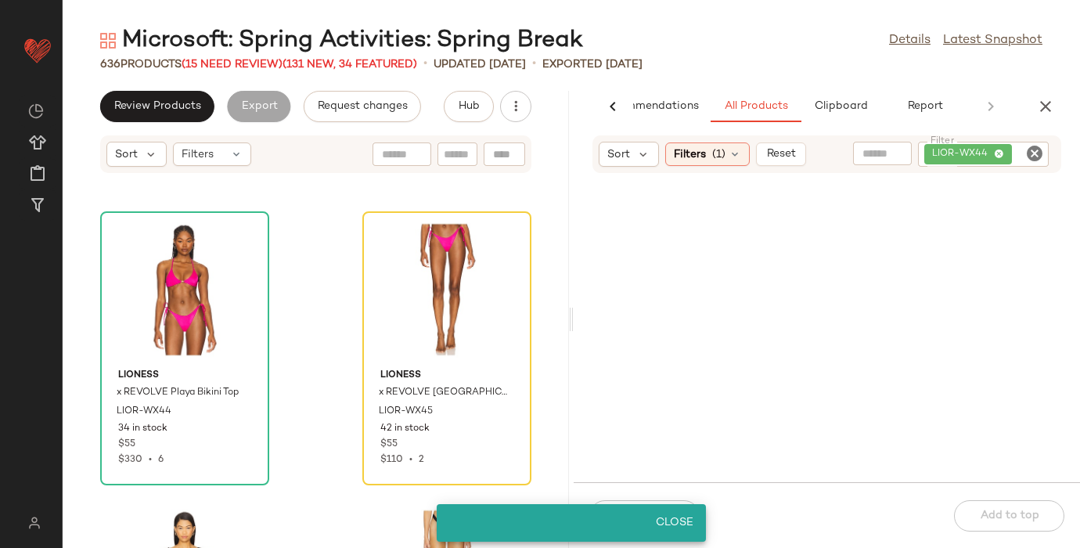
scroll to position [82186, 0]
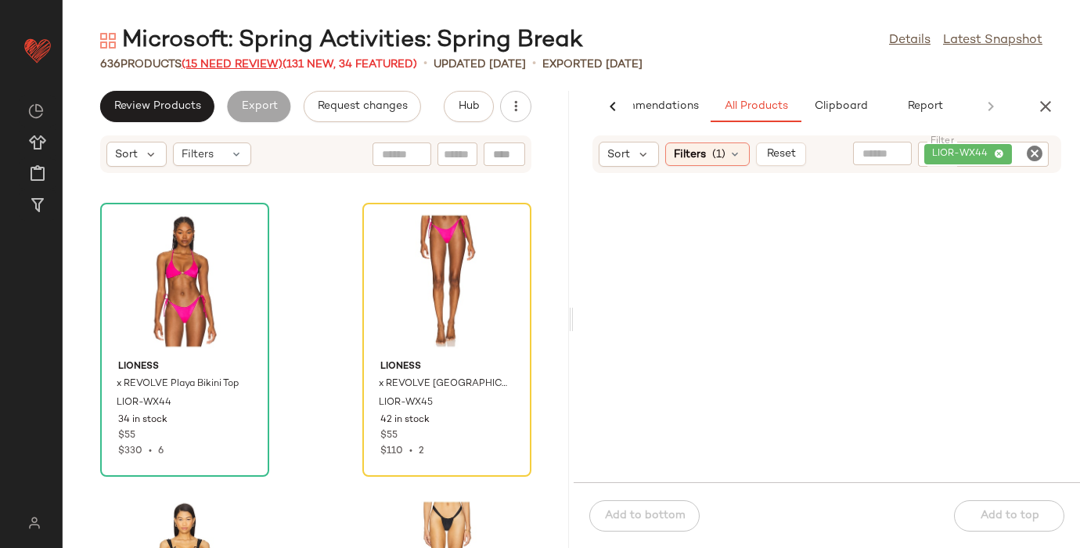
click at [214, 63] on span "(15 Need Review)" at bounding box center [232, 65] width 101 height 12
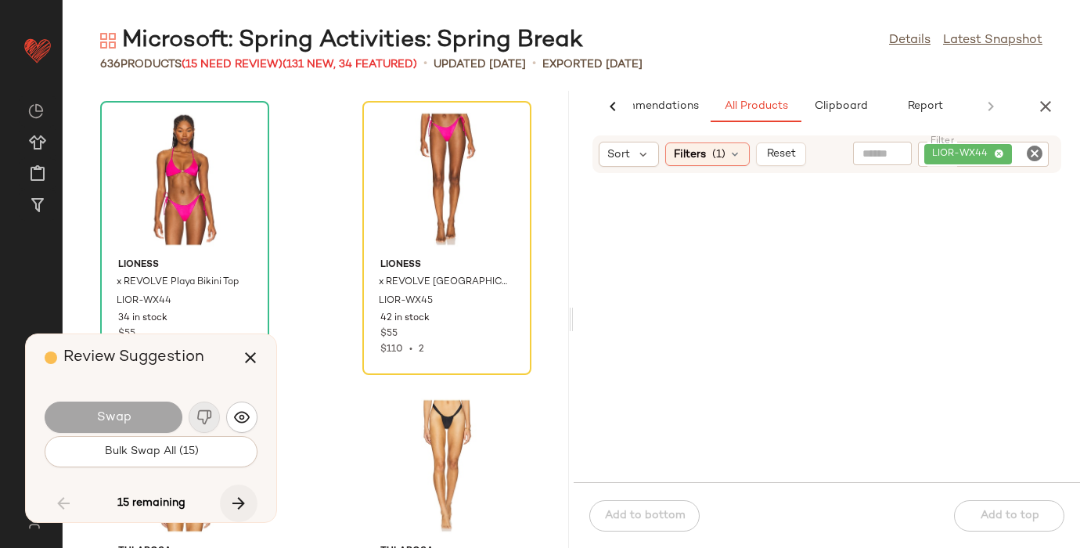
click at [235, 494] on icon "button" at bounding box center [238, 503] width 19 height 19
click at [244, 500] on icon "button" at bounding box center [238, 503] width 19 height 19
click at [235, 503] on icon "button" at bounding box center [238, 503] width 19 height 19
click at [232, 497] on icon "button" at bounding box center [238, 503] width 19 height 19
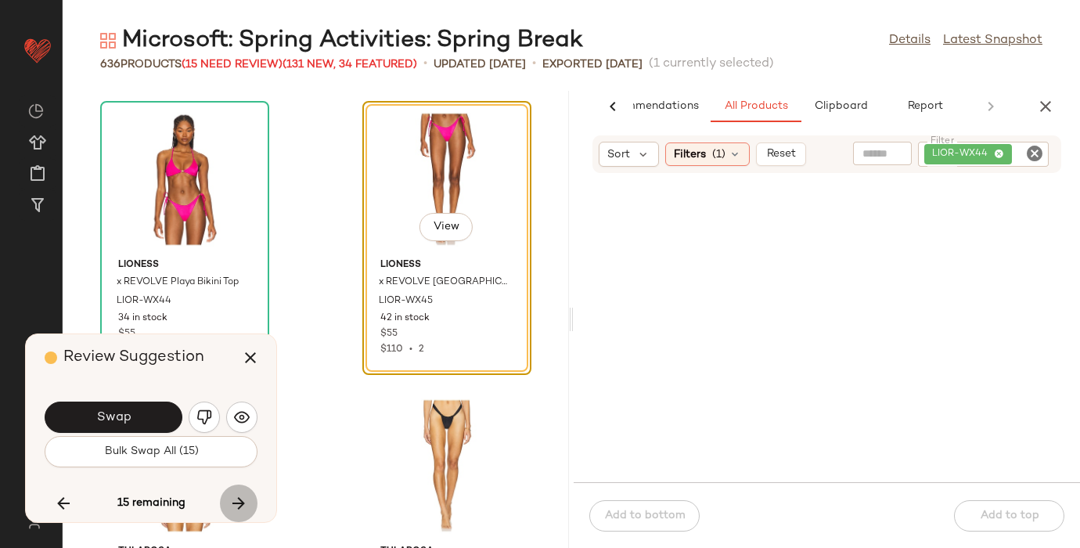
scroll to position [82181, 0]
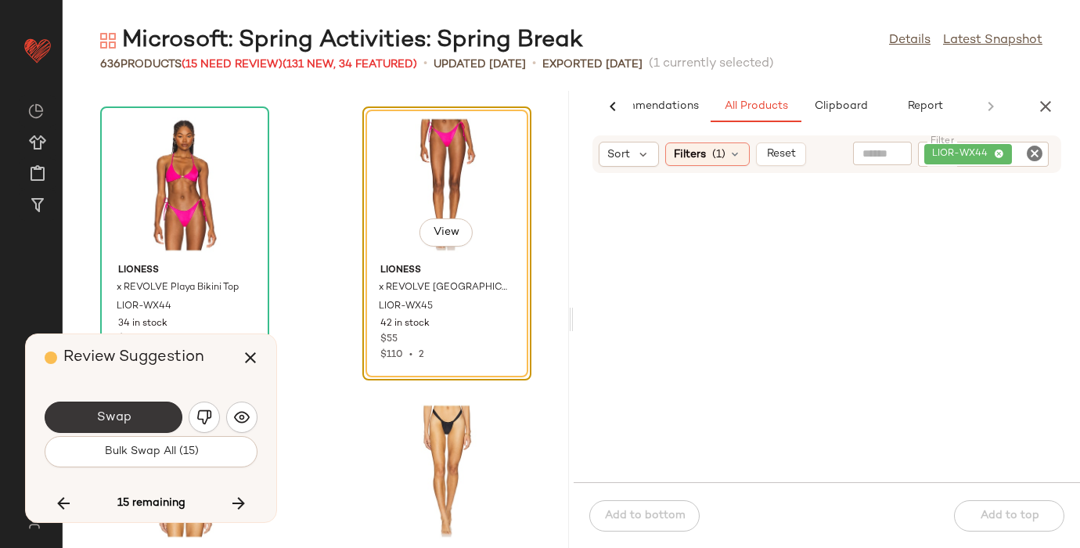
click at [128, 421] on span "Swap" at bounding box center [112, 417] width 35 height 15
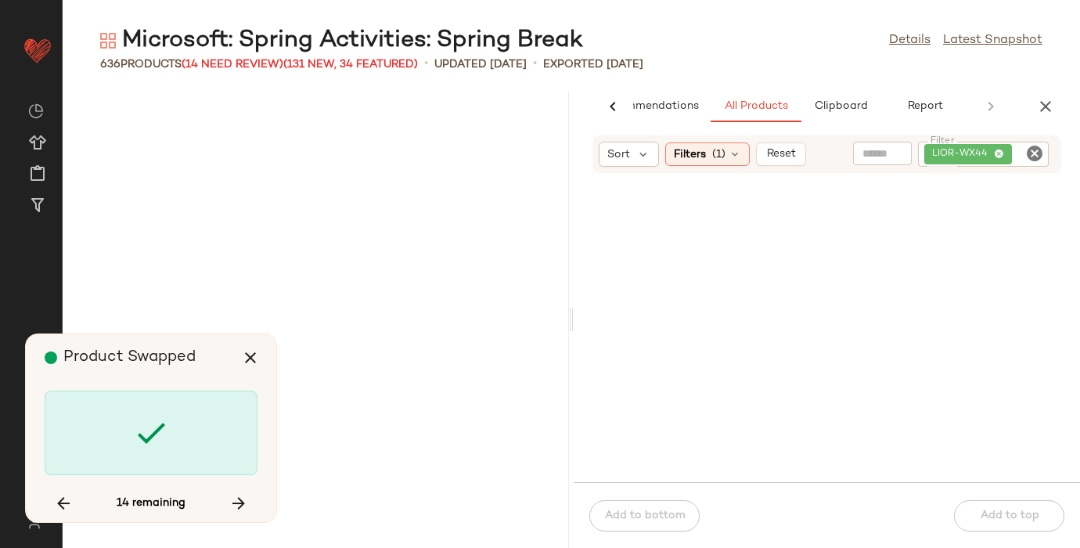
scroll to position [83613, 0]
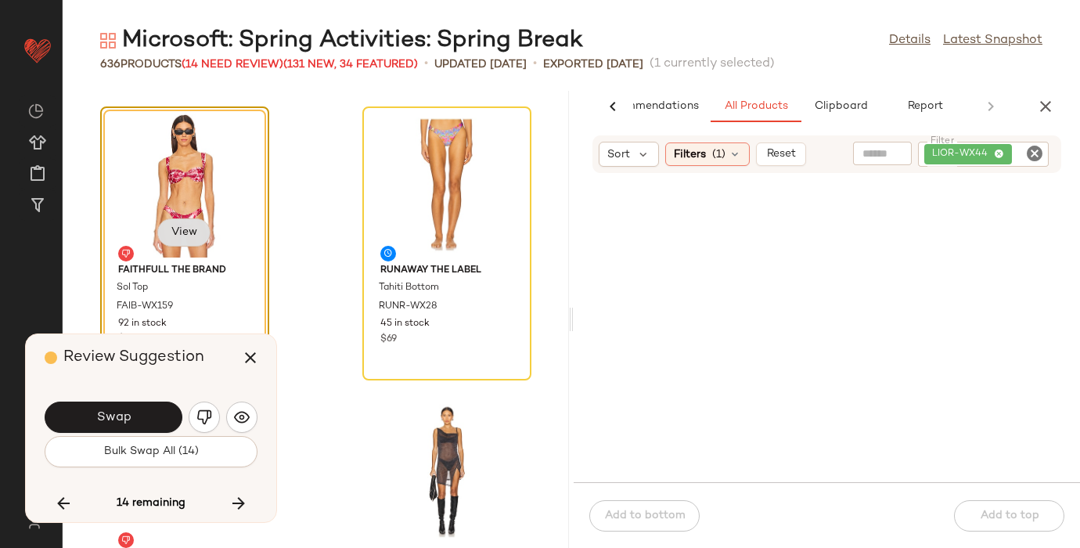
click at [185, 233] on span "View" at bounding box center [184, 232] width 27 height 13
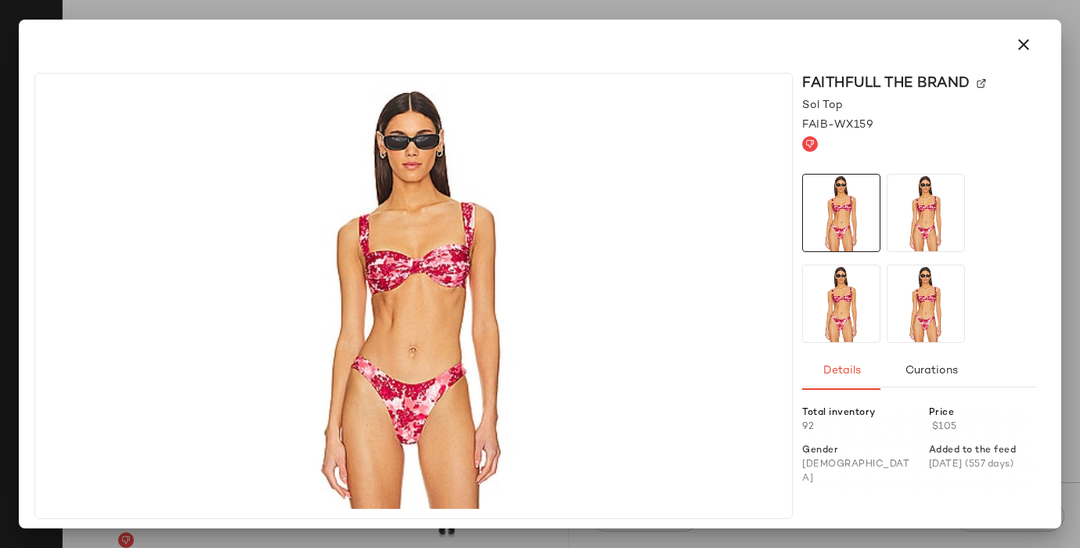
click at [982, 82] on img at bounding box center [980, 83] width 9 height 9
click at [1031, 39] on icon "button" at bounding box center [1023, 44] width 19 height 19
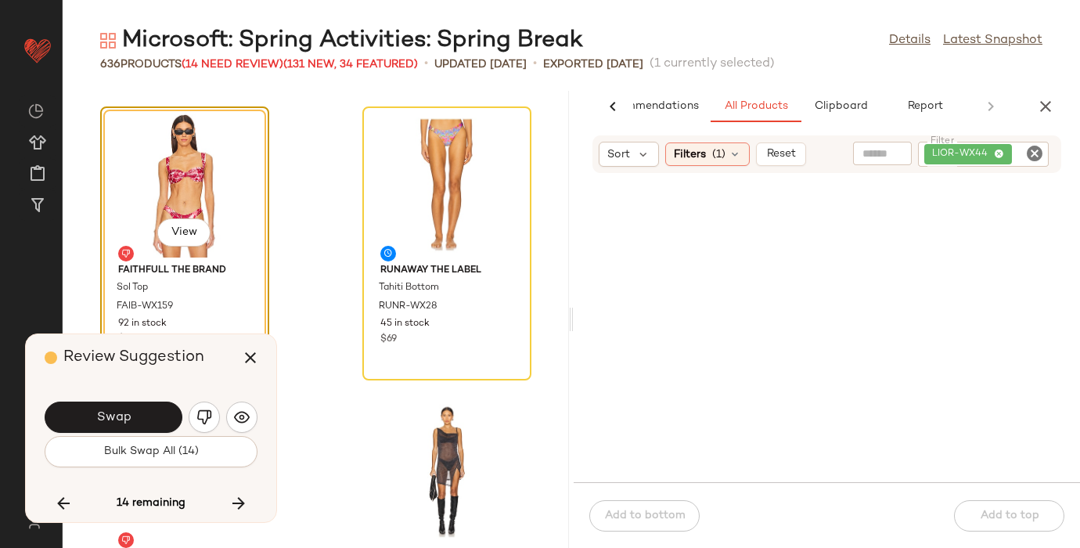
click at [1037, 146] on icon "Clear Filter" at bounding box center [1034, 153] width 19 height 19
paste input "**********"
type input "**********"
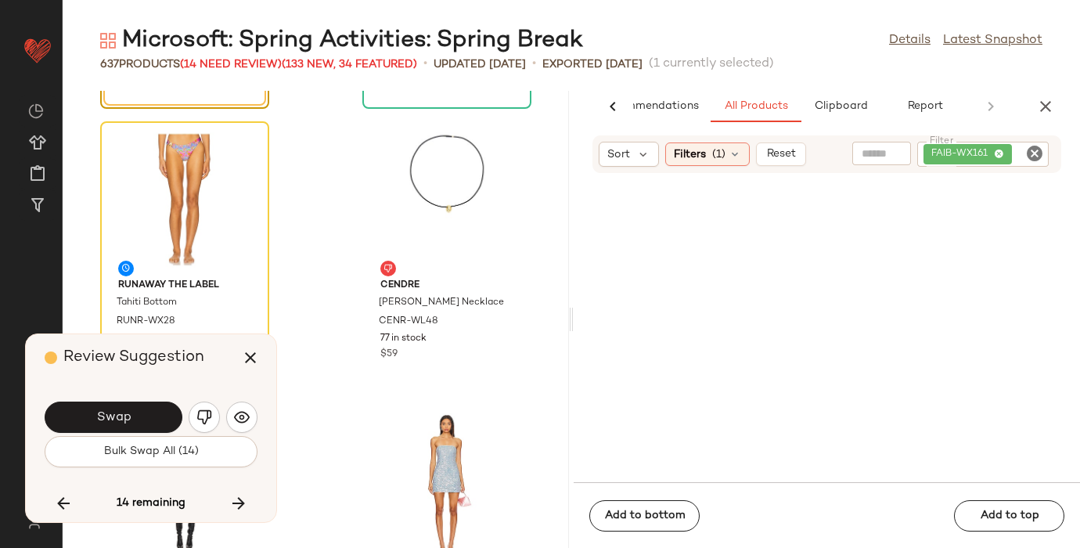
scroll to position [83898, 0]
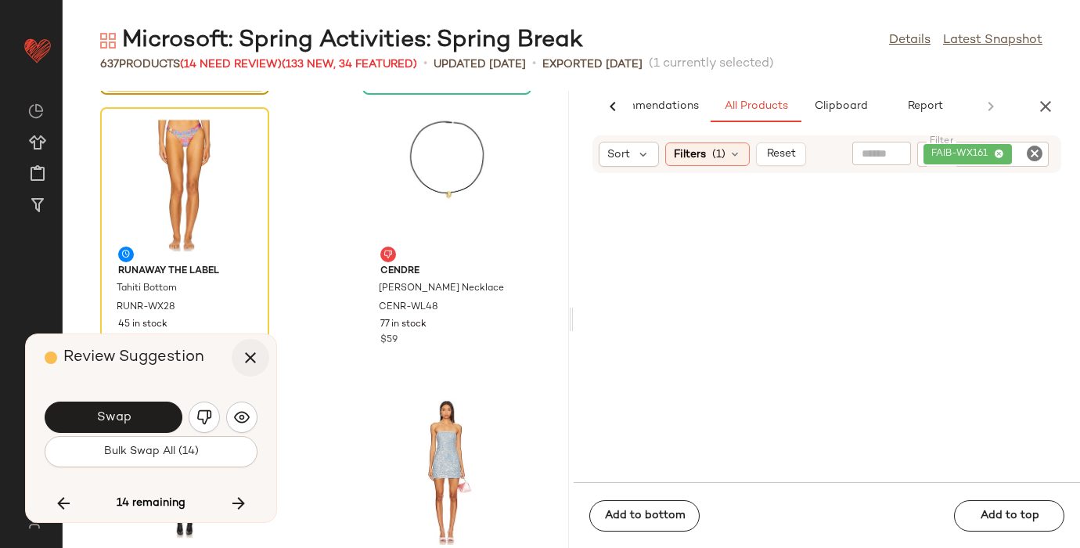
click at [253, 358] on icon "button" at bounding box center [250, 357] width 19 height 19
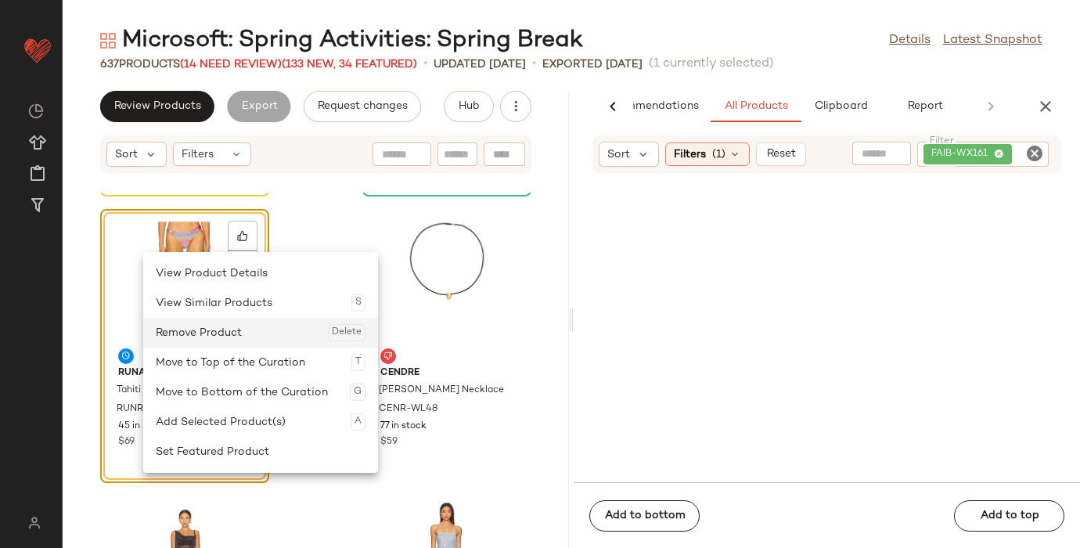
click at [221, 325] on div "Remove Product Delete" at bounding box center [261, 333] width 210 height 30
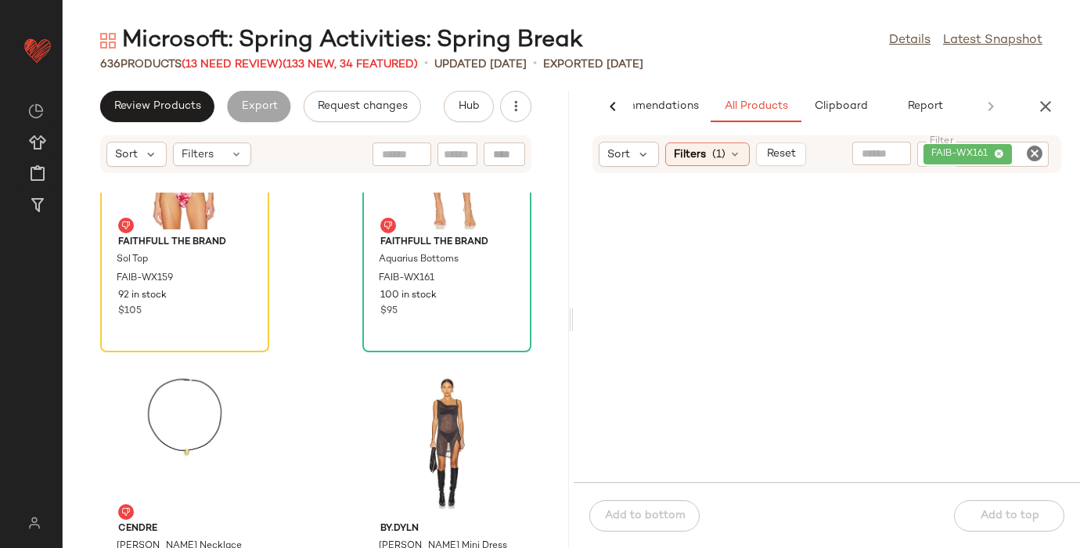
scroll to position [83741, 0]
click at [174, 104] on span "Review Products" at bounding box center [157, 106] width 88 height 13
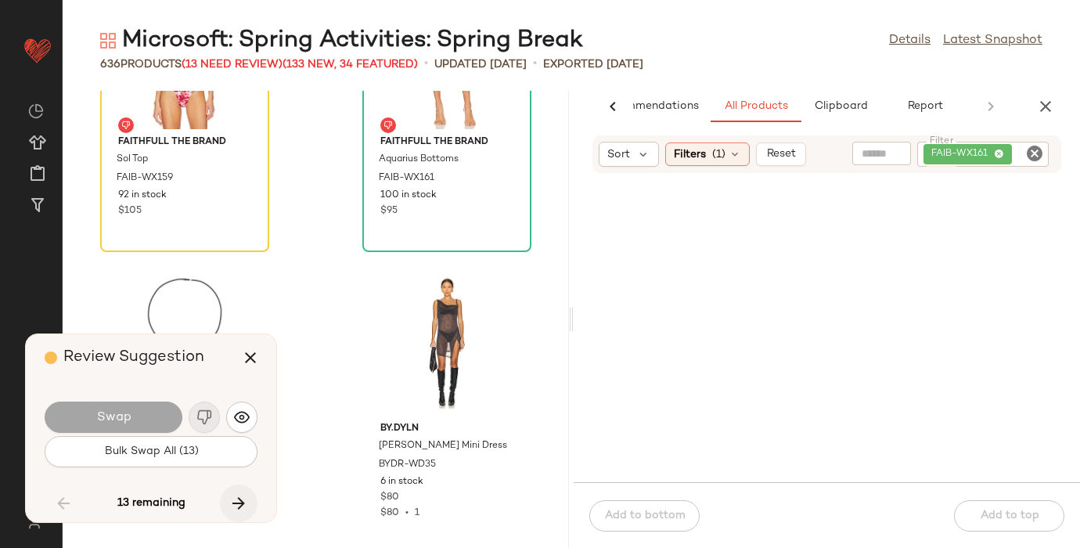
click at [239, 515] on button "button" at bounding box center [239, 503] width 38 height 38
click at [234, 494] on icon "button" at bounding box center [238, 503] width 19 height 19
click at [240, 498] on icon "button" at bounding box center [238, 503] width 19 height 19
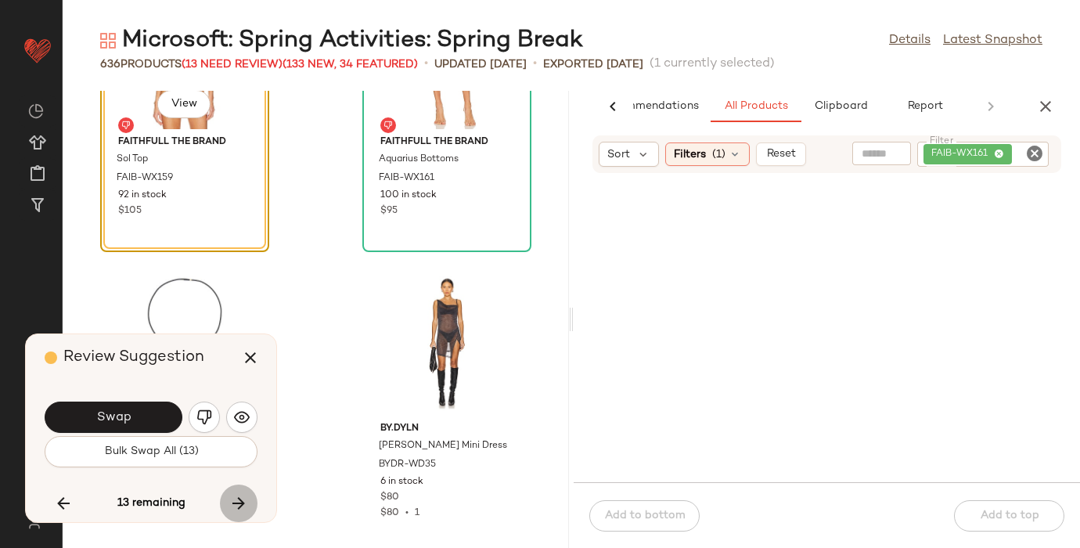
scroll to position [83613, 0]
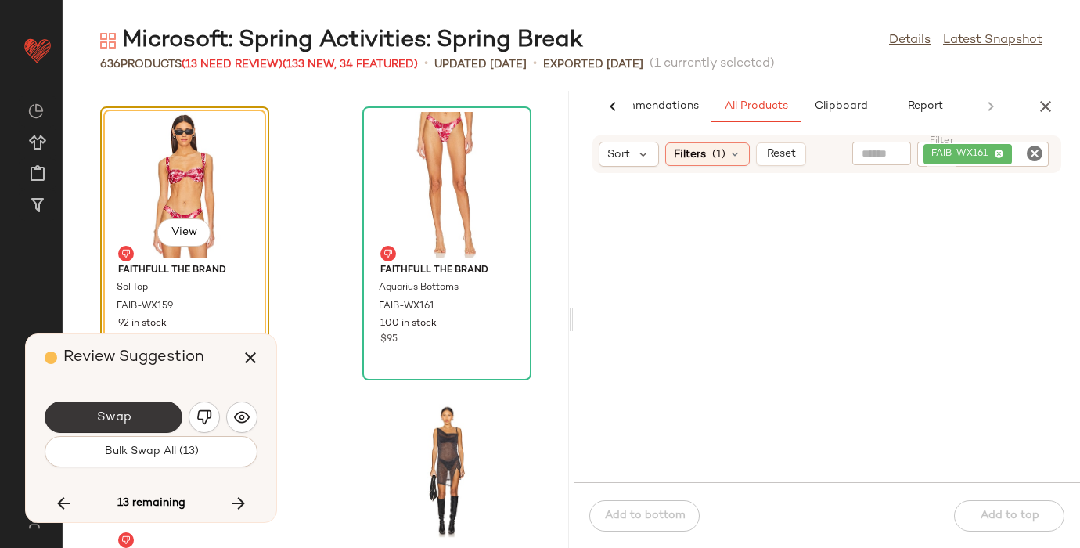
click at [140, 414] on button "Swap" at bounding box center [114, 416] width 138 height 31
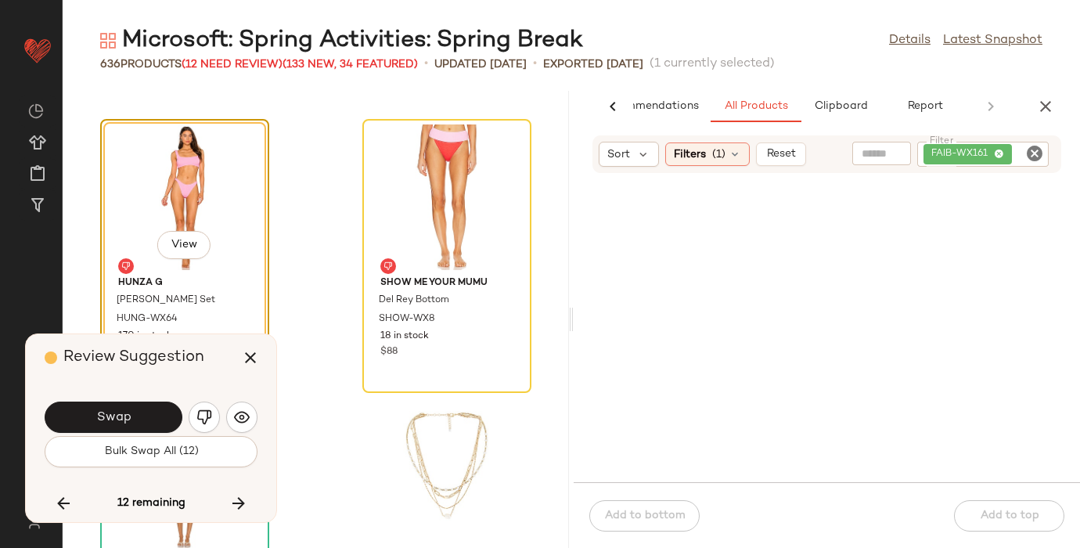
scroll to position [84757, 0]
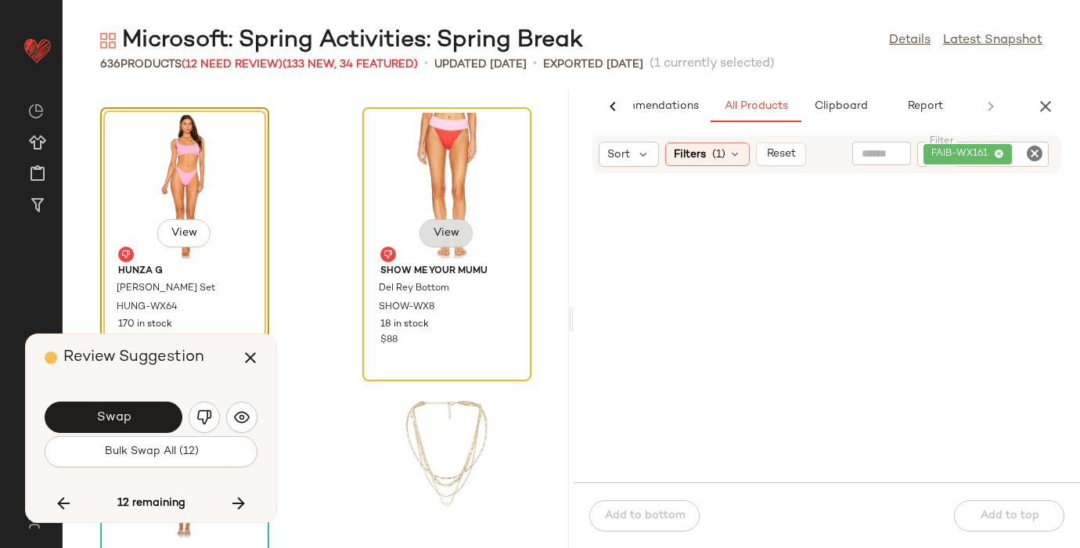
click at [438, 233] on span "View" at bounding box center [446, 233] width 27 height 13
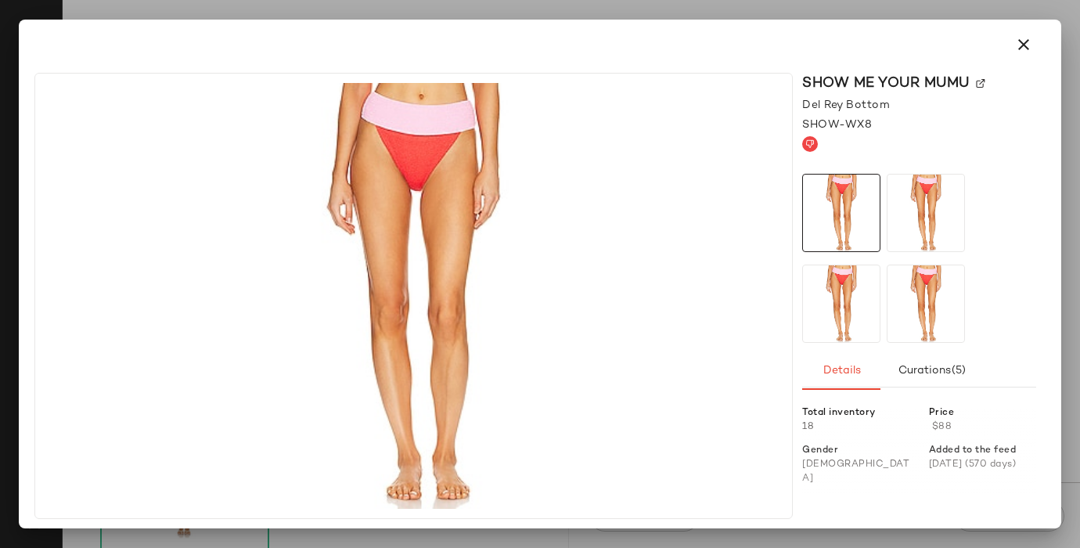
click at [983, 81] on img at bounding box center [980, 83] width 9 height 9
click at [1027, 40] on icon "button" at bounding box center [1023, 44] width 19 height 19
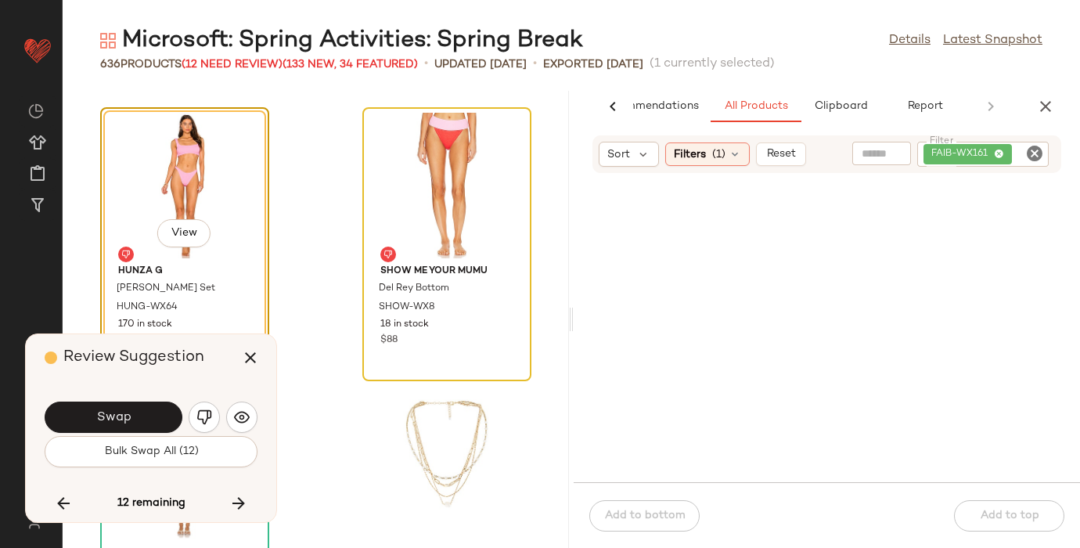
click at [1035, 155] on icon "Clear Filter" at bounding box center [1034, 153] width 19 height 19
paste input "********"
type input "********"
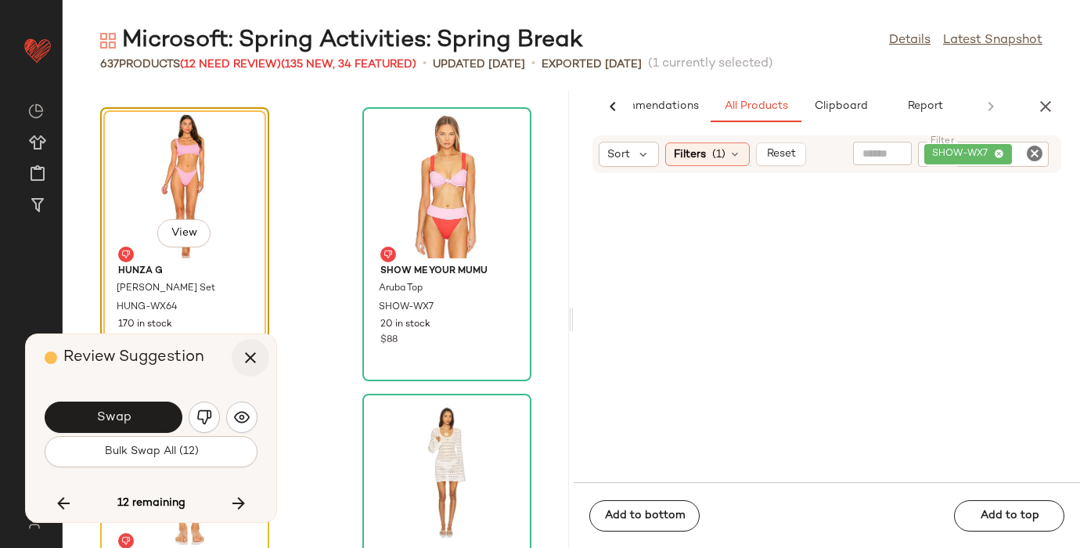
click at [249, 359] on icon "button" at bounding box center [250, 357] width 19 height 19
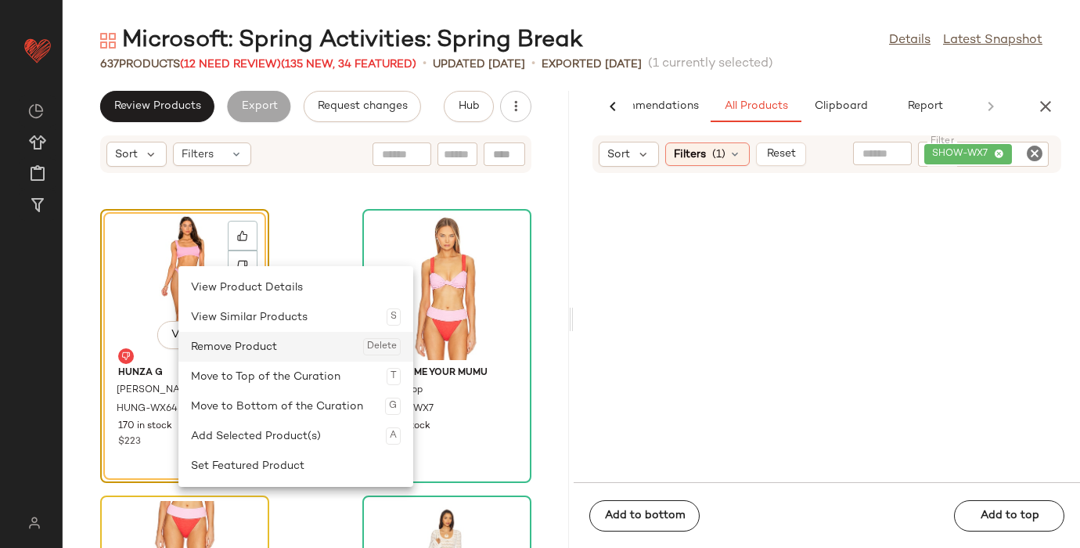
click at [248, 338] on div "Remove Product Delete" at bounding box center [296, 347] width 210 height 30
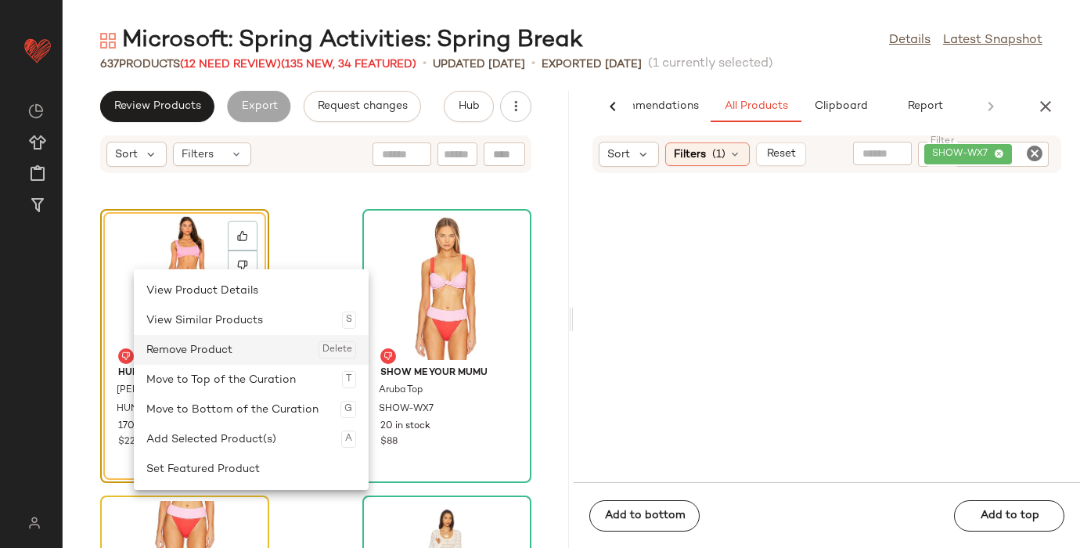
click at [217, 354] on div "Remove Product Delete" at bounding box center [251, 350] width 210 height 30
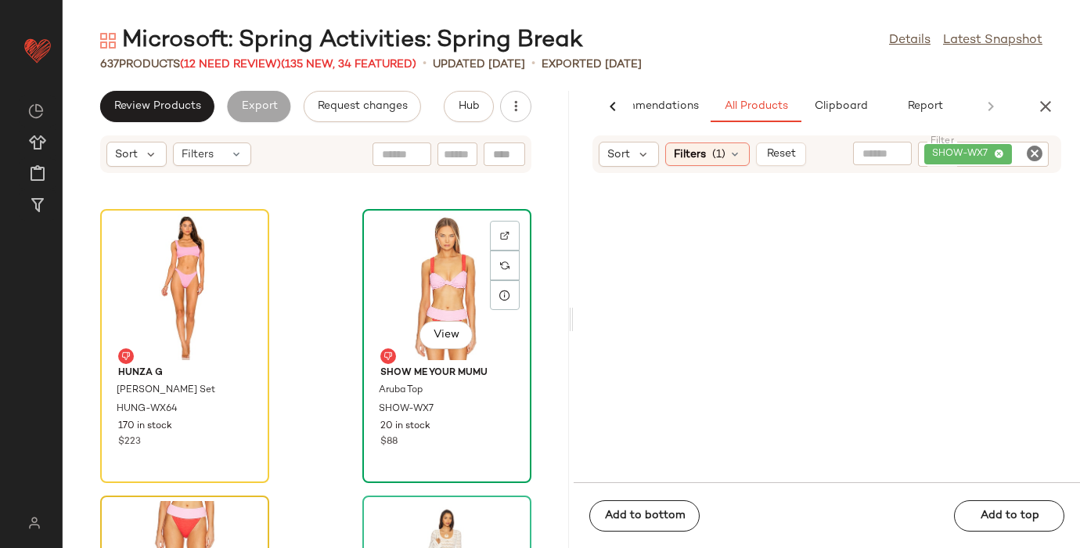
click at [390, 264] on div "View" at bounding box center [447, 287] width 158 height 146
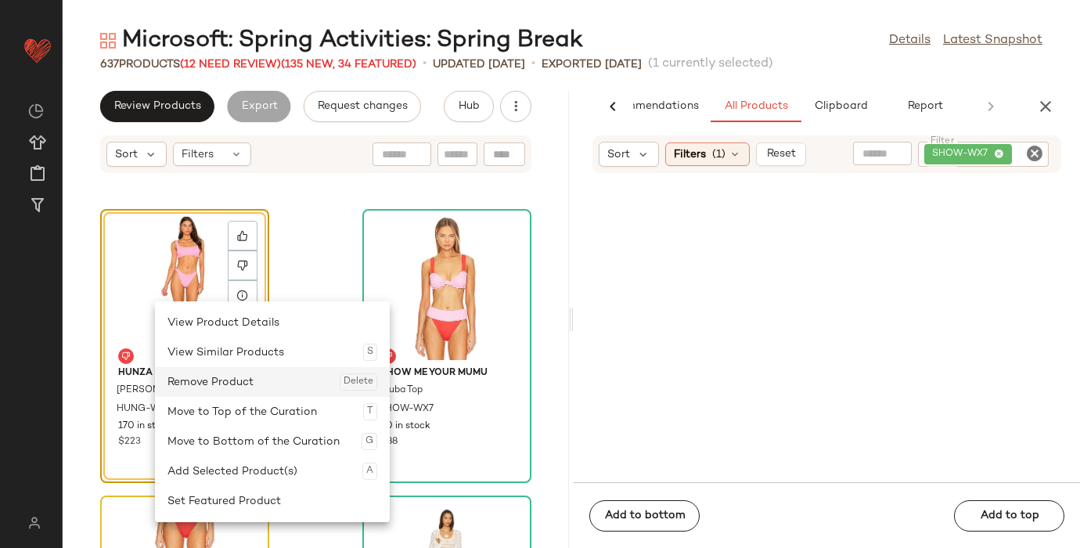
click at [282, 384] on div "Remove Product Delete" at bounding box center [272, 382] width 210 height 30
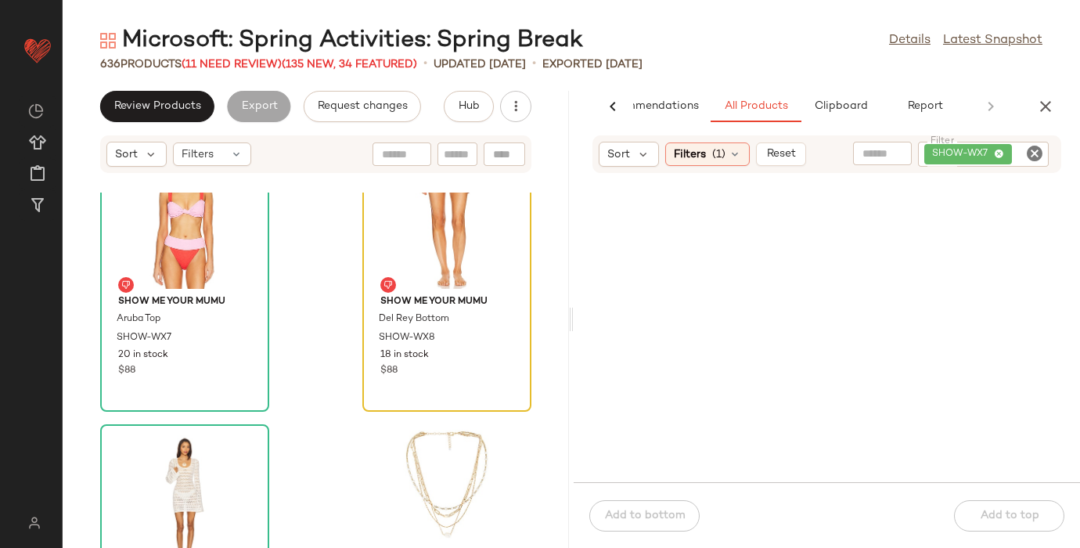
scroll to position [84833, 0]
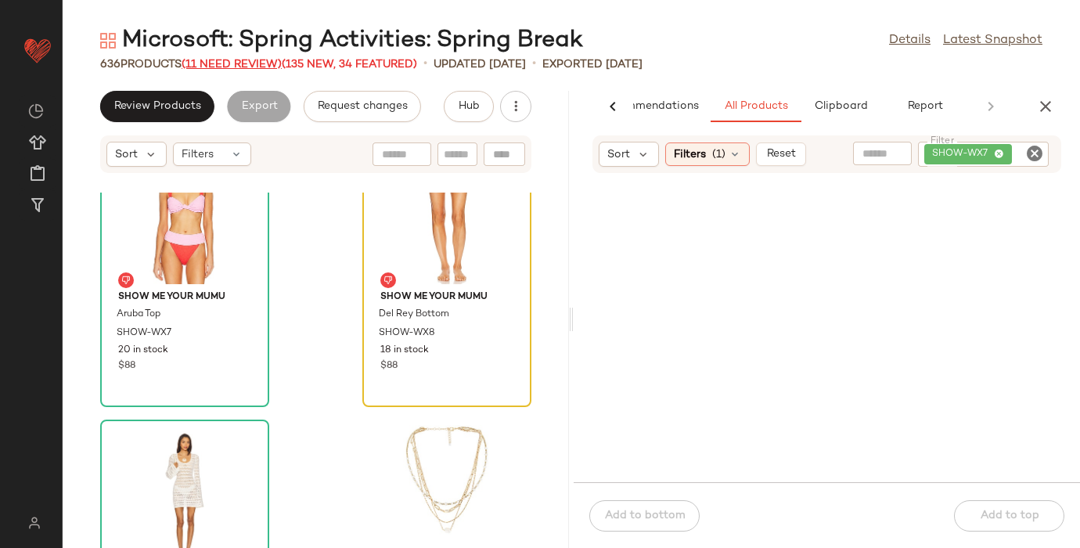
click at [240, 68] on span "(11 Need Review)" at bounding box center [232, 65] width 100 height 12
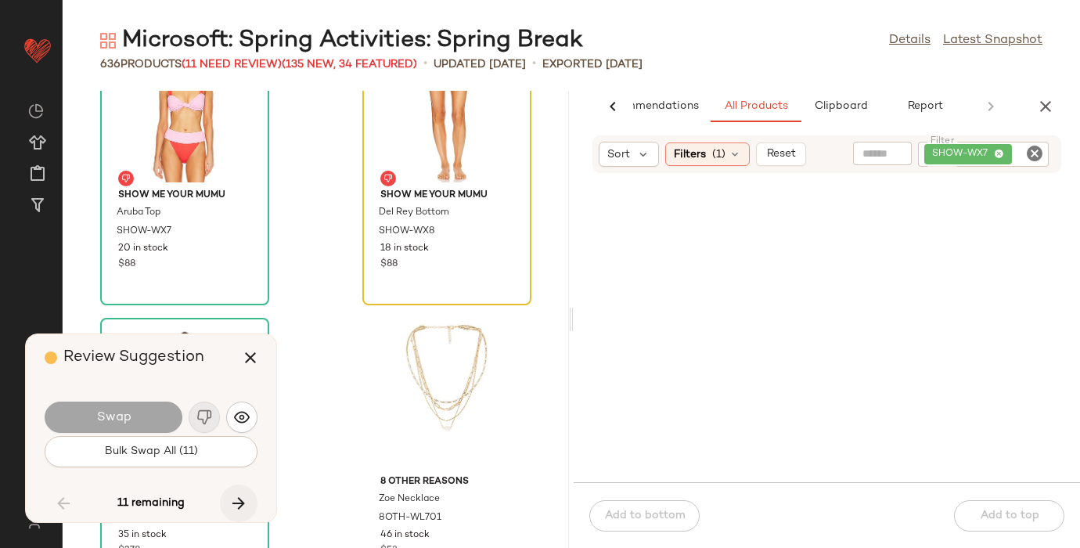
click at [242, 491] on button "button" at bounding box center [239, 503] width 38 height 38
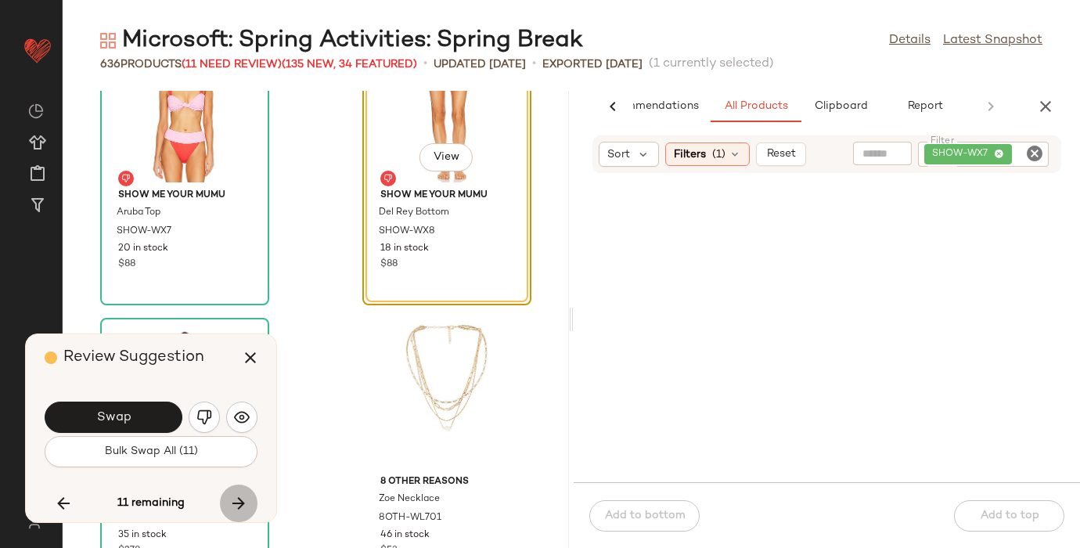
scroll to position [84758, 0]
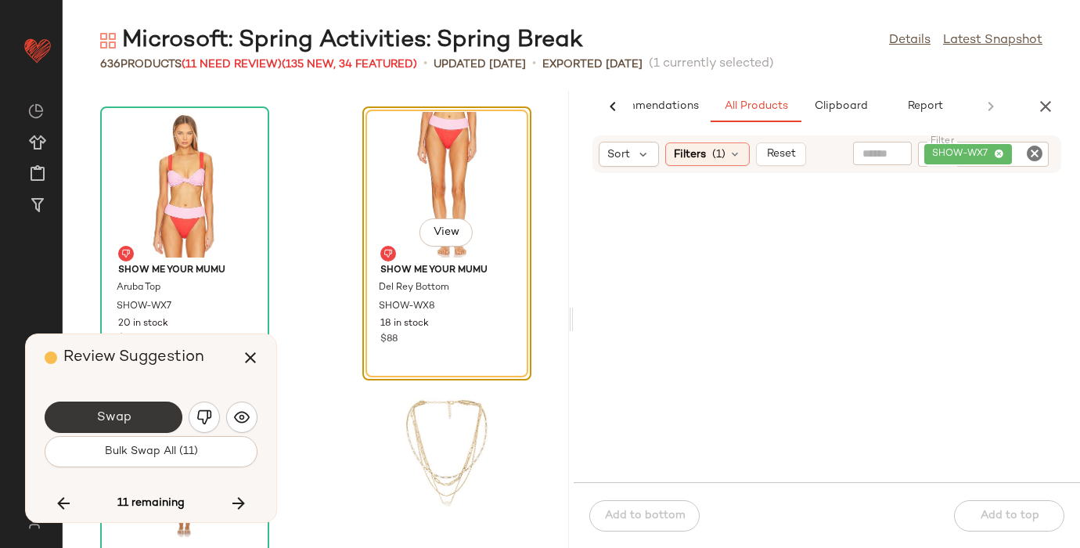
click at [129, 421] on span "Swap" at bounding box center [112, 417] width 35 height 15
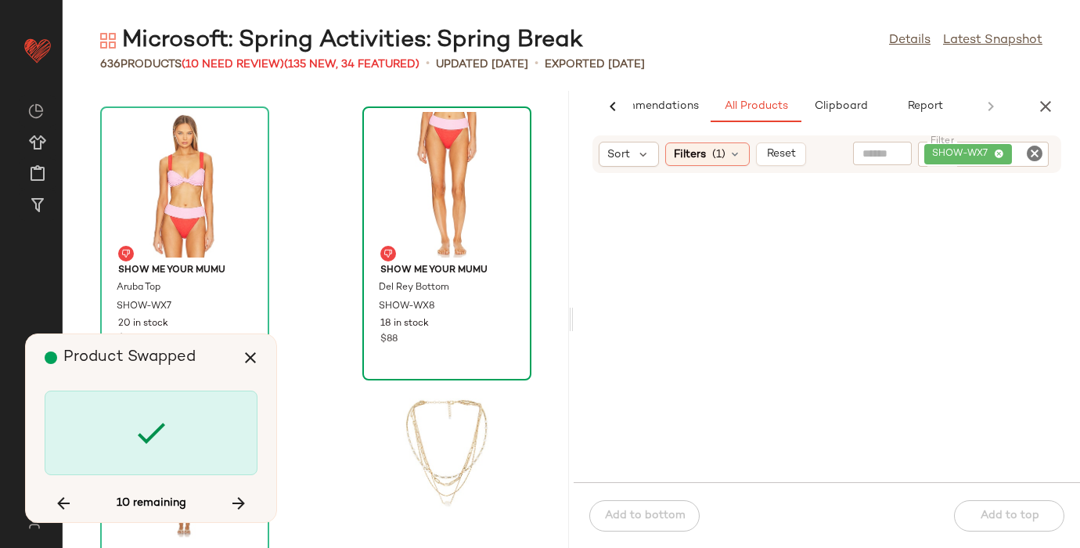
scroll to position [88194, 0]
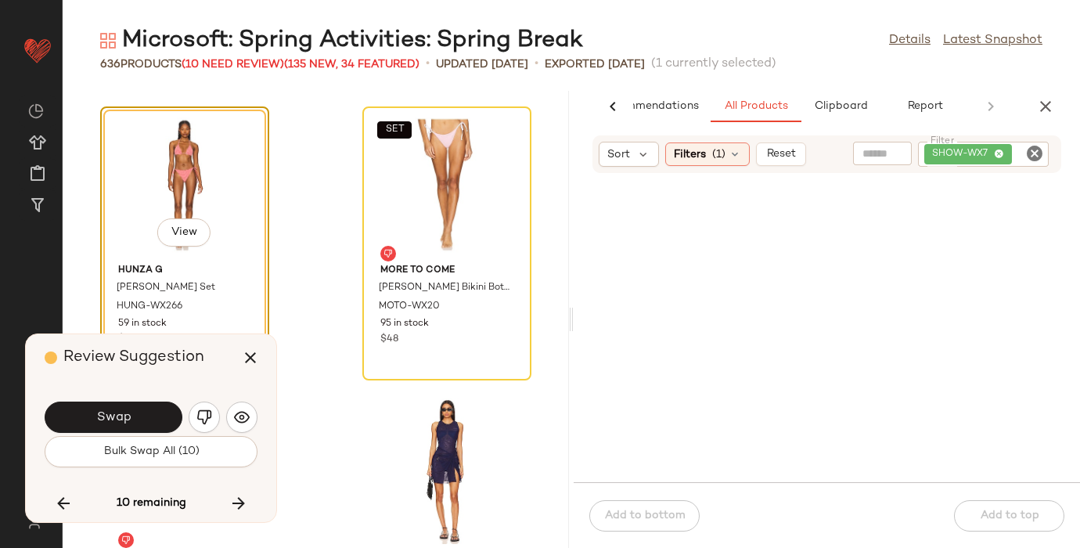
click at [182, 217] on div "View" at bounding box center [185, 185] width 158 height 146
click at [181, 238] on span "View" at bounding box center [184, 232] width 27 height 13
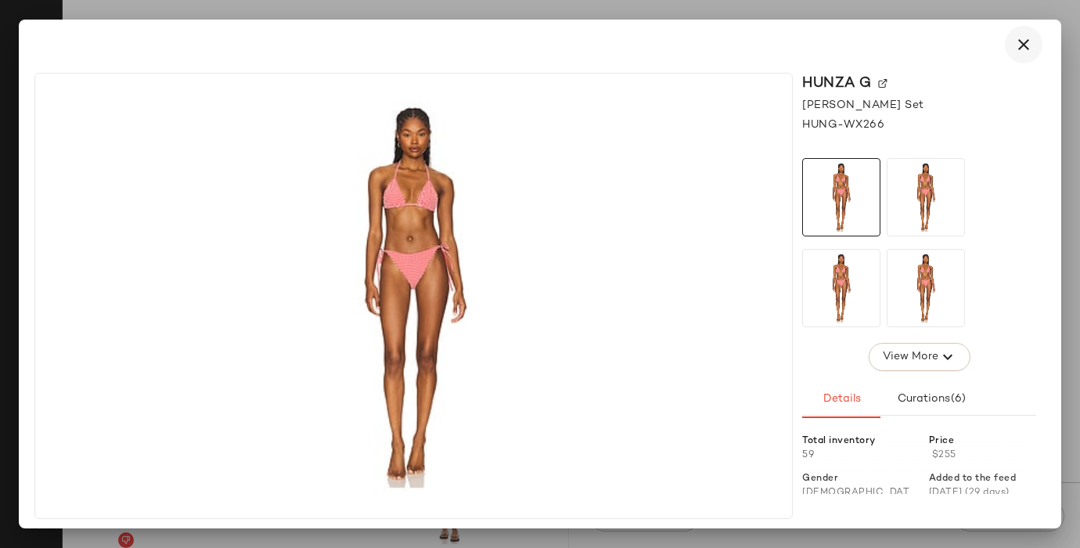
click at [1021, 46] on icon "button" at bounding box center [1023, 44] width 19 height 19
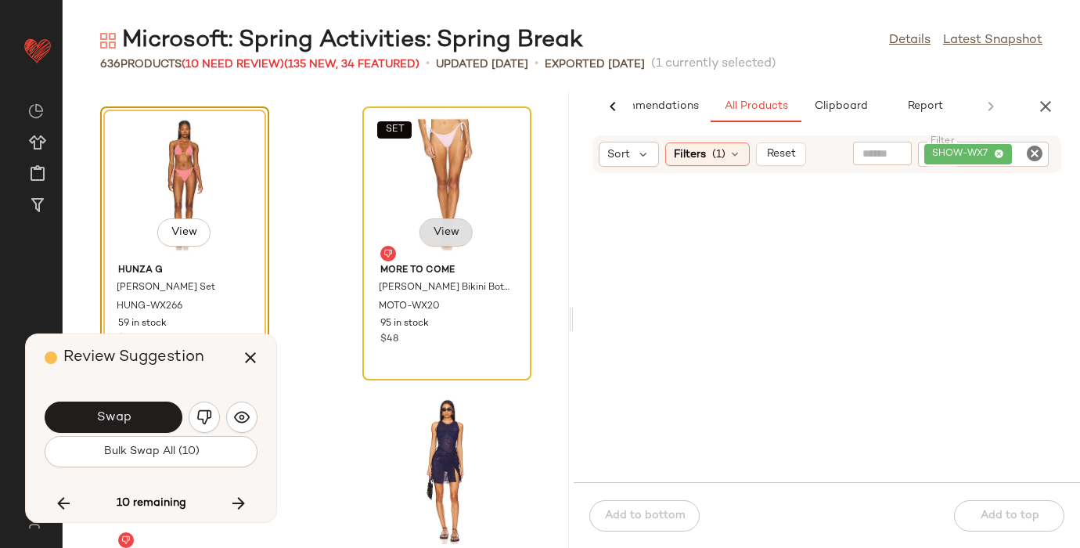
click at [444, 221] on button "View" at bounding box center [445, 232] width 53 height 28
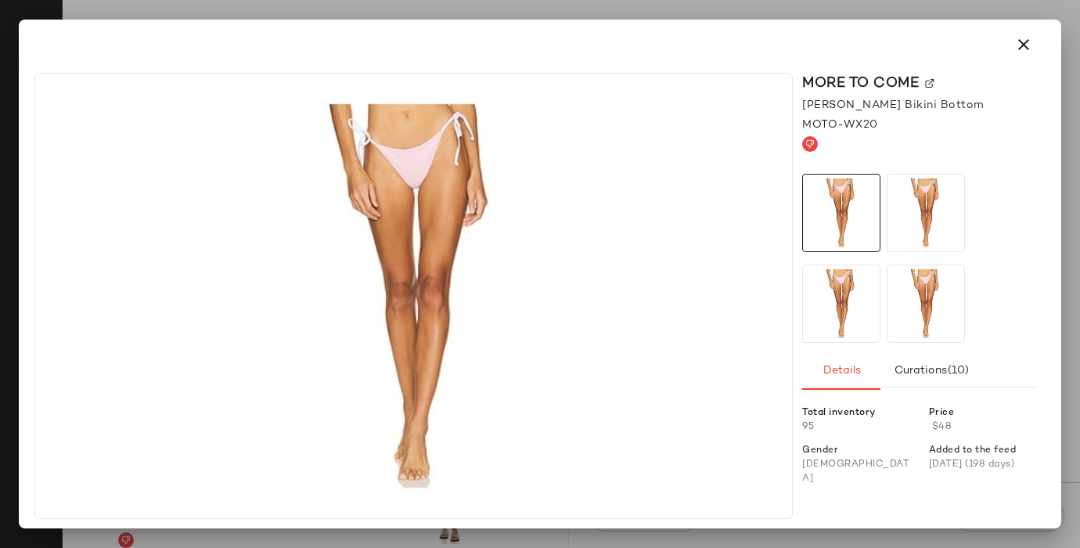
click at [929, 79] on img at bounding box center [929, 83] width 9 height 9
click at [1026, 45] on icon "button" at bounding box center [1023, 44] width 19 height 19
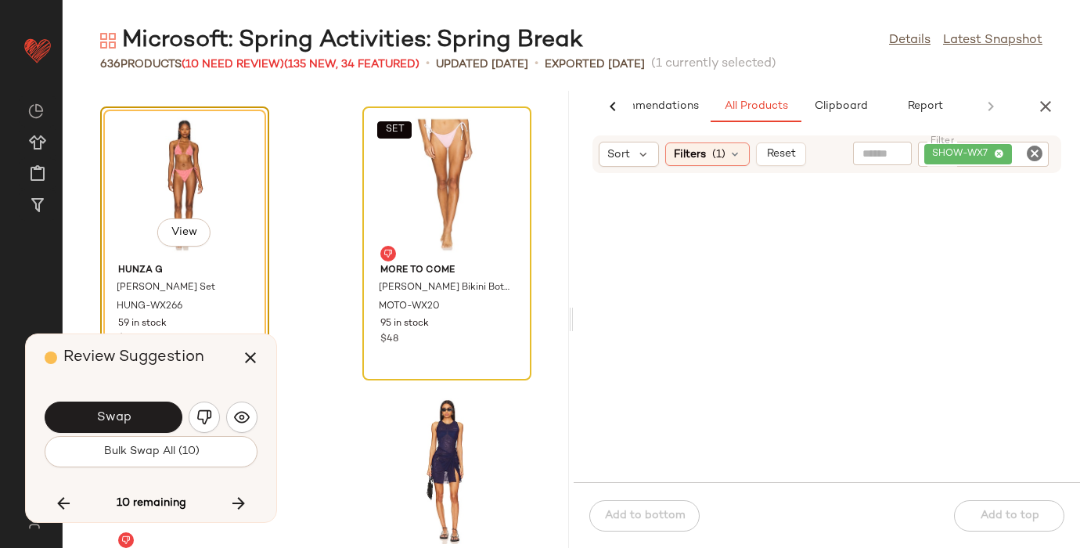
click at [1034, 156] on icon "Clear Filter" at bounding box center [1034, 153] width 19 height 19
paste input "*********"
type input "*********"
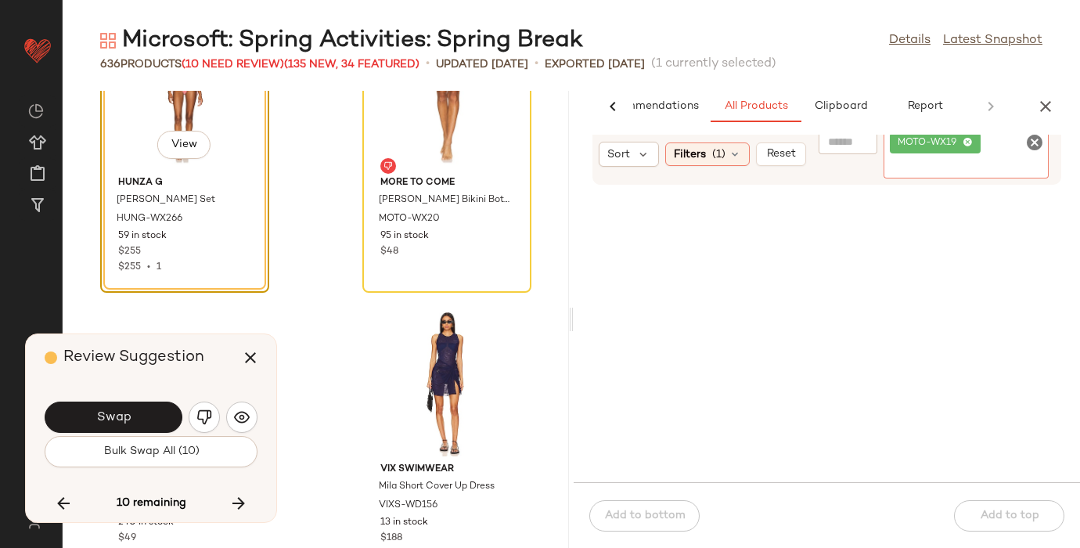
scroll to position [88279, 0]
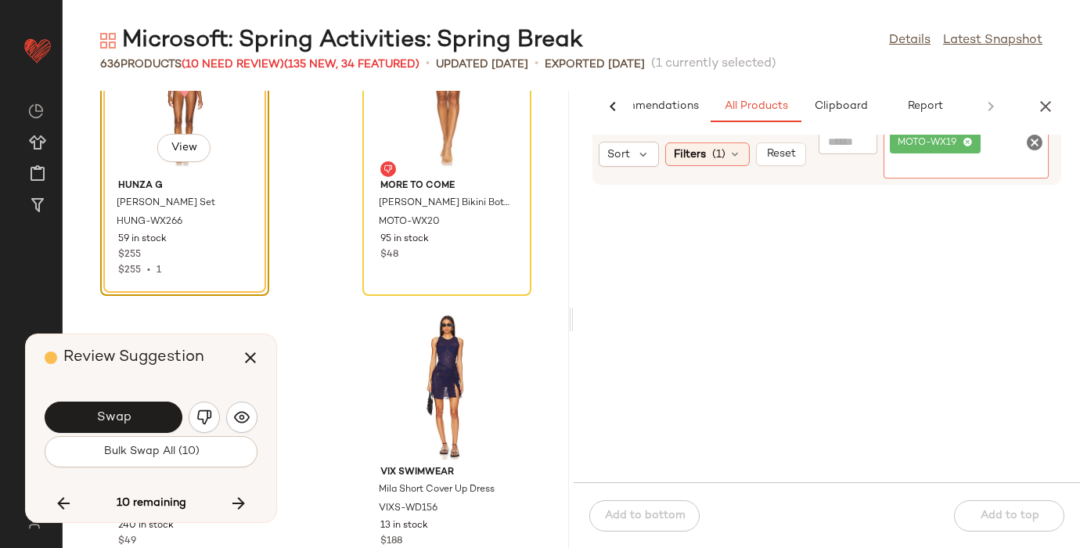
click at [1035, 141] on icon "Clear Filter" at bounding box center [1034, 142] width 19 height 19
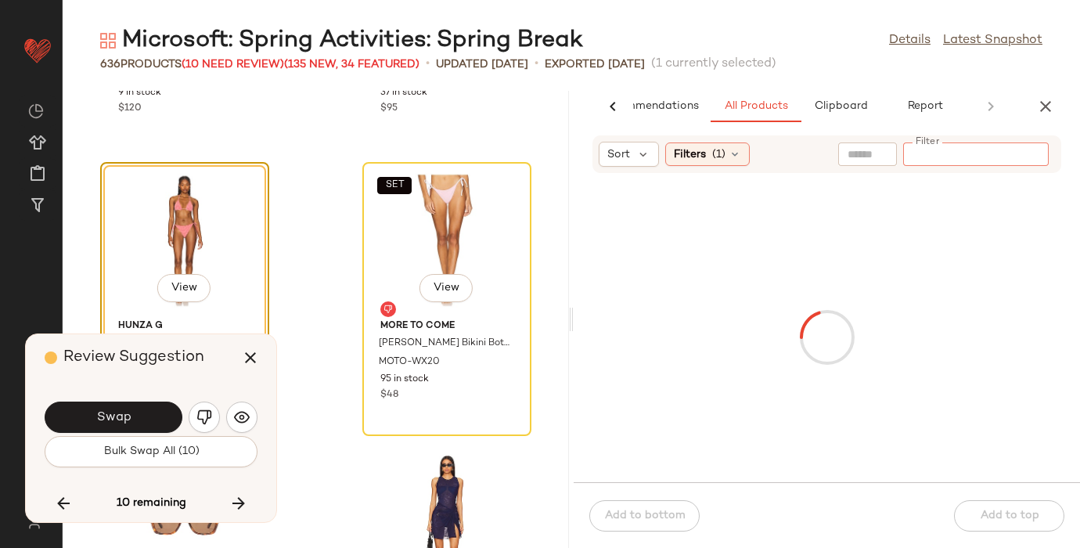
scroll to position [88133, 0]
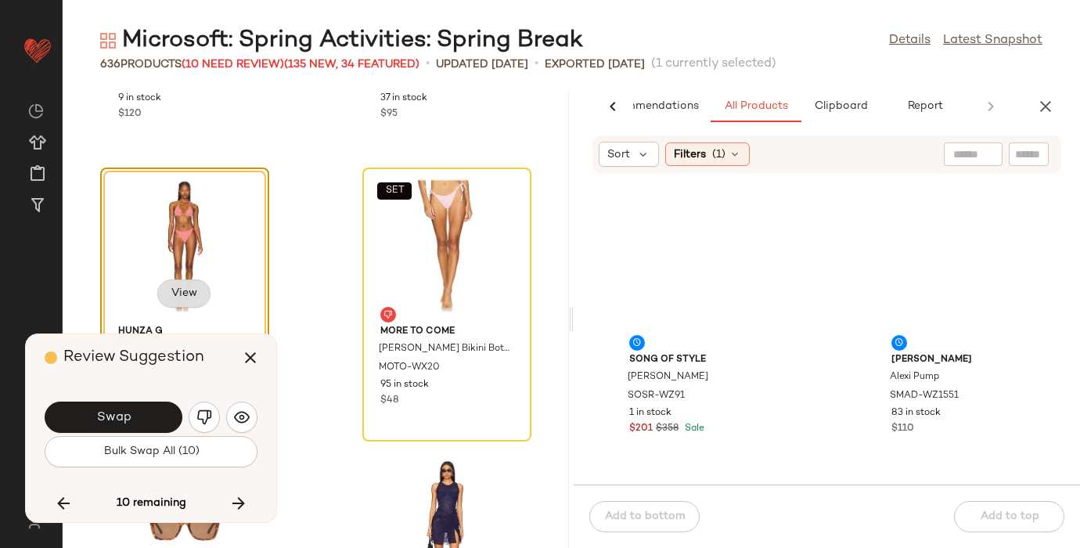
click at [188, 282] on button "View" at bounding box center [183, 293] width 53 height 28
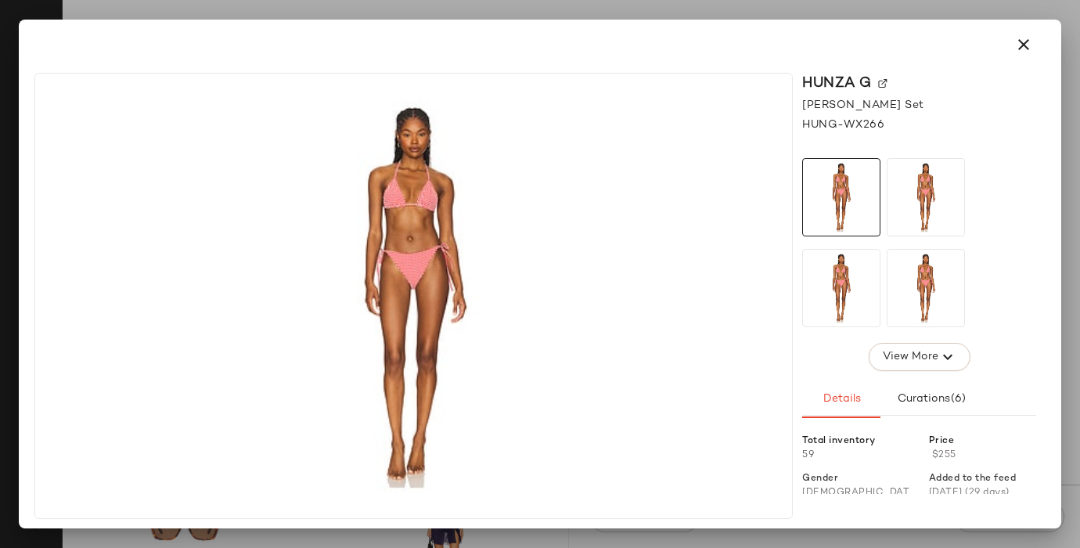
click at [1024, 40] on icon "button" at bounding box center [1023, 44] width 19 height 19
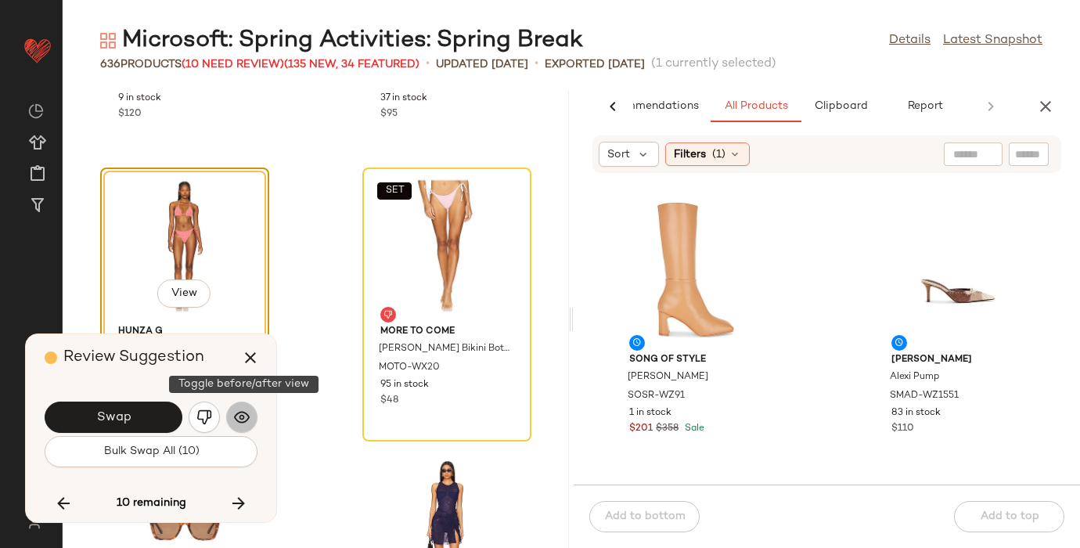
click at [244, 411] on img "button" at bounding box center [242, 417] width 16 height 16
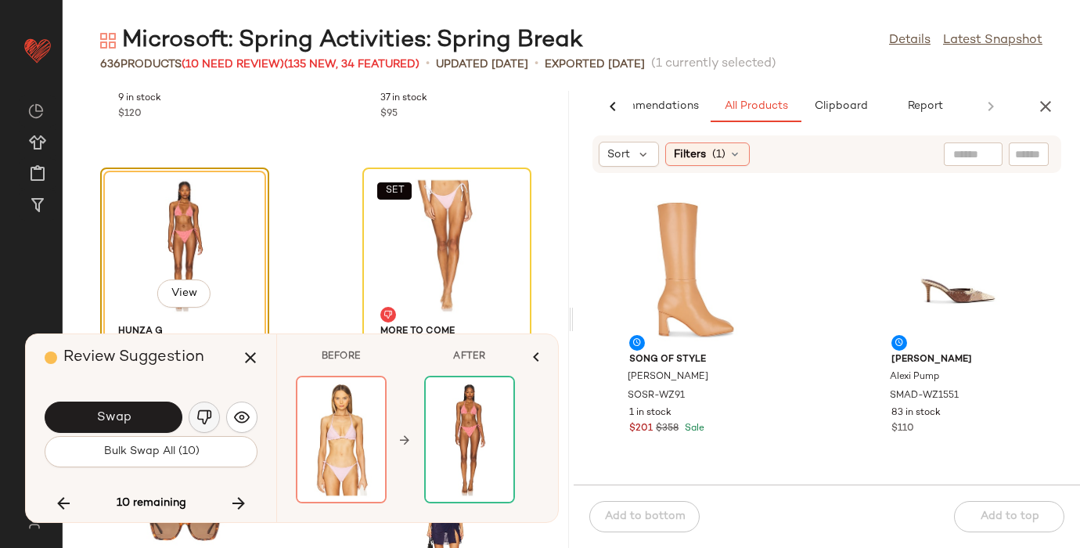
click at [209, 412] on img "button" at bounding box center [204, 417] width 16 height 16
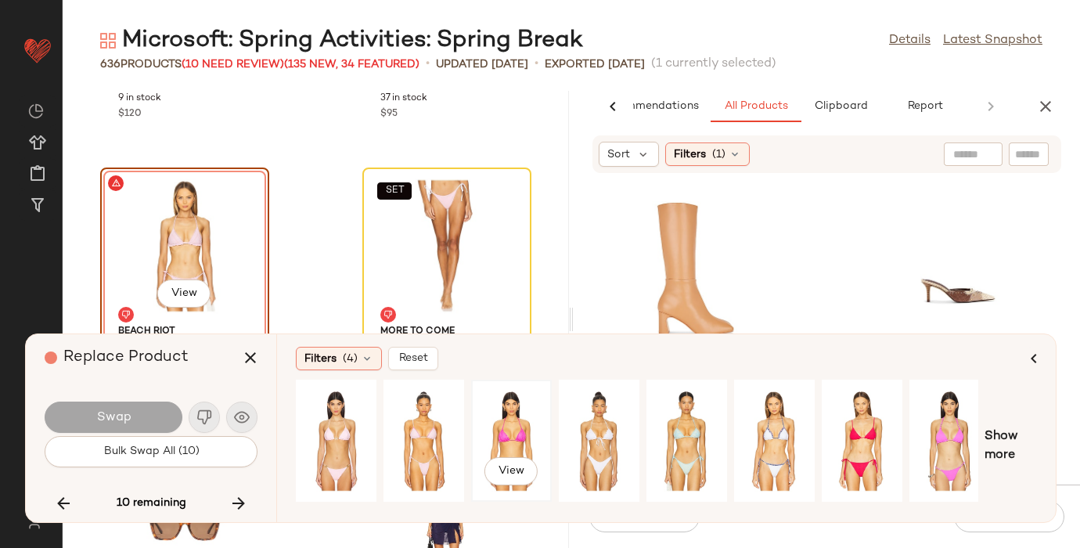
click at [506, 431] on div "View" at bounding box center [511, 440] width 70 height 111
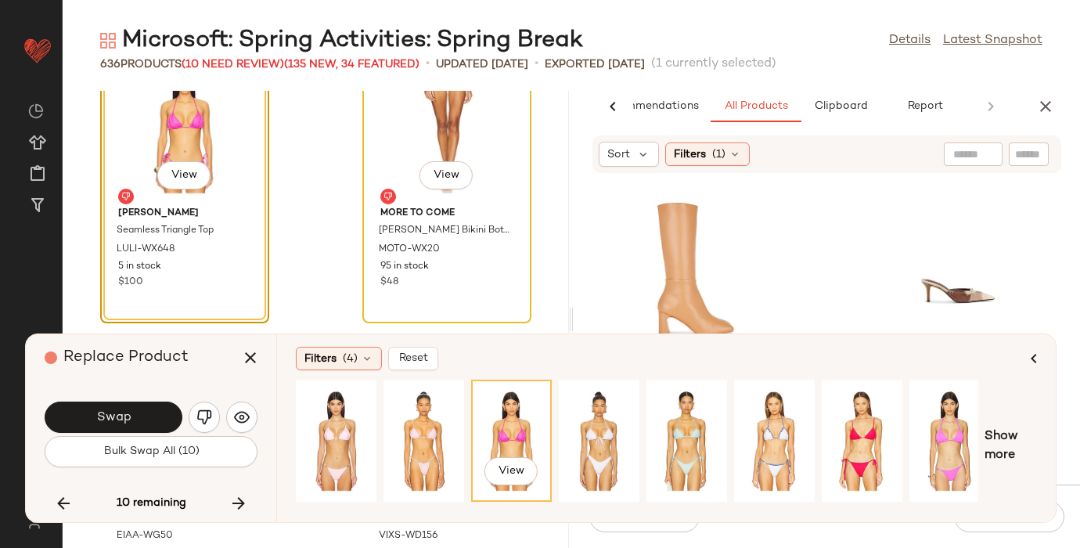
scroll to position [88246, 0]
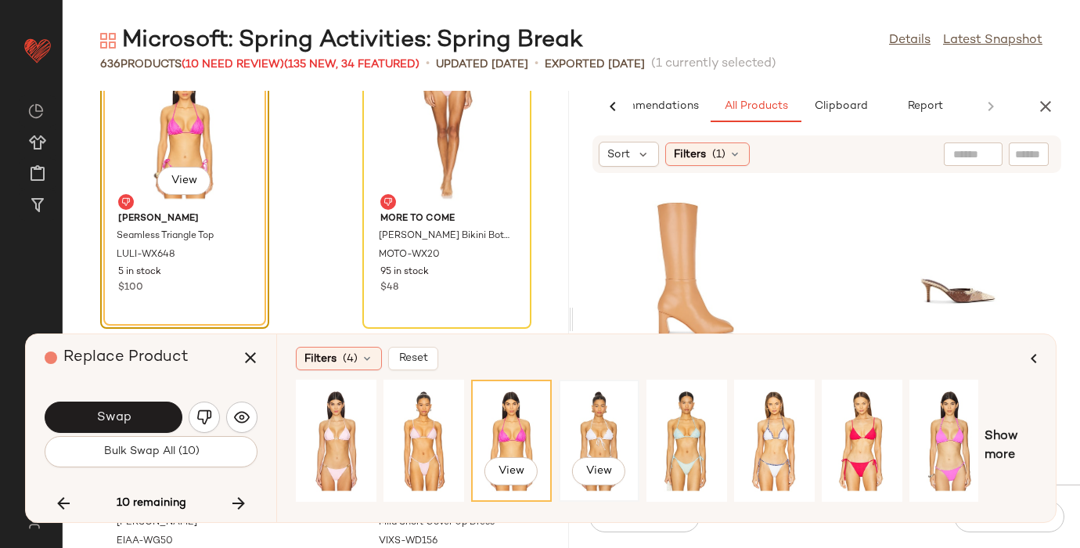
click at [617, 422] on div "View" at bounding box center [599, 440] width 70 height 111
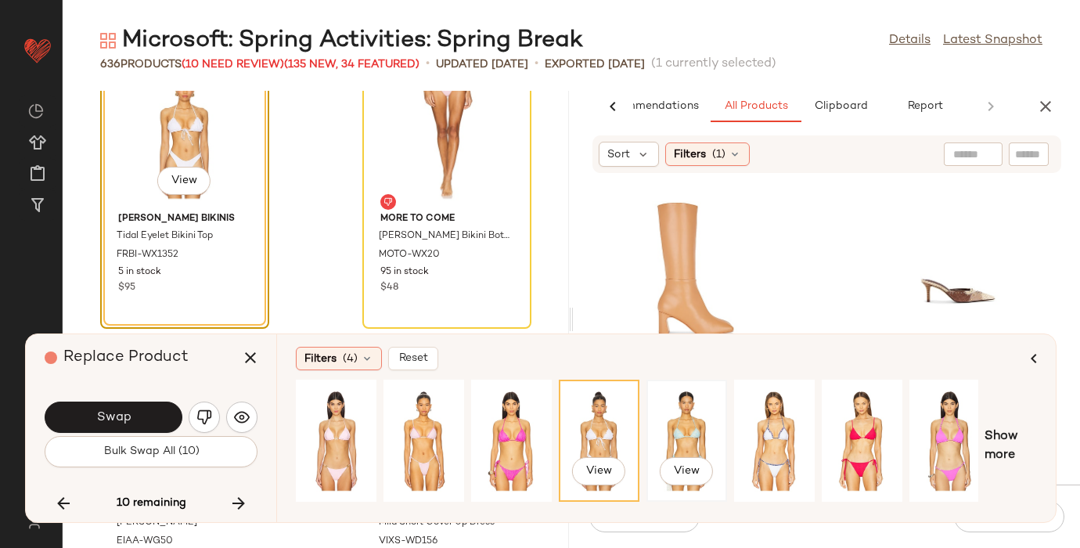
click at [709, 431] on div "View" at bounding box center [687, 440] width 70 height 111
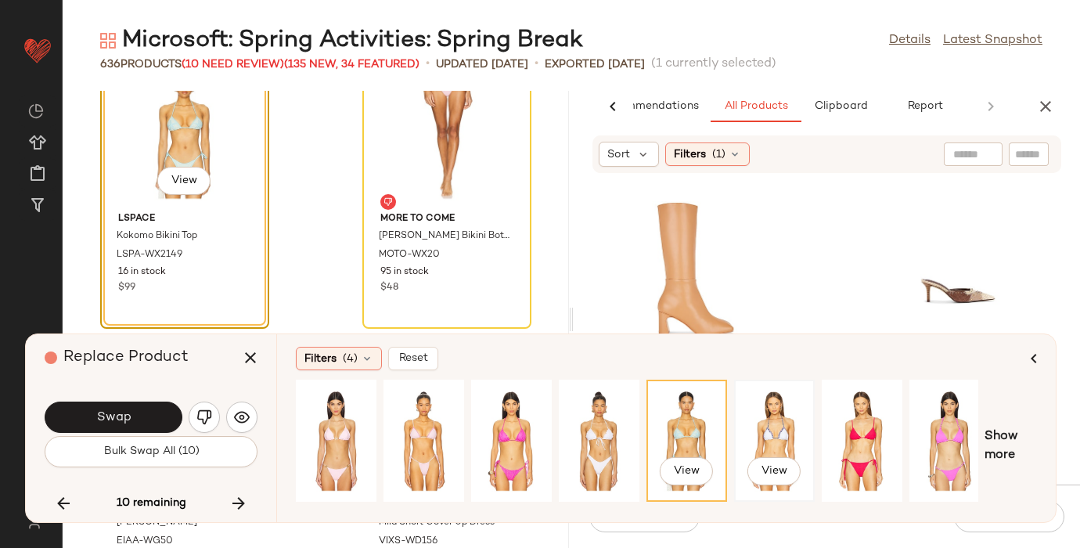
click at [759, 417] on div "View" at bounding box center [774, 440] width 70 height 111
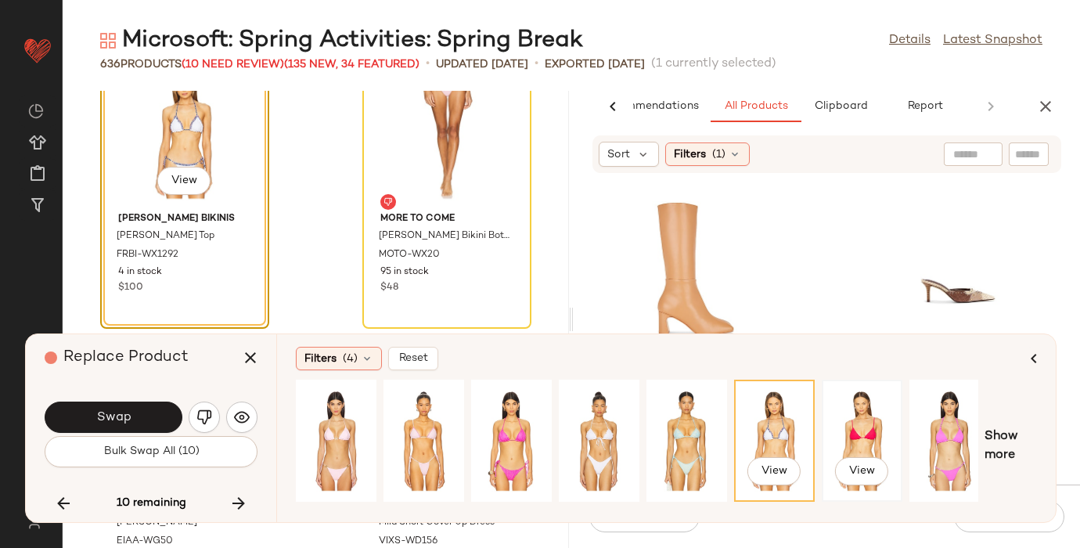
click at [869, 427] on div "View" at bounding box center [862, 440] width 70 height 111
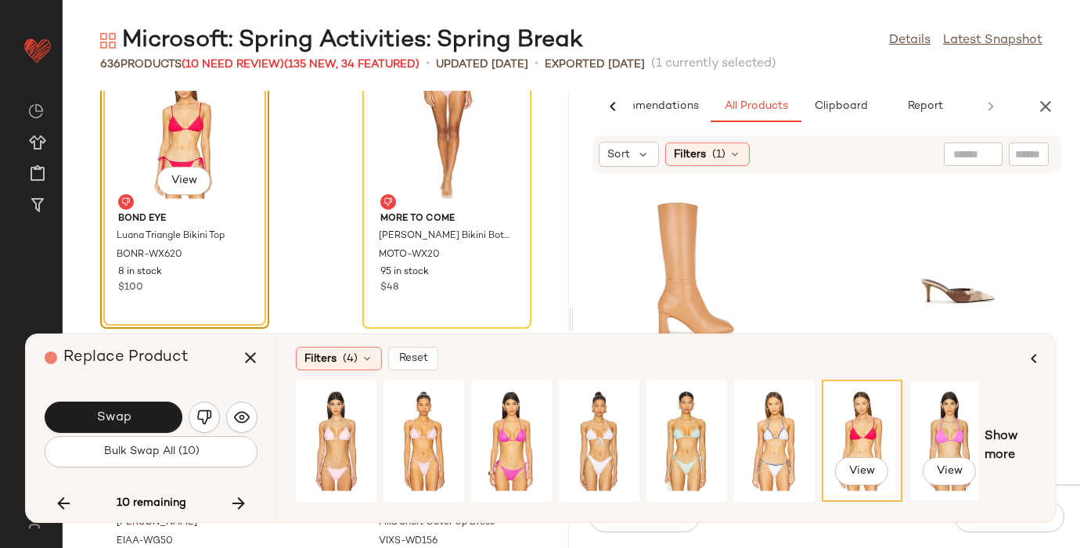
click at [943, 433] on div "View" at bounding box center [950, 440] width 70 height 111
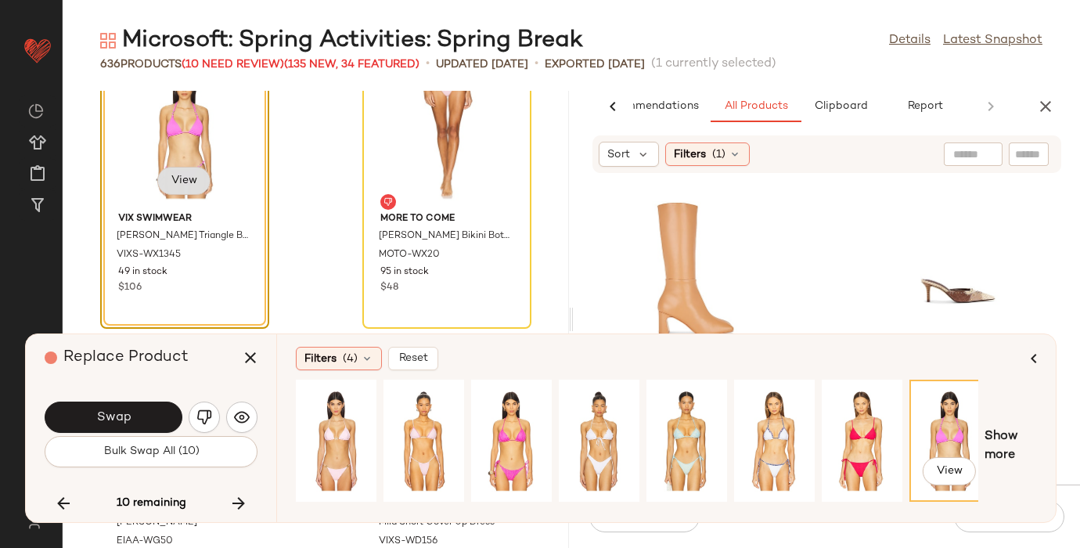
click at [172, 182] on span "View" at bounding box center [184, 180] width 27 height 13
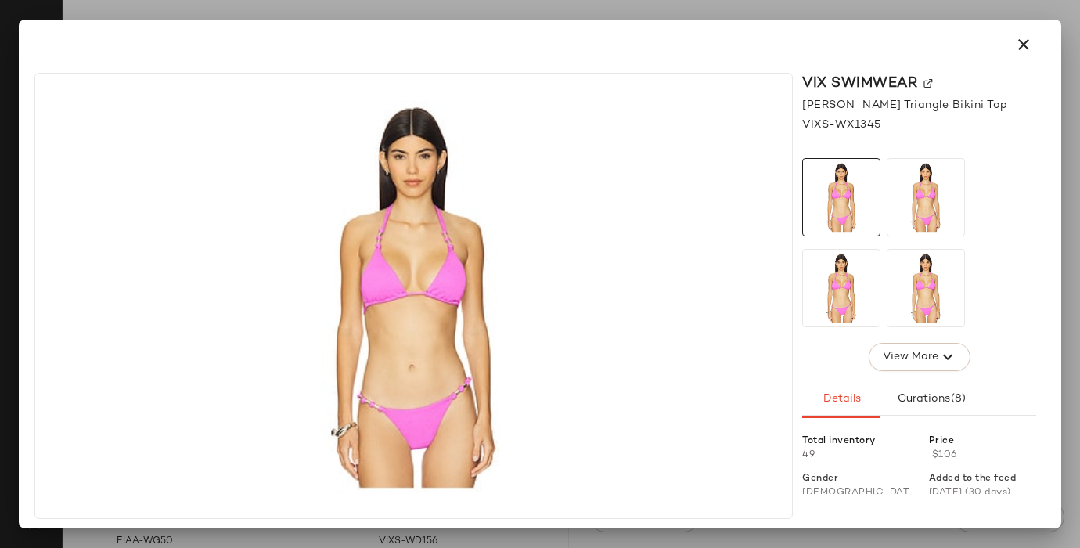
click at [926, 81] on img at bounding box center [927, 83] width 9 height 9
click at [1026, 43] on icon "button" at bounding box center [1023, 44] width 19 height 19
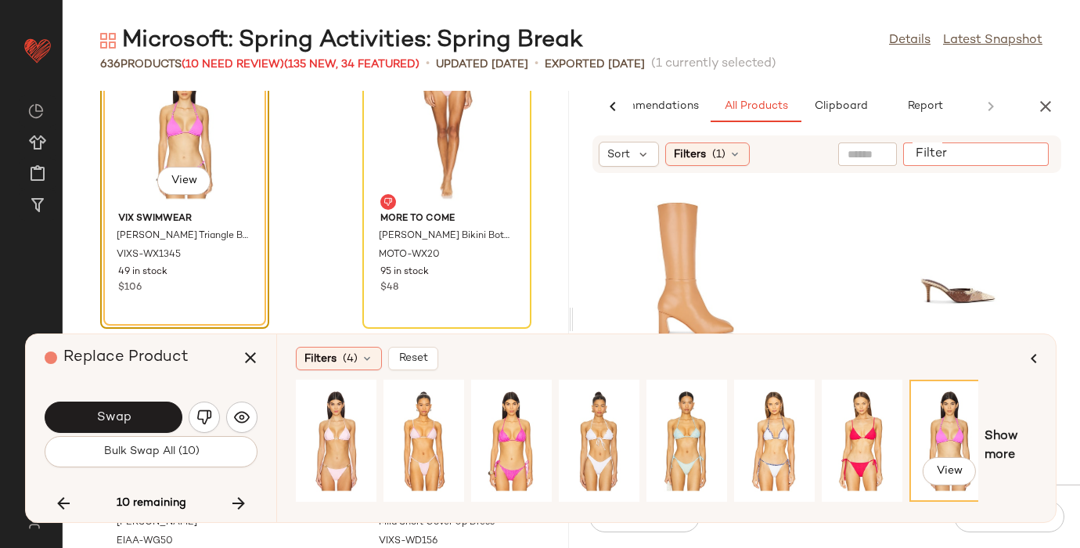
click at [1033, 154] on input "Filter" at bounding box center [975, 154] width 133 height 16
paste input "**********"
type input "**********"
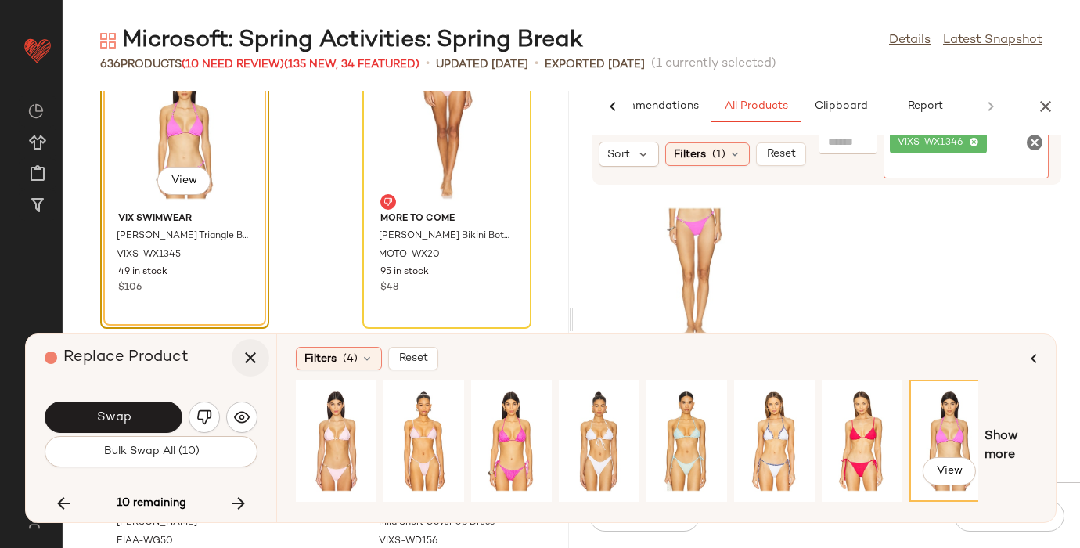
click at [242, 356] on icon "button" at bounding box center [250, 357] width 19 height 19
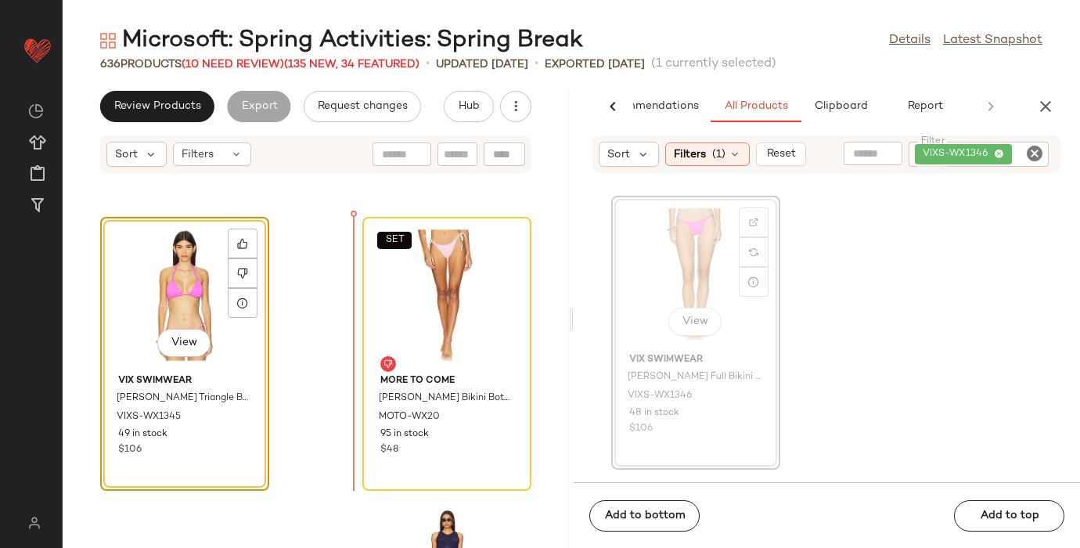
drag, startPoint x: 685, startPoint y: 254, endPoint x: 672, endPoint y: 254, distance: 12.5
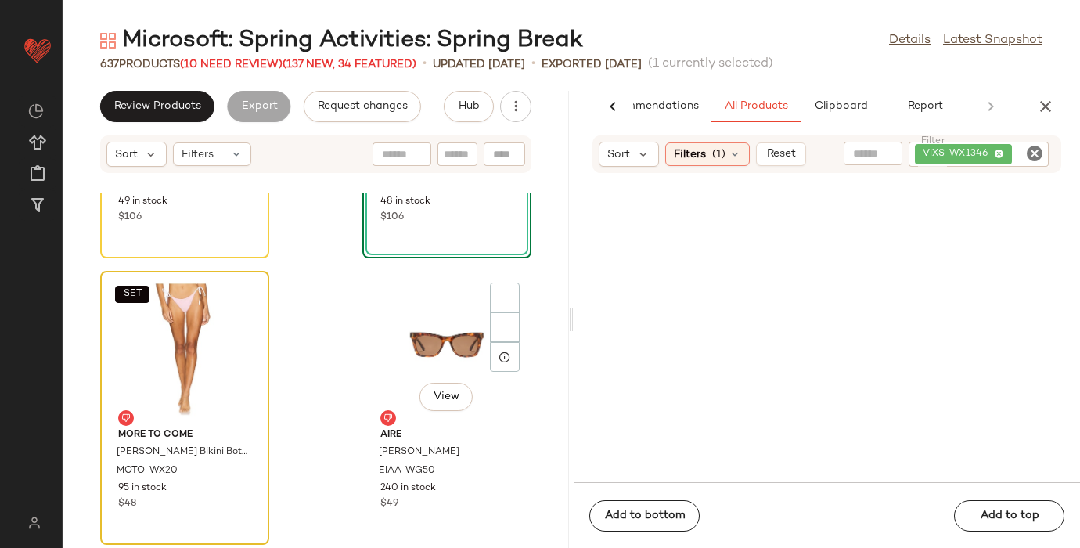
scroll to position [88452, 0]
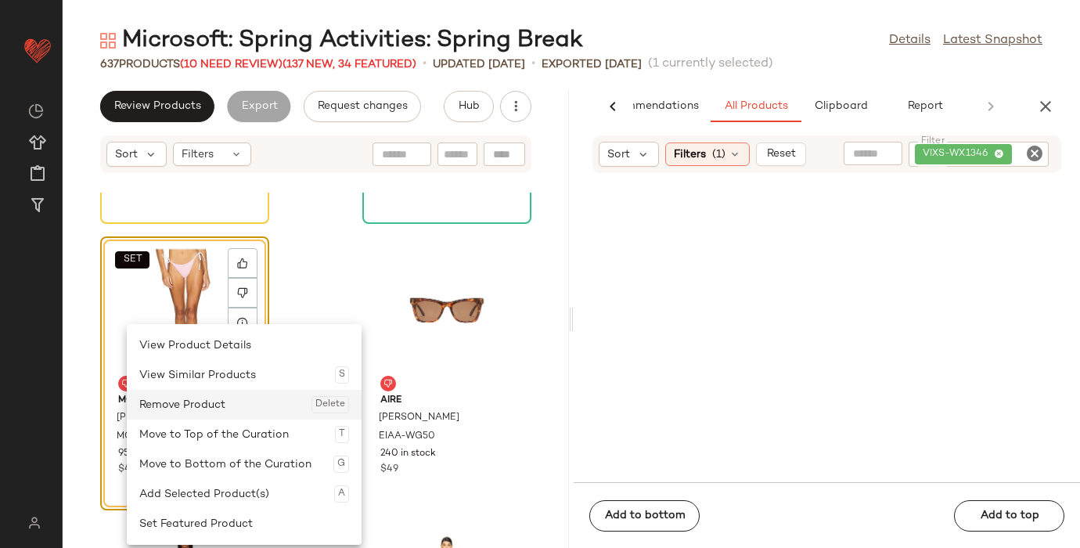
click at [242, 407] on div "Remove Product Delete" at bounding box center [244, 405] width 210 height 30
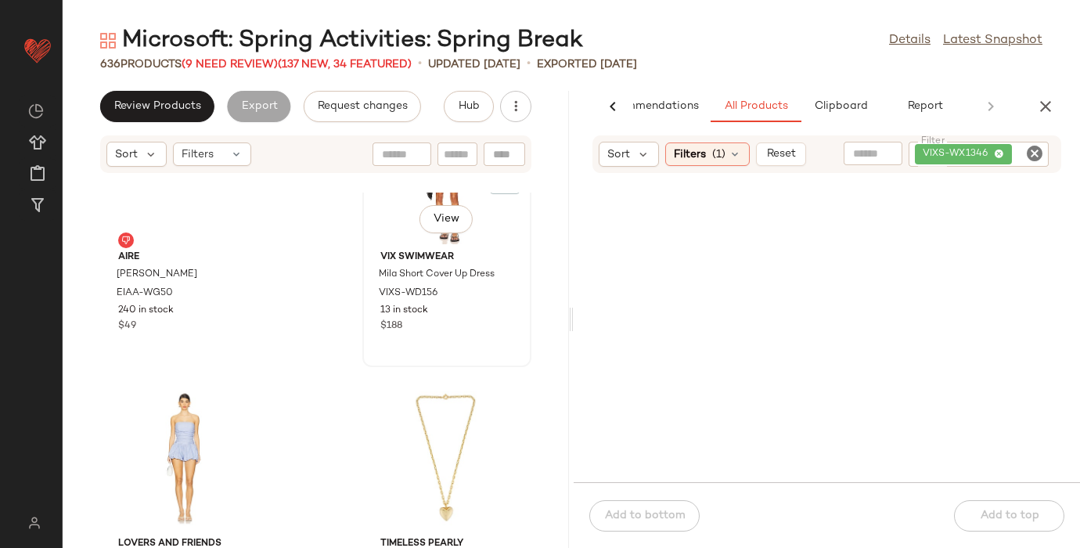
scroll to position [88624, 0]
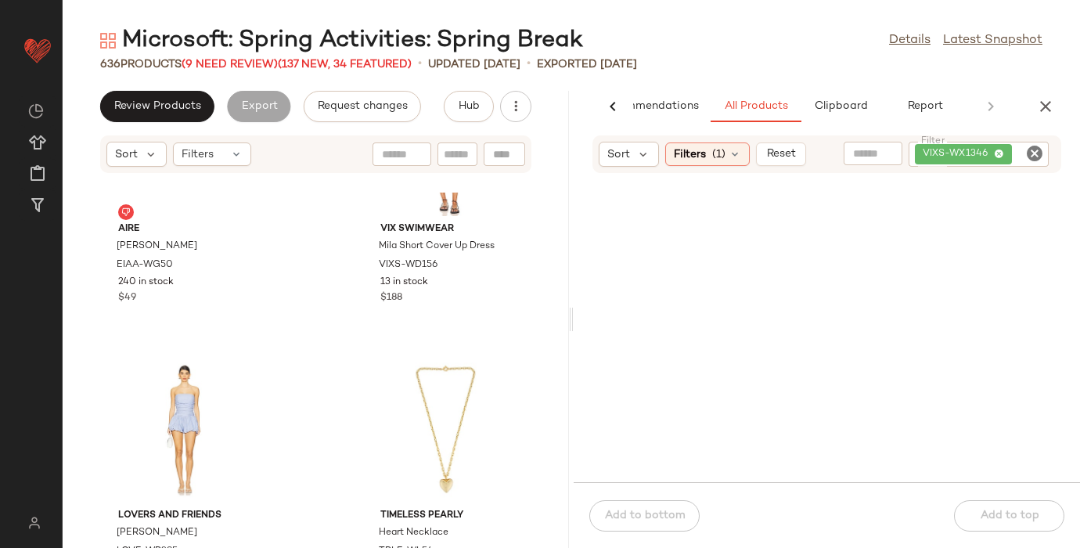
click at [242, 56] on div "636 Products (9 Need Review) (137 New, 34 Featured)" at bounding box center [255, 64] width 311 height 16
click at [242, 57] on div "636 Products (9 Need Review) (137 New, 34 Featured)" at bounding box center [255, 64] width 311 height 16
click at [241, 62] on span "(9 Need Review)" at bounding box center [230, 65] width 96 height 12
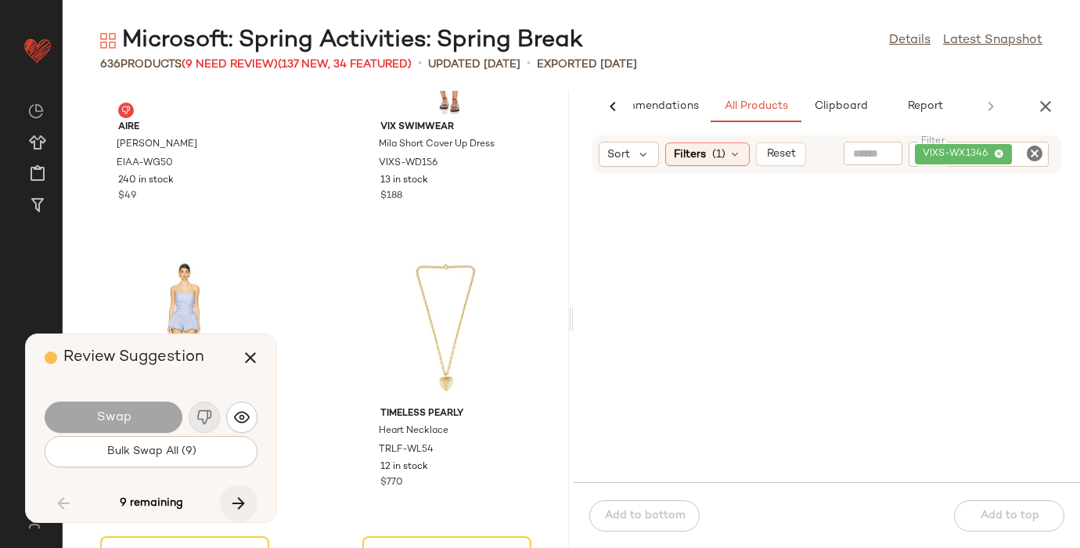
click at [243, 496] on icon "button" at bounding box center [238, 503] width 19 height 19
click at [240, 496] on icon "button" at bounding box center [238, 503] width 19 height 19
click at [235, 498] on icon "button" at bounding box center [238, 503] width 19 height 19
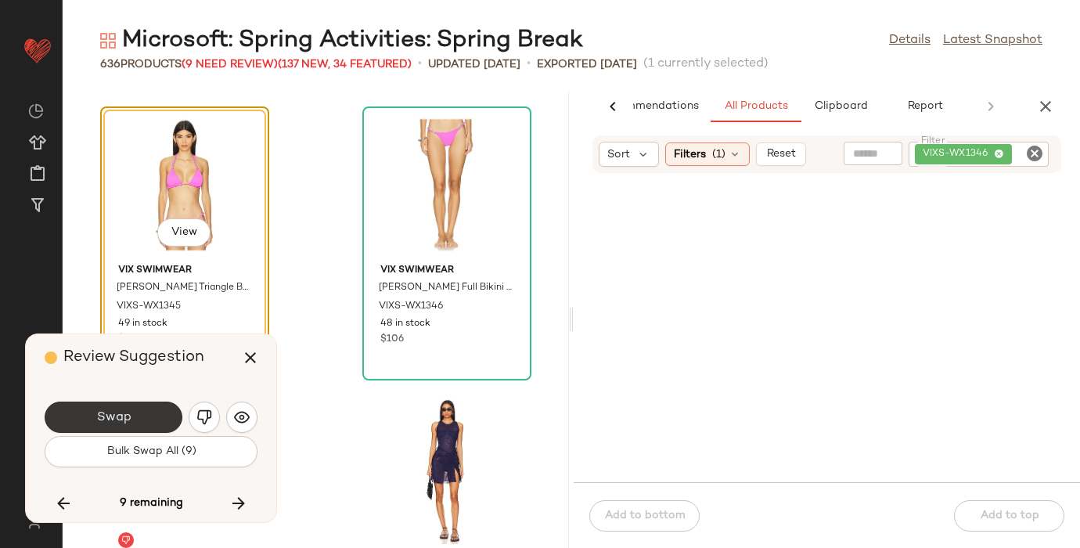
click at [102, 413] on span "Swap" at bounding box center [112, 417] width 35 height 15
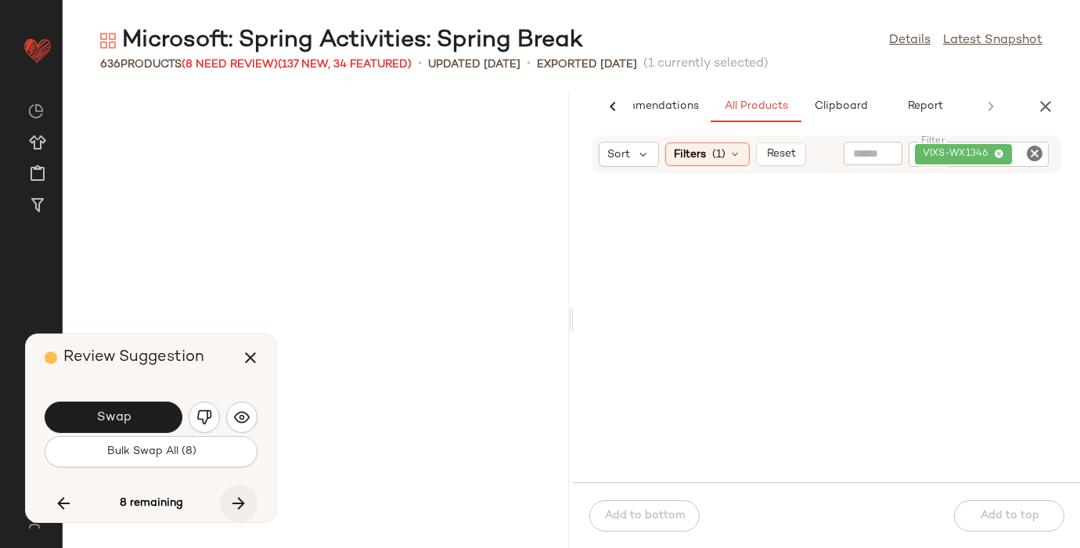
scroll to position [89053, 0]
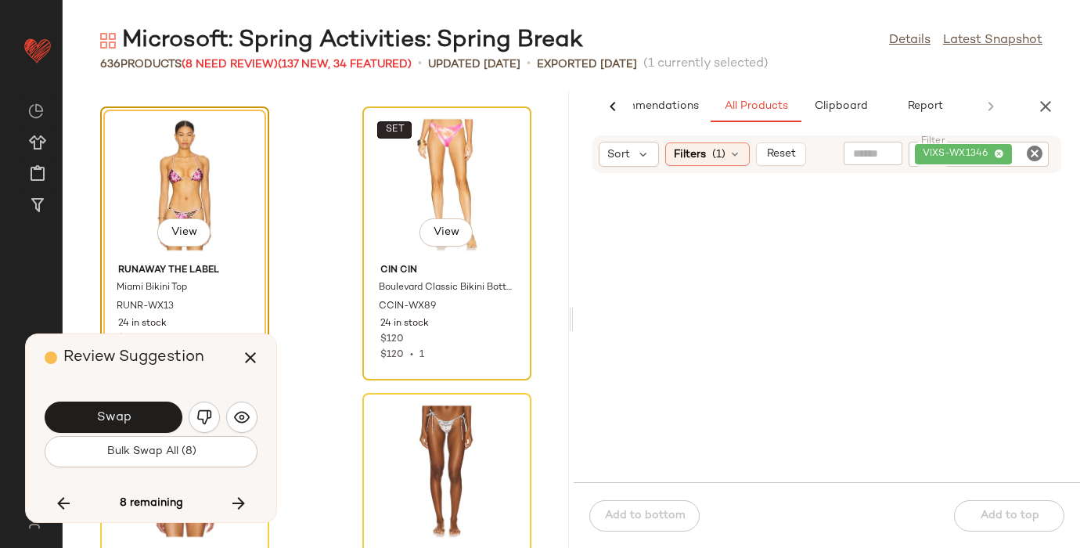
click at [384, 130] on span "SET" at bounding box center [394, 129] width 20 height 11
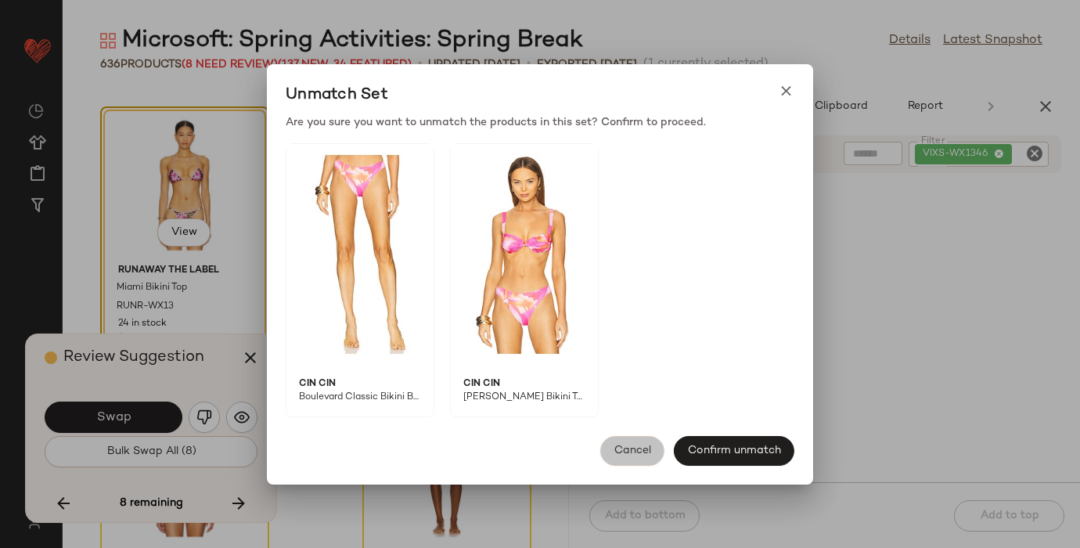
click at [627, 456] on span "Cancel" at bounding box center [632, 450] width 38 height 13
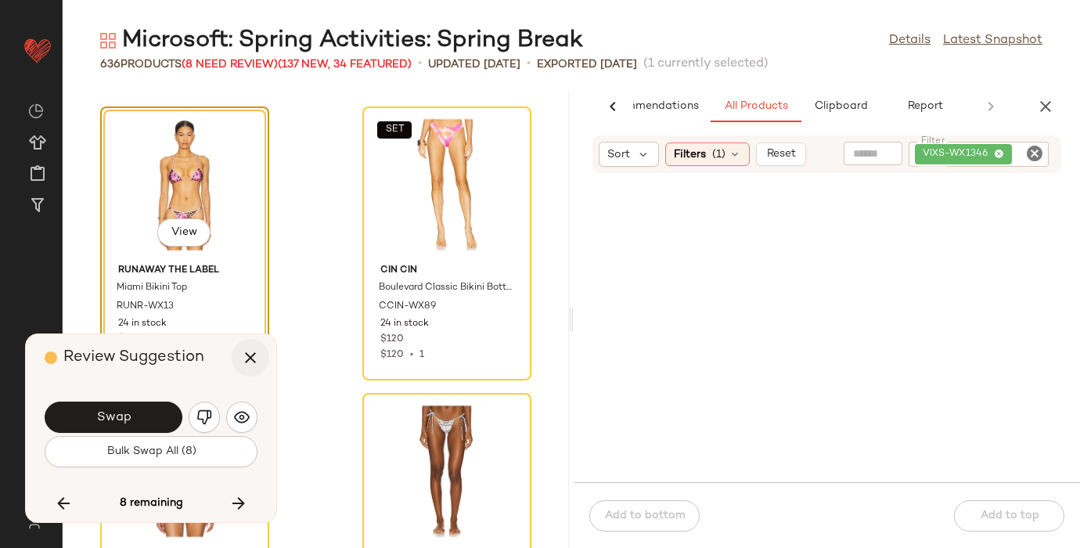
click at [248, 354] on icon "button" at bounding box center [250, 357] width 19 height 19
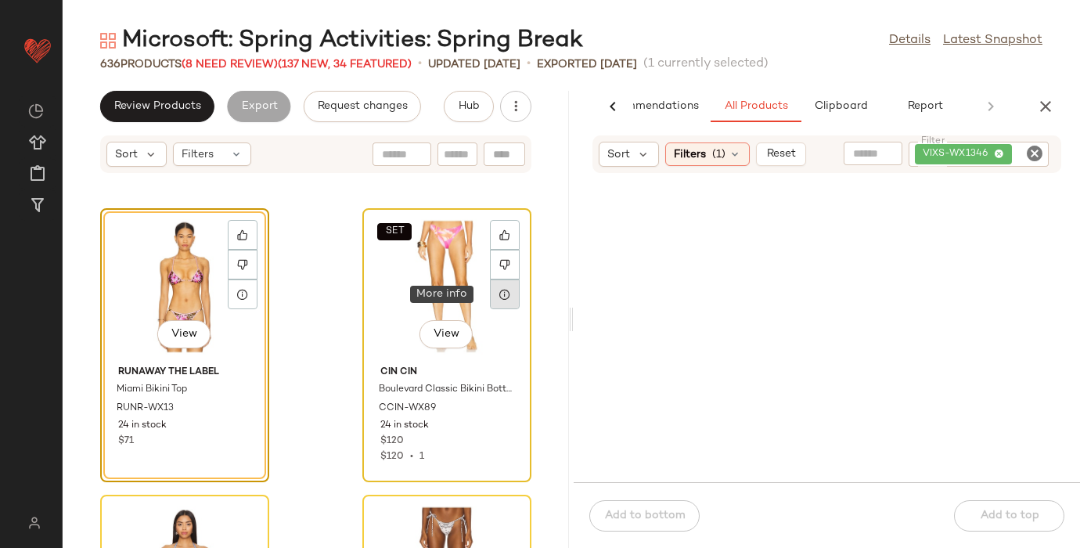
click at [498, 297] on icon at bounding box center [504, 294] width 13 height 13
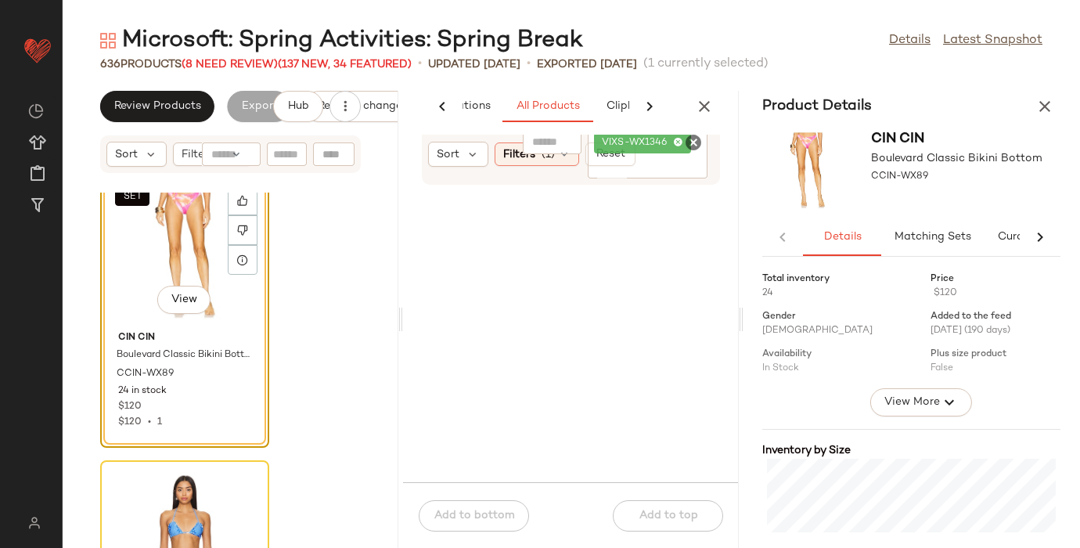
scroll to position [178430, 0]
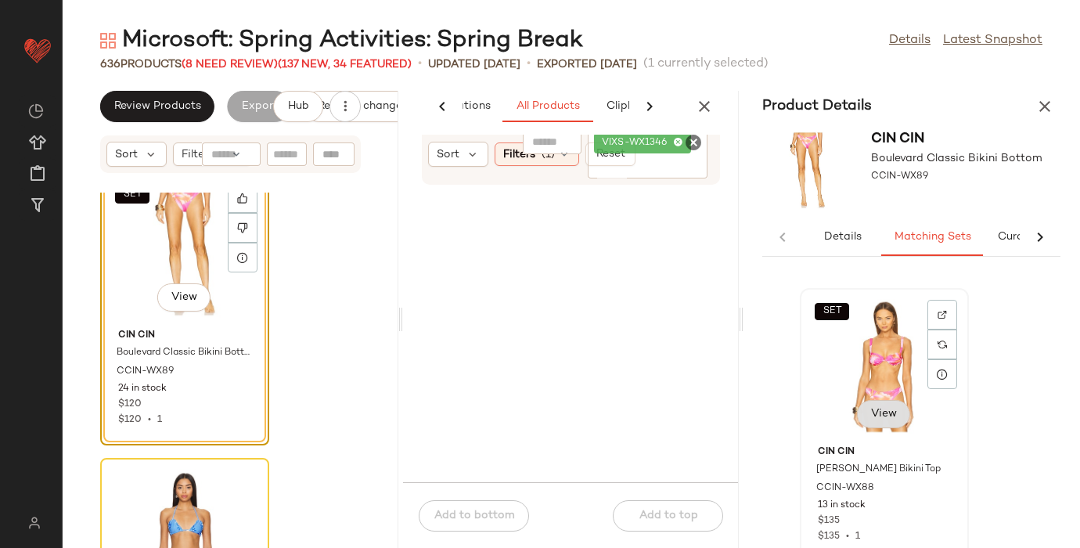
scroll to position [14, 0]
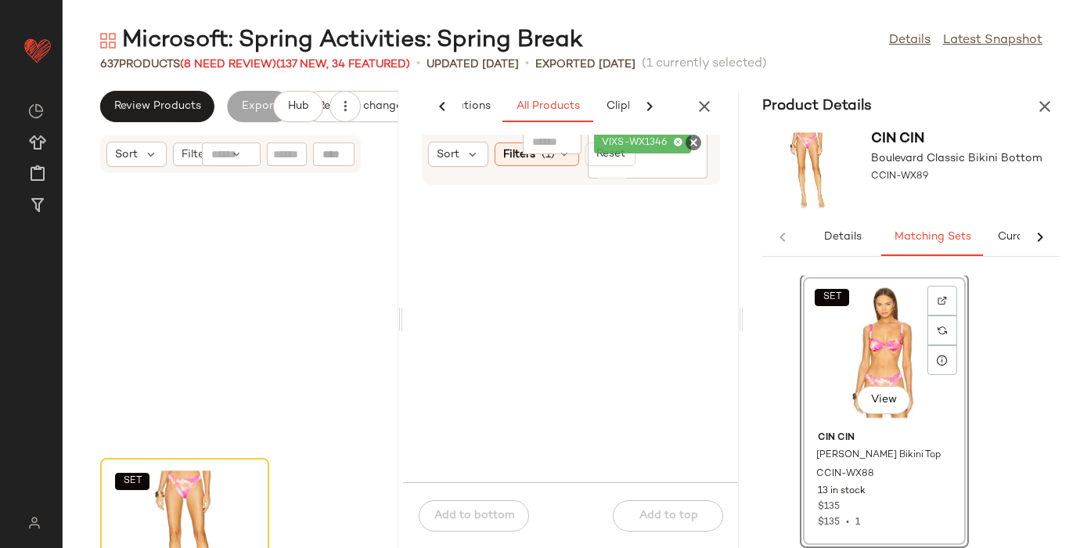
scroll to position [178716, 0]
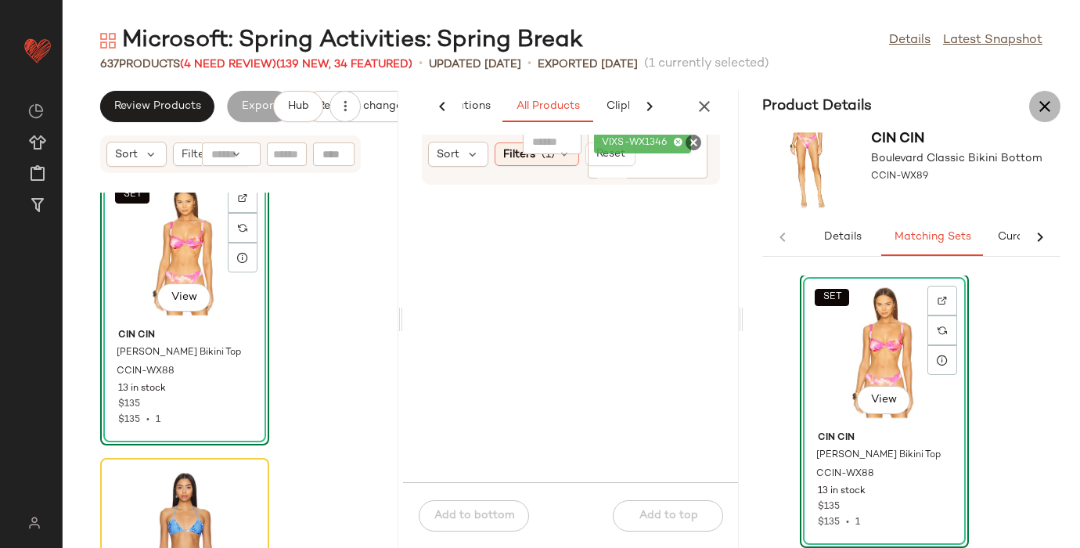
click at [1041, 106] on icon "button" at bounding box center [1044, 106] width 19 height 19
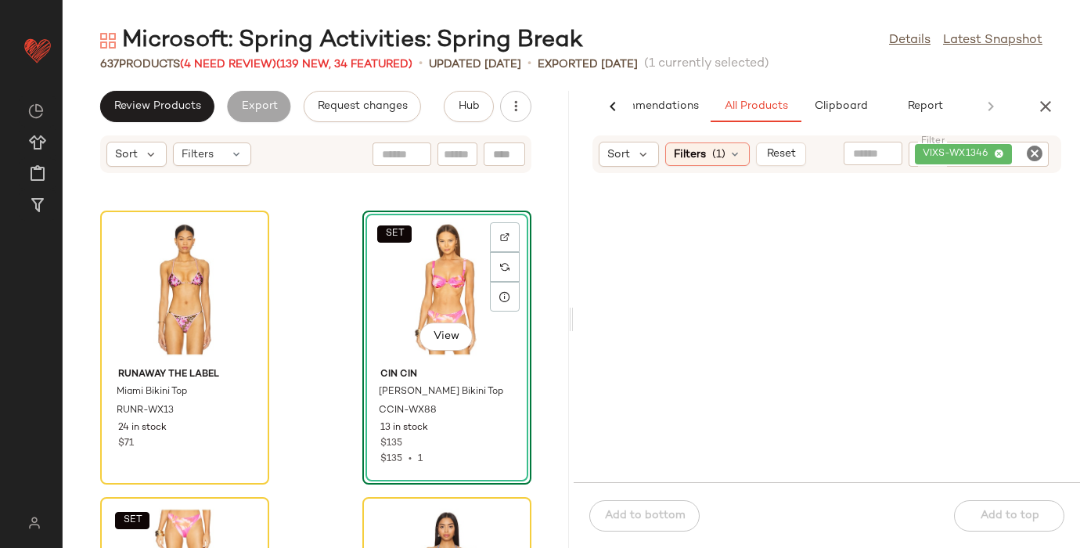
scroll to position [89033, 0]
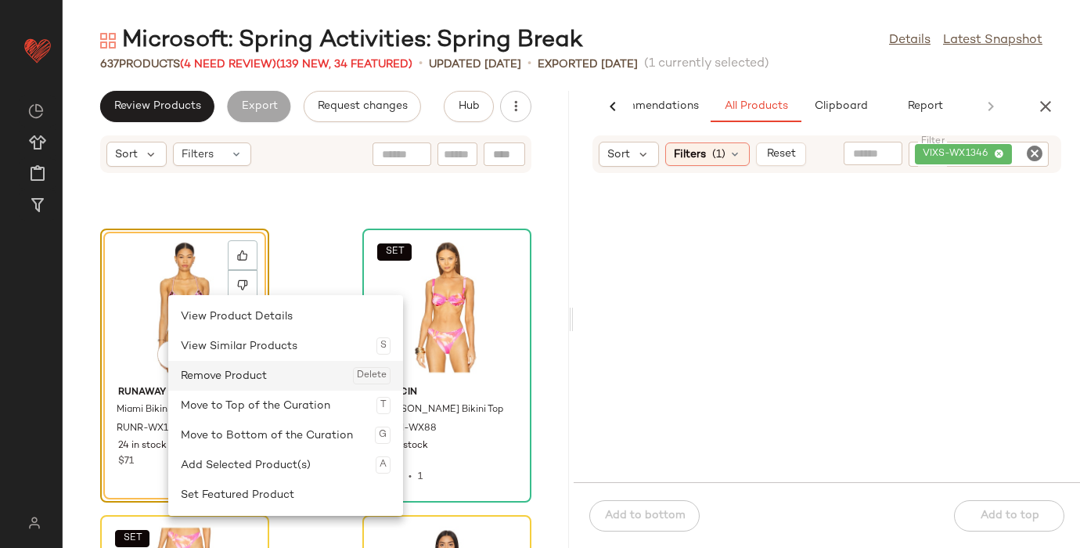
click at [218, 378] on div "Remove Product Delete" at bounding box center [286, 376] width 210 height 30
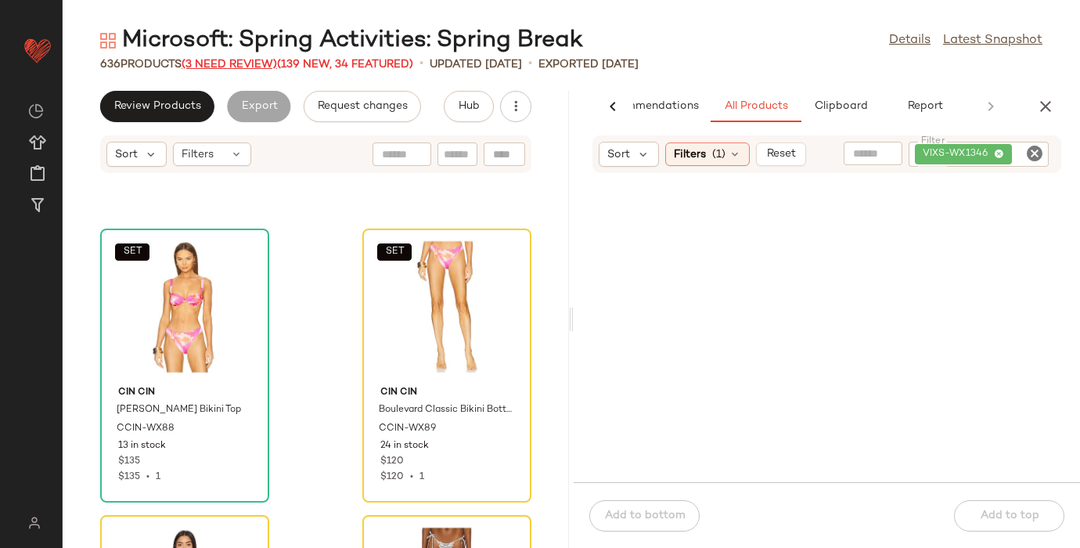
click at [228, 61] on span "(3 Need Review)" at bounding box center [229, 65] width 95 height 12
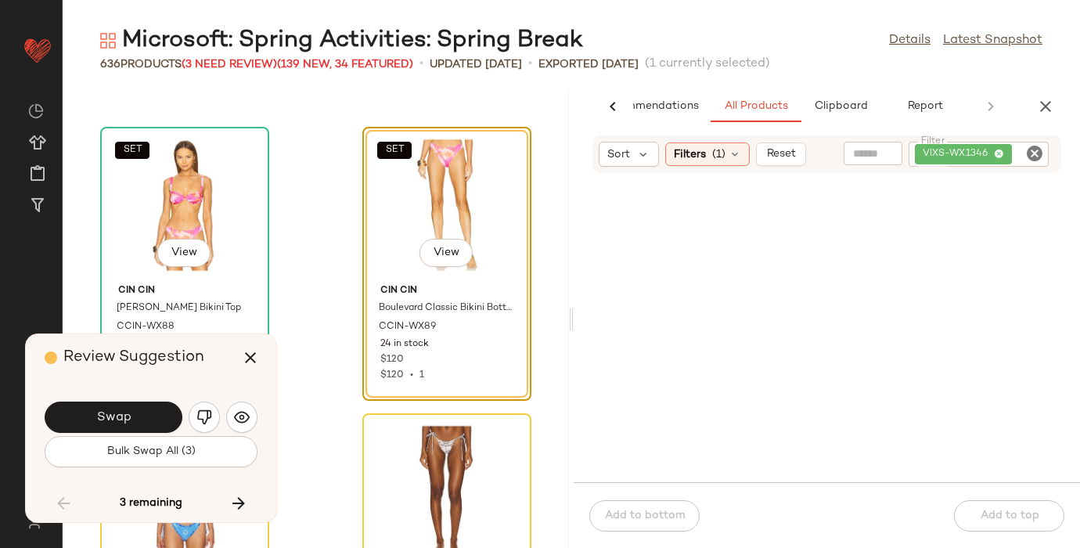
scroll to position [89053, 0]
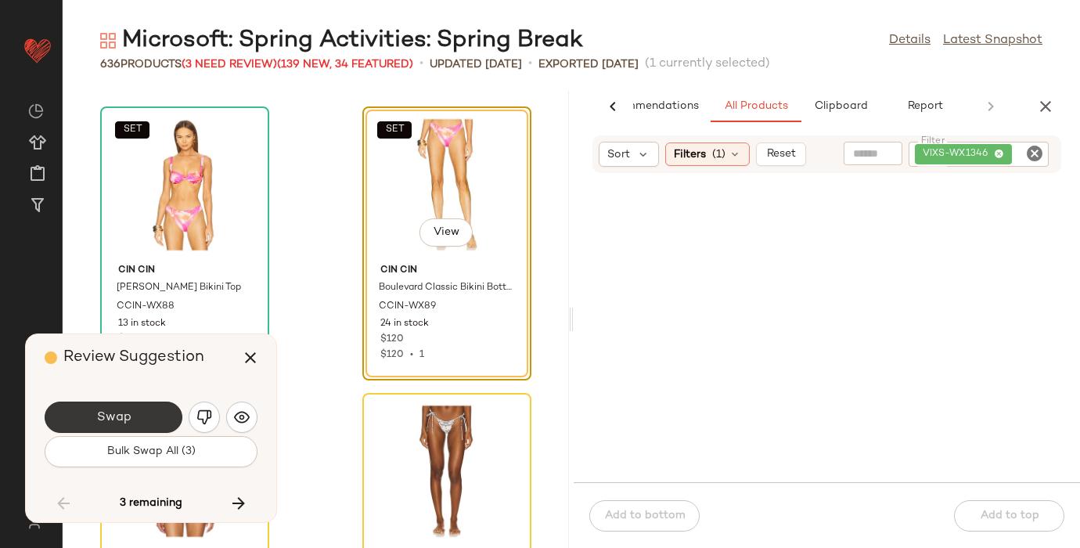
click at [122, 413] on span "Swap" at bounding box center [112, 417] width 35 height 15
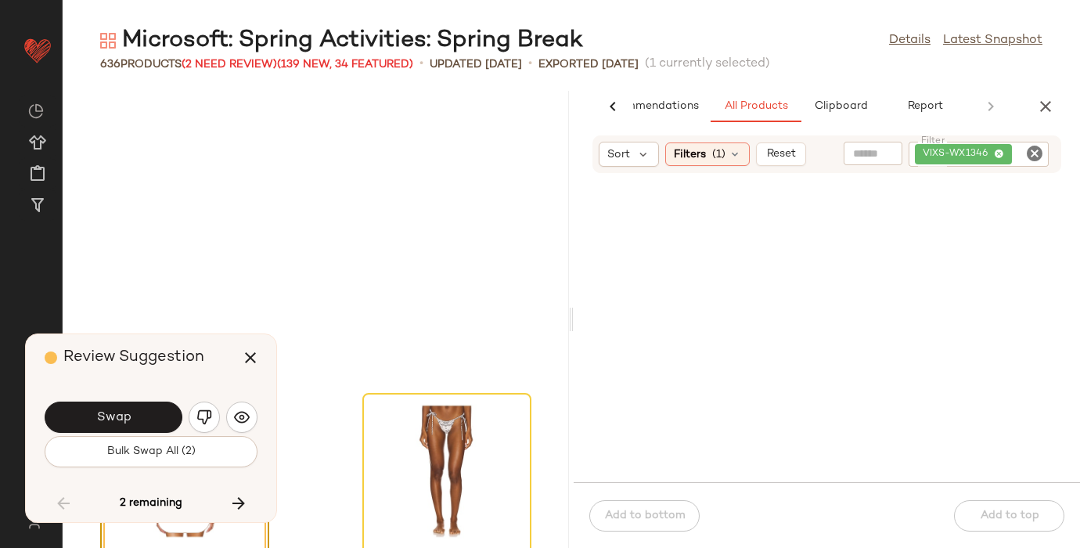
scroll to position [89340, 0]
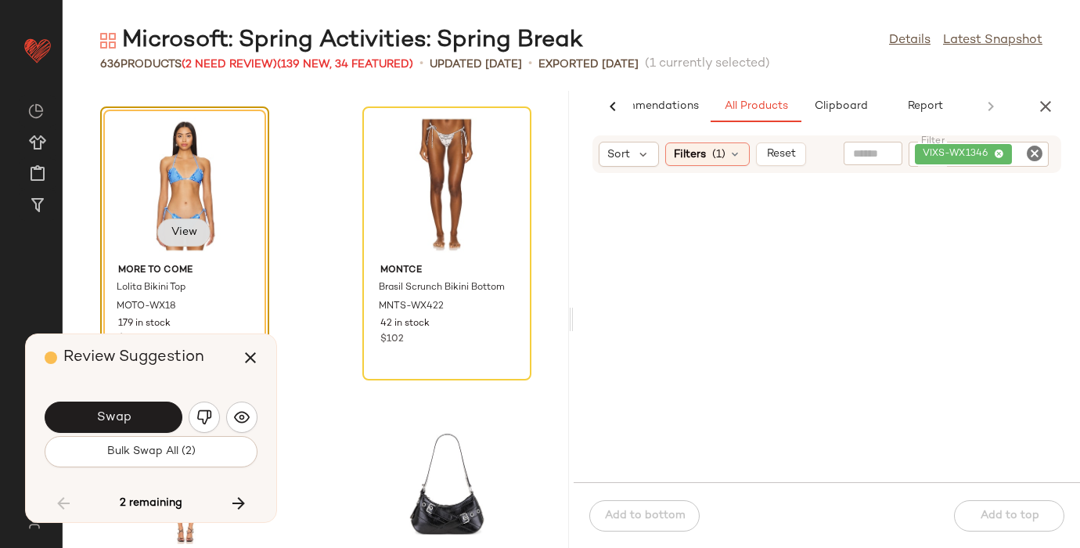
click at [192, 228] on span "View" at bounding box center [184, 232] width 27 height 13
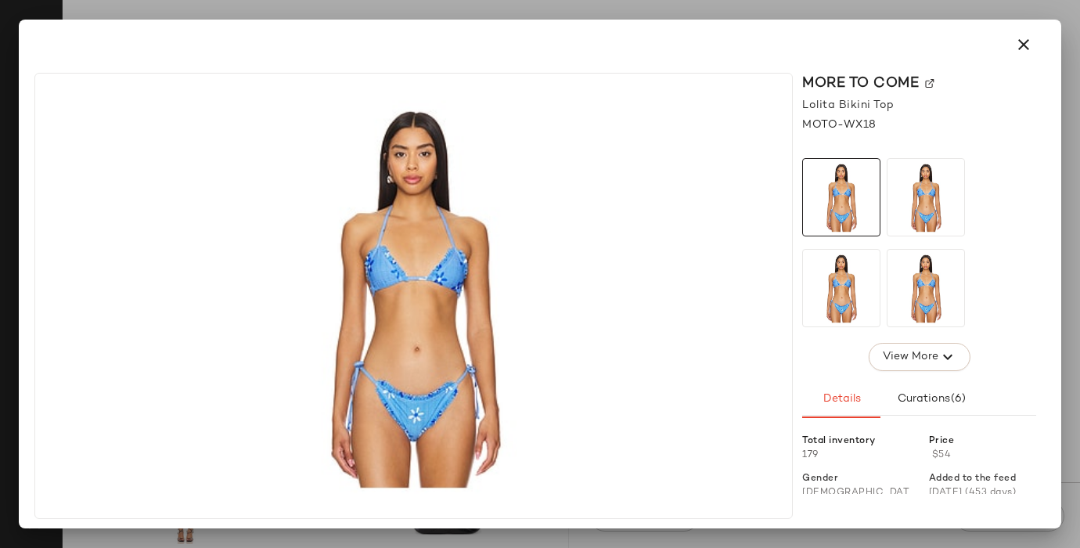
click at [929, 81] on img at bounding box center [929, 83] width 9 height 9
drag, startPoint x: 1028, startPoint y: 43, endPoint x: 1019, endPoint y: 50, distance: 11.1
click at [1028, 43] on icon "button" at bounding box center [1023, 44] width 19 height 19
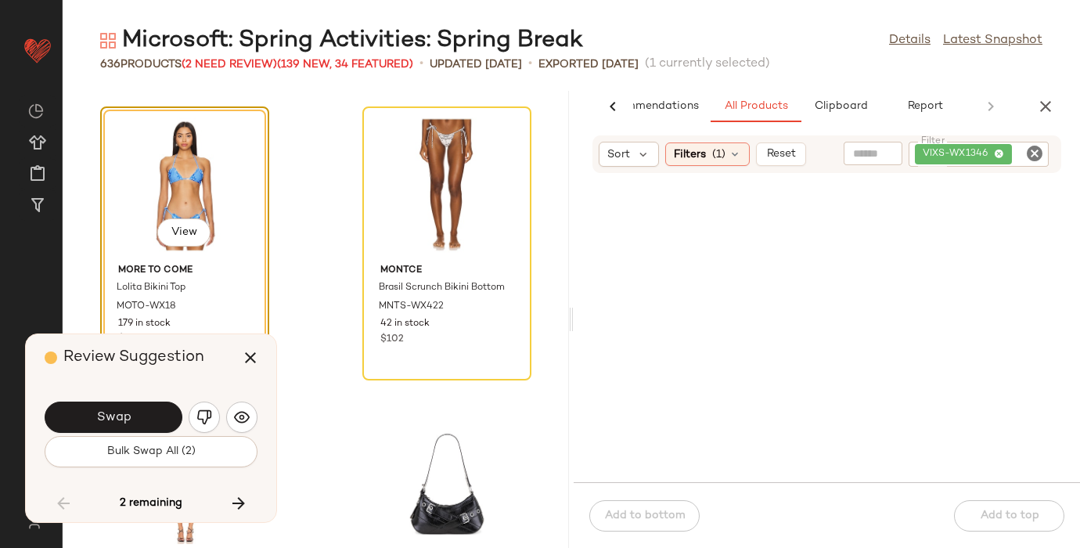
click at [1040, 148] on icon "Clear Filter" at bounding box center [1034, 153] width 19 height 19
paste input "*********"
type input "*********"
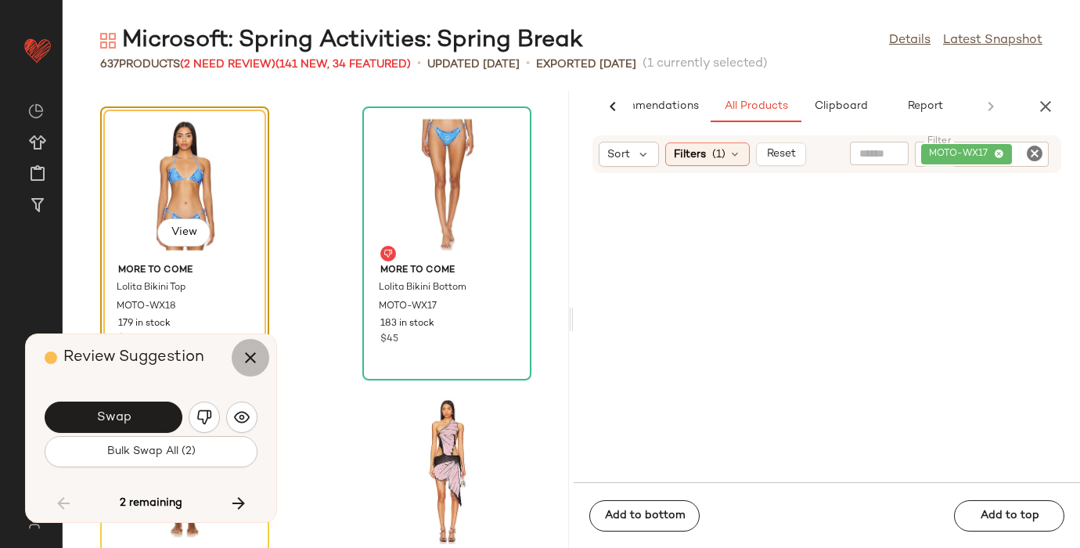
click at [249, 360] on icon "button" at bounding box center [250, 357] width 19 height 19
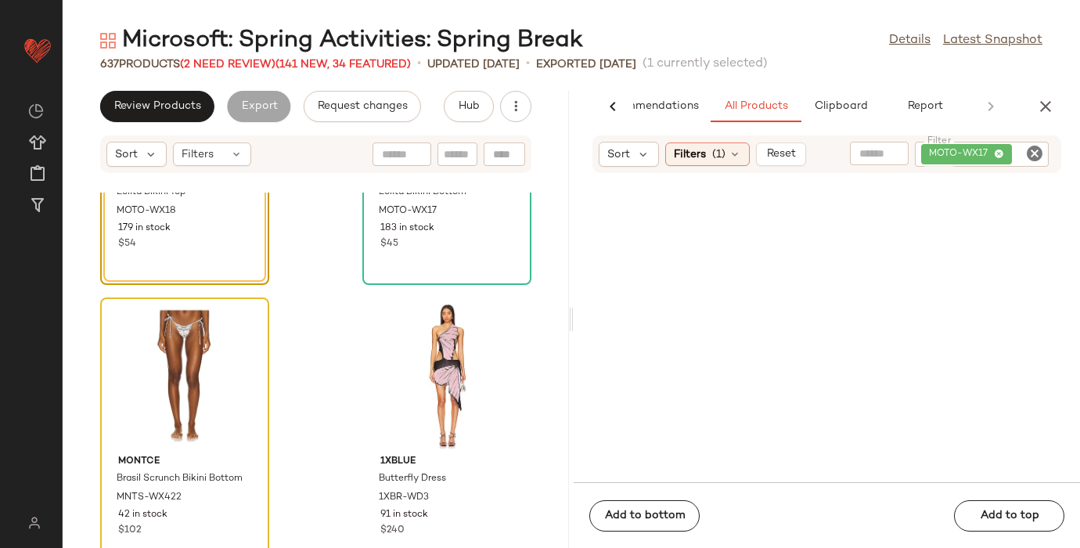
scroll to position [89550, 0]
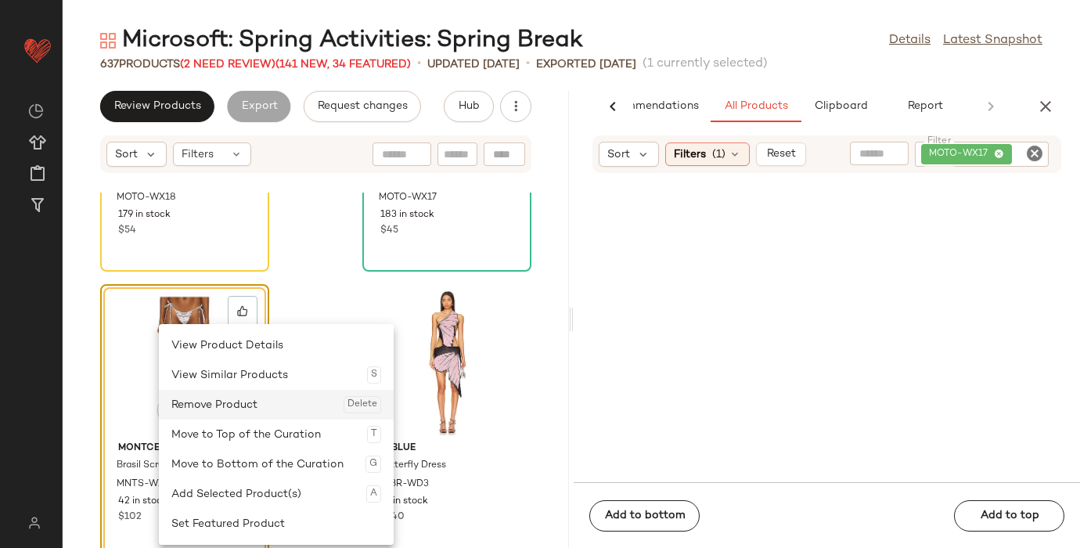
click at [218, 410] on div "Remove Product Delete" at bounding box center [276, 405] width 210 height 30
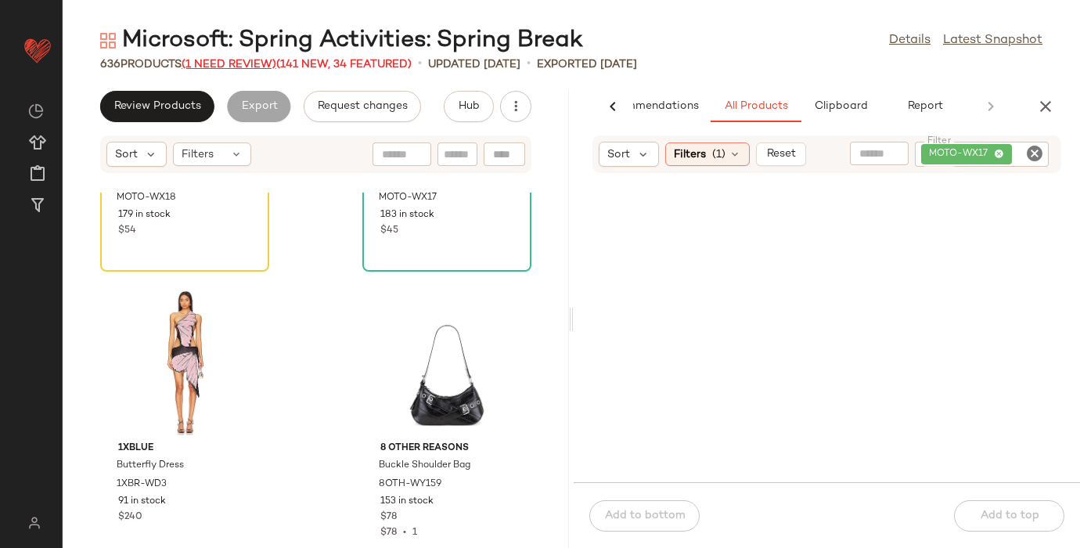
click at [224, 64] on span "(1 Need Review)" at bounding box center [229, 65] width 95 height 12
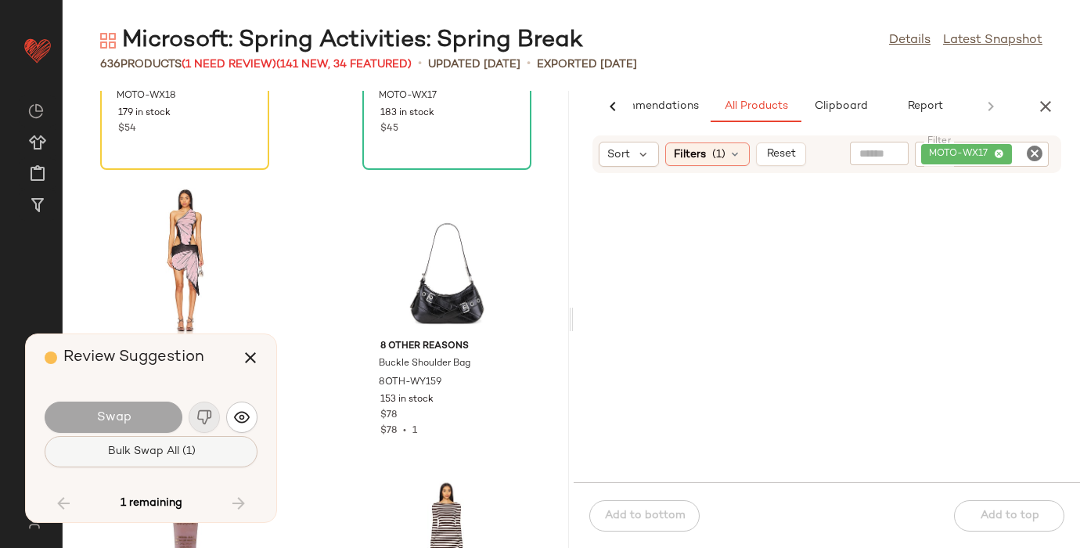
scroll to position [89340, 0]
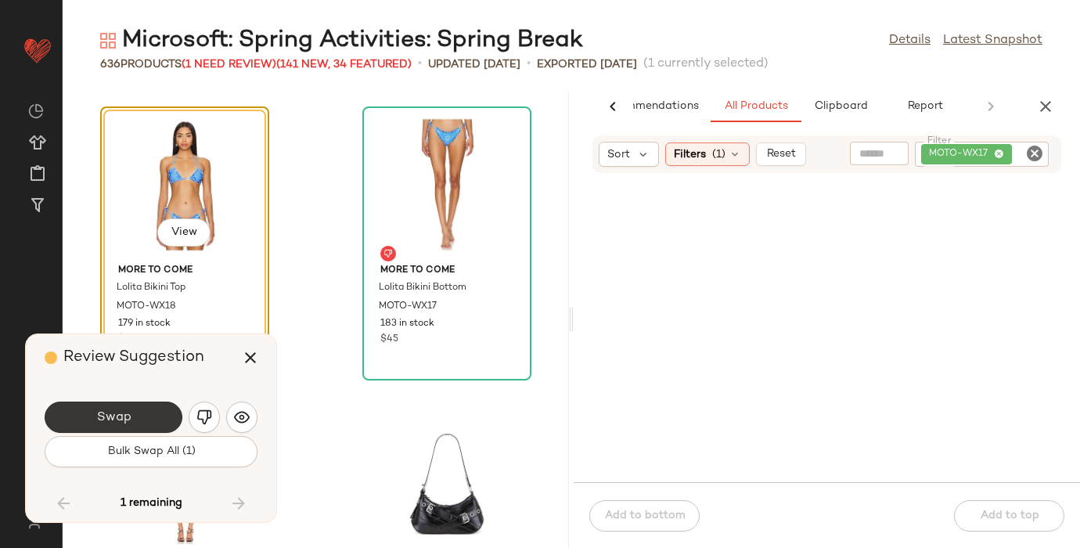
click at [138, 420] on button "Swap" at bounding box center [114, 416] width 138 height 31
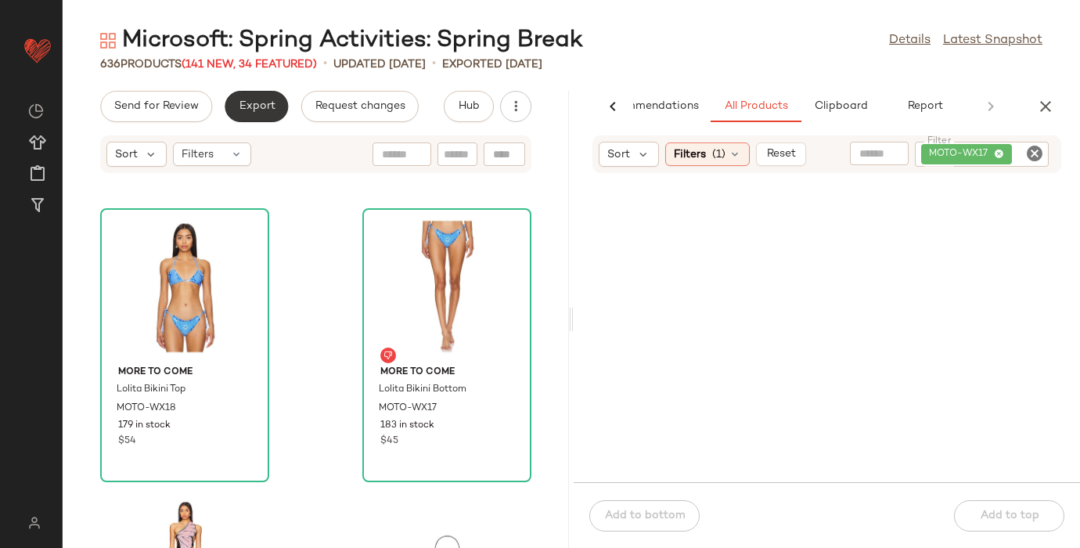
click at [246, 102] on span "Export" at bounding box center [256, 106] width 37 height 13
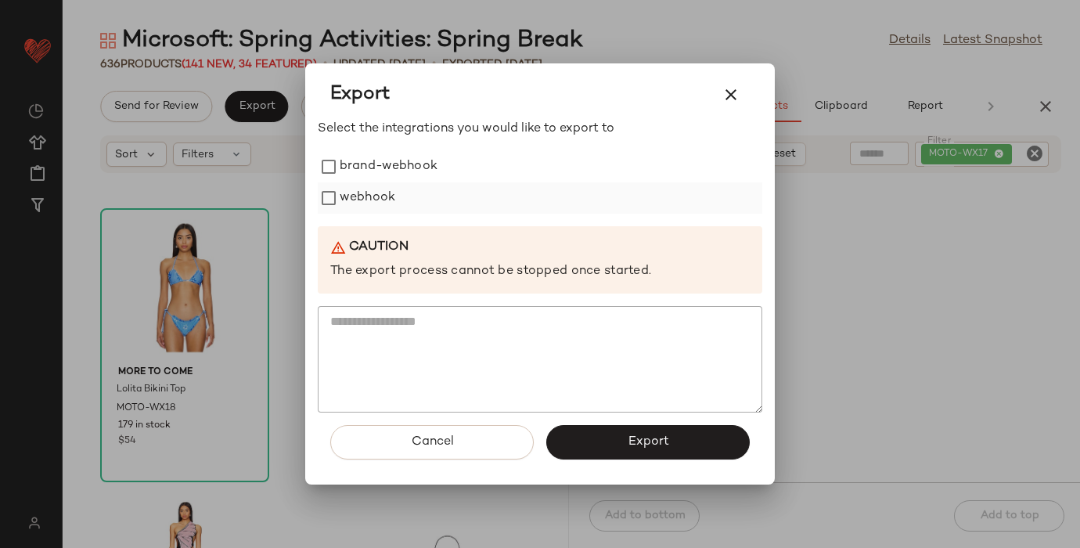
click at [369, 196] on label "webhook" at bounding box center [368, 197] width 56 height 31
click at [613, 443] on button "Export" at bounding box center [647, 442] width 203 height 34
